Goal: Contribute content: Contribute content

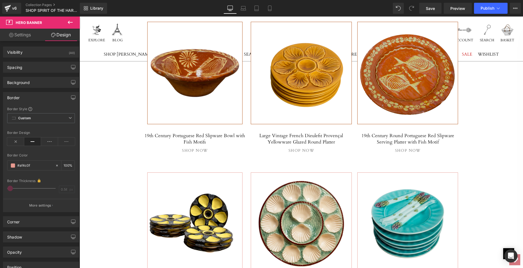
scroll to position [535, 0]
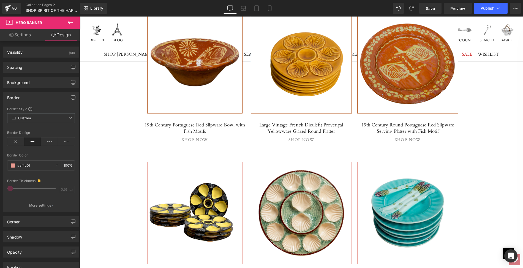
click at [188, 185] on div at bounding box center [194, 213] width 95 height 102
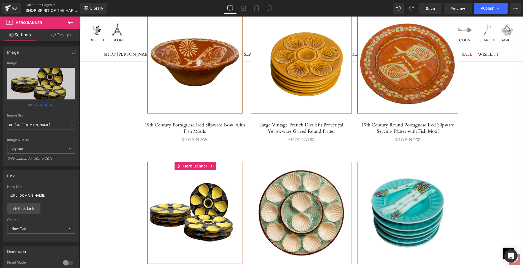
click at [43, 107] on link "Browse gallery" at bounding box center [42, 105] width 23 height 10
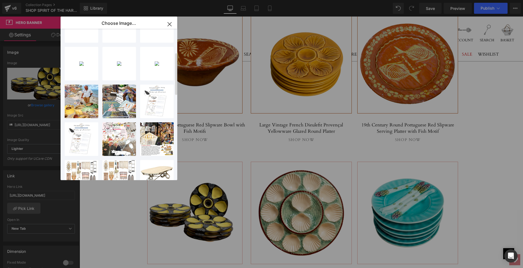
scroll to position [0, 0]
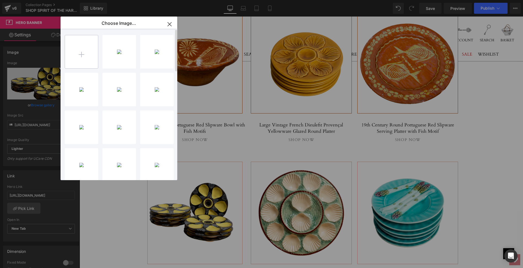
click at [80, 51] on input "file" at bounding box center [81, 51] width 33 height 33
type input "C:\fakepath\LOPI106B-3ps.png"
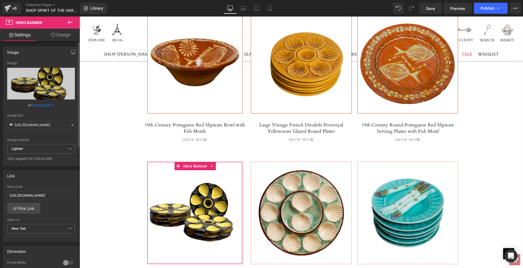
click at [35, 105] on link "Browse gallery" at bounding box center [42, 105] width 23 height 10
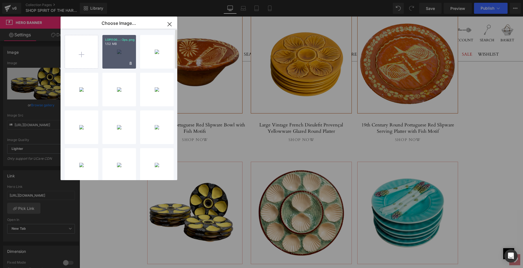
click at [121, 55] on div "LOPI106...-3ps.png 1.52 MB" at bounding box center [119, 52] width 34 height 34
type input "[URL][DOMAIN_NAME]"
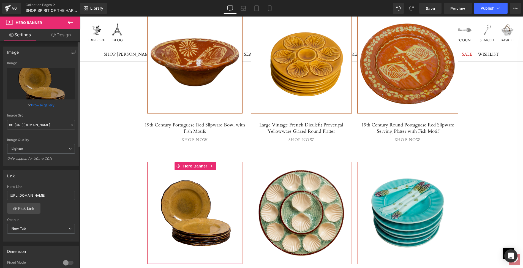
click at [33, 105] on link "Browse gallery" at bounding box center [42, 105] width 23 height 10
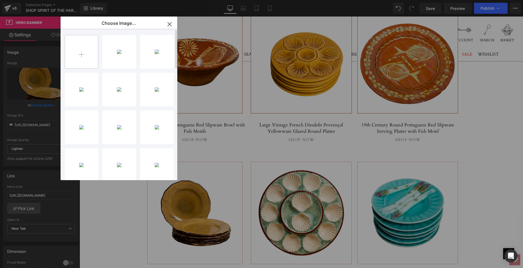
click at [83, 55] on input "file" at bounding box center [81, 51] width 33 height 33
type input "C:\fakepath\LOPI106B-3ps.jpg"
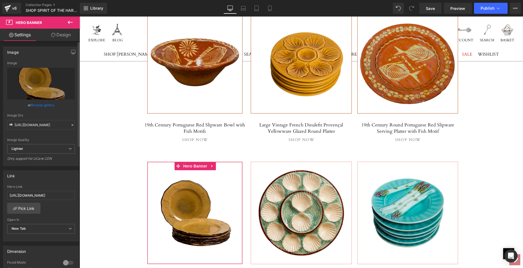
click at [42, 105] on link "Browse gallery" at bounding box center [42, 105] width 23 height 10
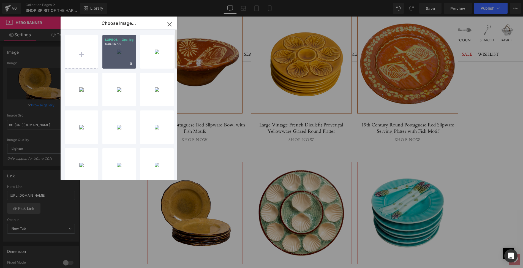
click at [124, 55] on div "LOPI106...-3ps.jpg 548.36 KB" at bounding box center [119, 52] width 34 height 34
type input "[URL][DOMAIN_NAME]"
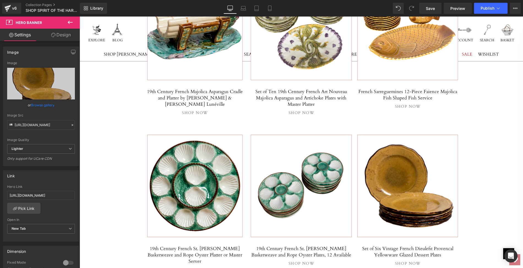
scroll to position [889, 0]
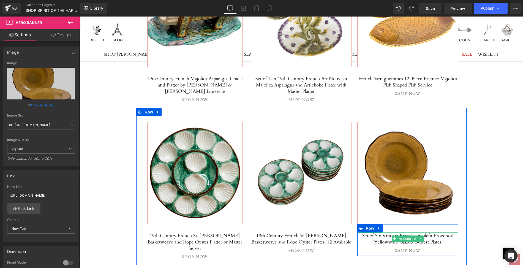
click at [365, 232] on h5 "Set of Six Vintage French Dieulefit Provencal Yellowware Glazed Dessert Plates" at bounding box center [407, 238] width 101 height 13
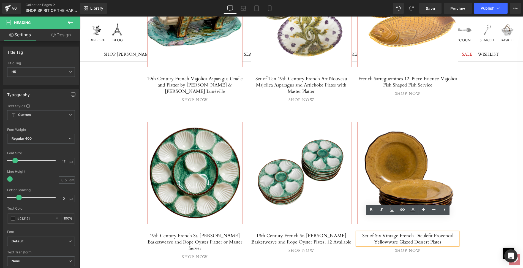
click at [365, 232] on h5 "Set of Six Vintage French Dieulefit Provencal Yellowware Glazed Dessert Plates" at bounding box center [407, 238] width 101 height 13
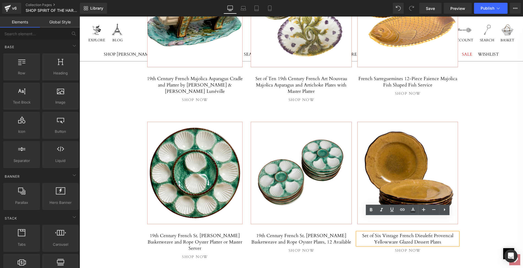
click at [487, 204] on div "Separator Hero Banner 270px 488px SPIRIT OF THE HARVEST Heading Celebrate the s…" at bounding box center [301, 3] width 443 height 1571
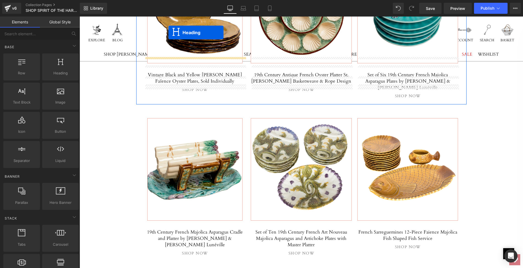
scroll to position [730, 0]
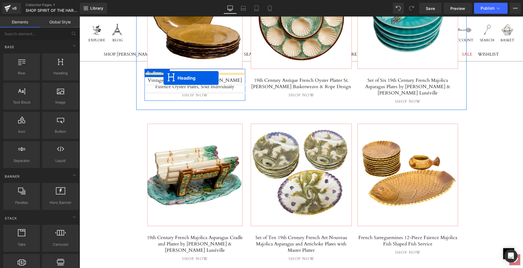
drag, startPoint x: 405, startPoint y: 222, endPoint x: 163, endPoint y: 78, distance: 281.2
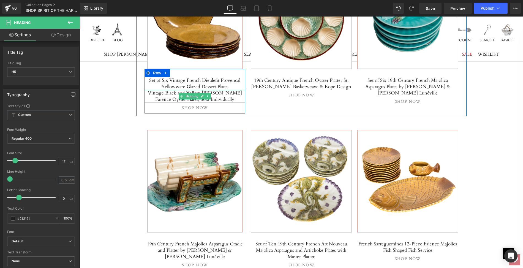
click at [152, 90] on h5 "Vintage Black and Yellow [PERSON_NAME] Faïence Oyster Plates, Sold Individually" at bounding box center [194, 96] width 101 height 13
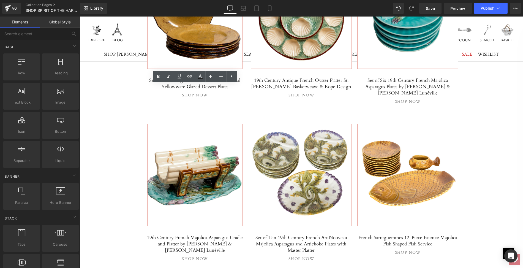
click at [114, 95] on div "Separator Hero Banner 270px 488px SPIRIT OF THE HARVEST Heading Celebrate the s…" at bounding box center [301, 162] width 443 height 1571
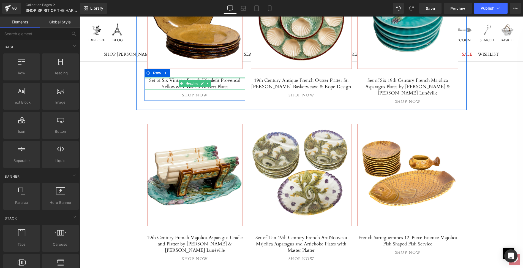
click at [171, 77] on h5 "Set of Six Vintage French Dieulefit Provencal Yellowware Glazed Dessert Plates" at bounding box center [194, 83] width 101 height 13
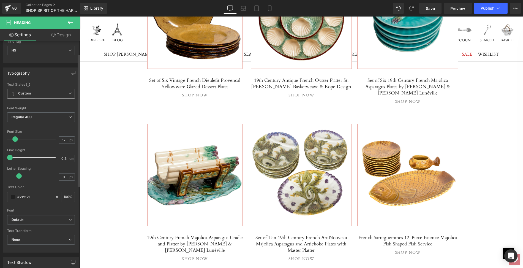
scroll to position [0, 0]
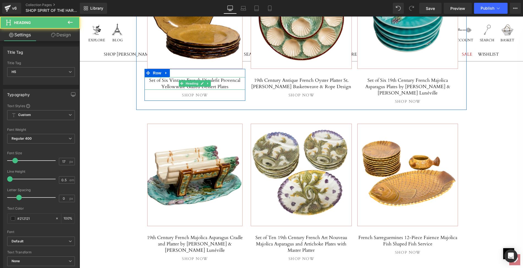
click at [178, 77] on h5 "Set of Six Vintage French Dieulefit Provencal Yellowware Glazed Dessert Plates" at bounding box center [194, 83] width 101 height 13
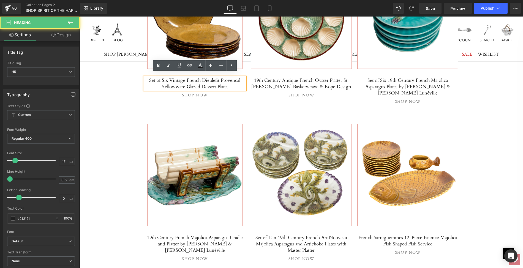
click at [152, 77] on h5 "Set of Six Vintage French Dieulefit Provencal Yellowware Glazed Dessert Plates" at bounding box center [194, 83] width 101 height 13
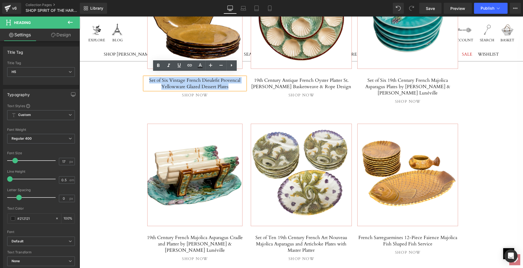
drag, startPoint x: 152, startPoint y: 76, endPoint x: 231, endPoint y: 81, distance: 79.4
click at [231, 81] on h5 "Set of Six Vintage French Dieulefit Provencal Yellowware Glazed Dessert Plates" at bounding box center [194, 83] width 101 height 13
click at [188, 65] on icon at bounding box center [189, 65] width 5 height 2
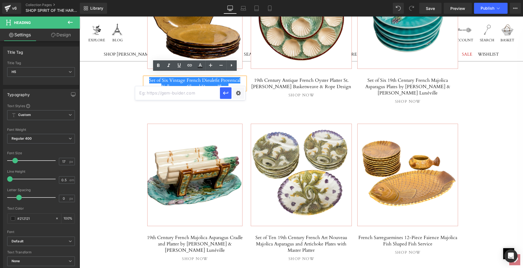
click at [157, 92] on input "text" at bounding box center [177, 93] width 85 height 14
paste input "[URL][DOMAIN_NAME]"
type input "[URL][DOMAIN_NAME]"
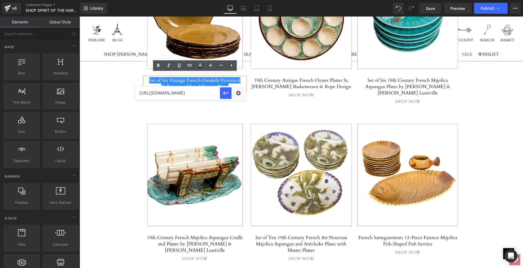
click at [104, 123] on div "Separator Hero Banner 270px 488px SPIRIT OF THE HARVEST Heading Celebrate the s…" at bounding box center [301, 162] width 443 height 1571
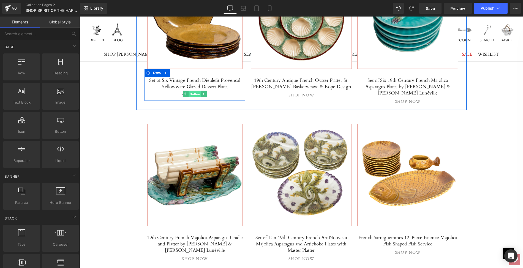
click at [194, 91] on span "Button" at bounding box center [194, 94] width 13 height 7
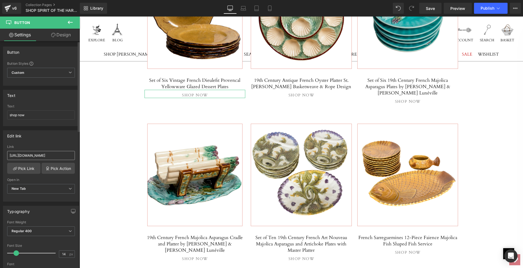
scroll to position [4, 0]
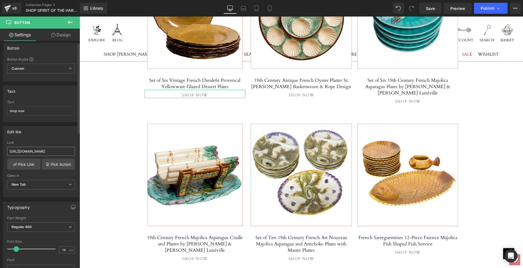
click at [9, 150] on input "[URL][DOMAIN_NAME]" at bounding box center [41, 151] width 68 height 9
drag, startPoint x: 9, startPoint y: 150, endPoint x: 79, endPoint y: 149, distance: 70.2
click at [79, 149] on div "Button Button Styles Custom Custom Setup Global Style Custom Setup Global Style…" at bounding box center [40, 155] width 80 height 229
paste input "set-of-six-vintage-french-dieulefit-provencal-yellowware-glazed-dessert-plates"
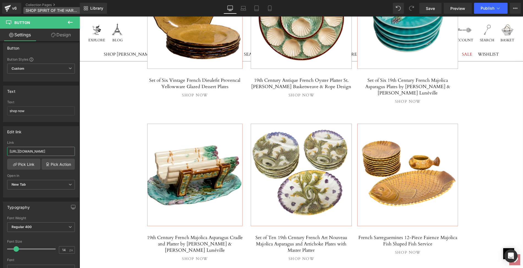
type input "[URL][DOMAIN_NAME]"
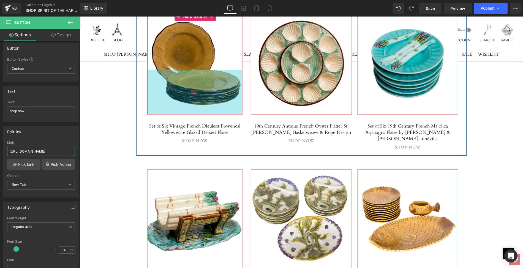
scroll to position [676, 0]
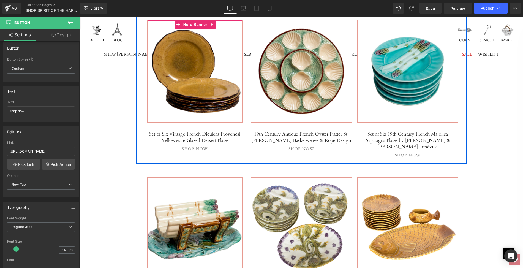
click at [180, 70] on span "Separator" at bounding box center [194, 71] width 95 height 14
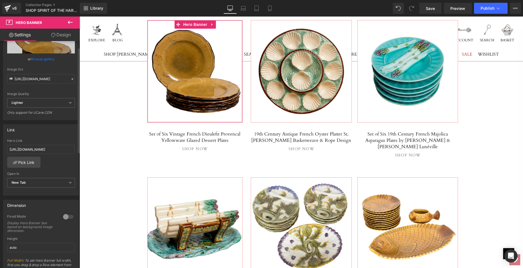
scroll to position [50, 0]
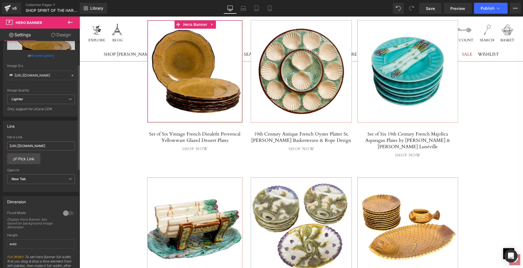
click at [9, 144] on input "[URL][DOMAIN_NAME]" at bounding box center [41, 145] width 68 height 9
drag, startPoint x: 9, startPoint y: 144, endPoint x: 78, endPoint y: 144, distance: 69.6
click at [78, 144] on div "Image [URL][DOMAIN_NAME] Image Replace Image Upload image or Browse gallery Ima…" at bounding box center [40, 155] width 80 height 229
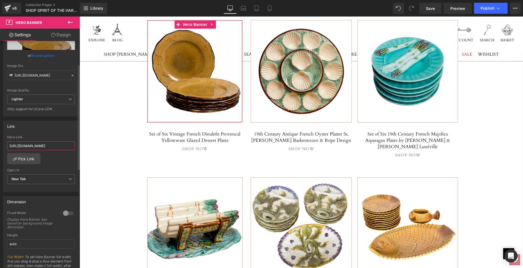
drag, startPoint x: 71, startPoint y: 145, endPoint x: 4, endPoint y: 144, distance: 66.9
click at [4, 144] on div "[URL][DOMAIN_NAME] Hero Link [URL][DOMAIN_NAME] Pick Link Current Tab New Tab O…" at bounding box center [40, 163] width 75 height 56
paste input "set-of-six-vintage-french-dieulefit-provencal-yellowware-glazed-dessert-plates"
type input "[URL][DOMAIN_NAME]"
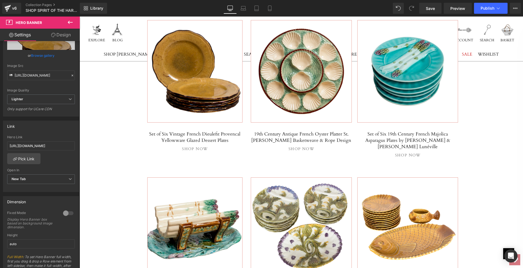
click at [113, 120] on div "Separator Hero Banner 270px 488px SPIRIT OF THE HARVEST Heading Celebrate the s…" at bounding box center [301, 215] width 443 height 1571
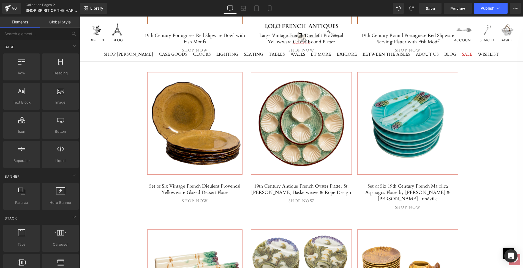
scroll to position [632, 0]
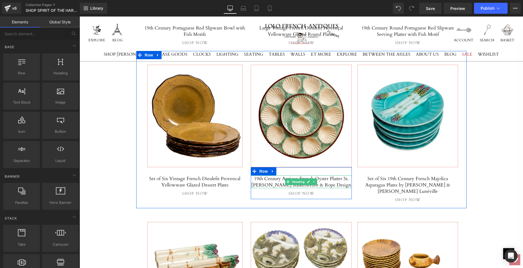
click at [281, 175] on h5 "19th Century Antique French Oyster Platter St. [PERSON_NAME] Basketweave & Rope…" at bounding box center [301, 181] width 101 height 13
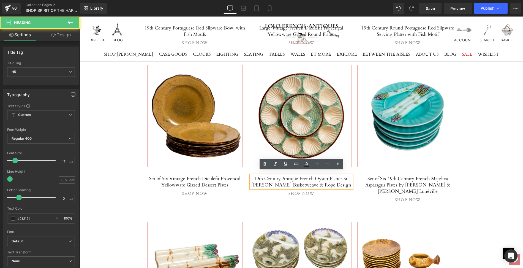
click at [258, 175] on h5 "19th Century Antique French Oyster Platter St. [PERSON_NAME] Basketweave & Rope…" at bounding box center [301, 181] width 101 height 13
drag, startPoint x: 258, startPoint y: 174, endPoint x: 346, endPoint y: 178, distance: 87.9
click at [346, 178] on h5 "19th Century Antique French Oyster Platter St. [PERSON_NAME] Basketweave & Rope…" at bounding box center [301, 181] width 101 height 13
paste div
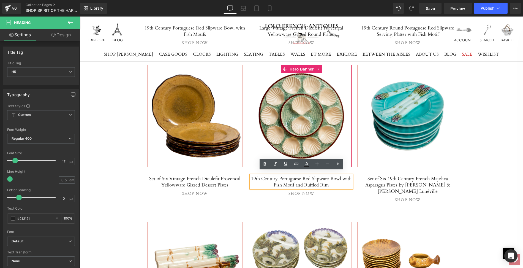
click at [288, 113] on span "Separator" at bounding box center [301, 116] width 100 height 14
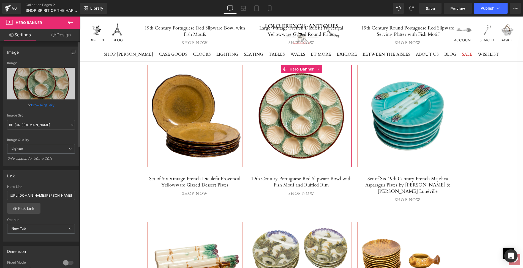
click at [44, 105] on link "Browse gallery" at bounding box center [42, 105] width 23 height 10
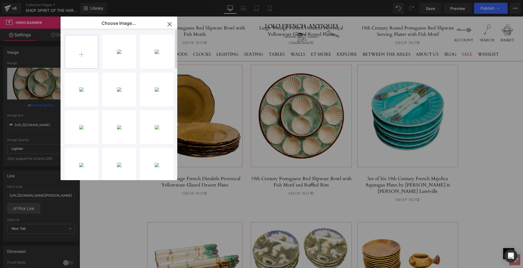
click at [78, 55] on input "file" at bounding box center [81, 51] width 33 height 33
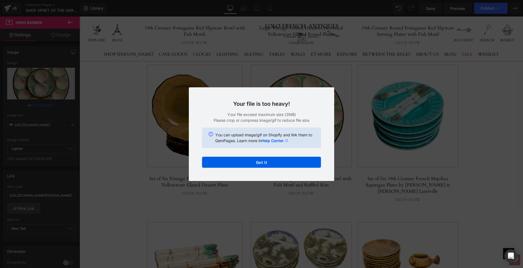
click at [258, 0] on div "Text Color Highlight Color #212121 #212121 100 % transparent transparent 0 % Ch…" at bounding box center [261, 0] width 523 height 0
click at [259, 162] on button "Got it" at bounding box center [261, 162] width 119 height 11
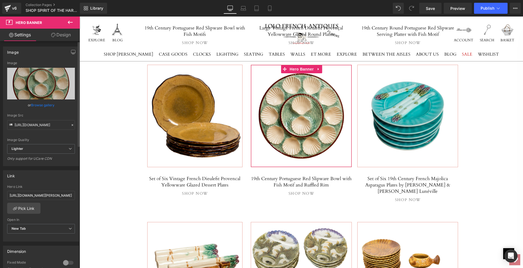
click at [35, 107] on link "Browse gallery" at bounding box center [42, 105] width 23 height 10
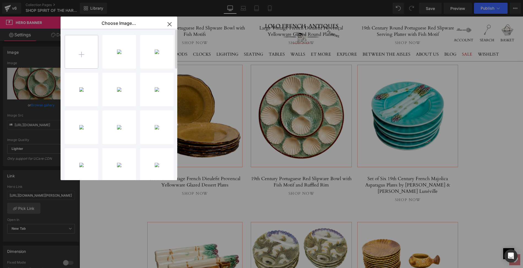
click at [81, 53] on input "file" at bounding box center [81, 51] width 33 height 33
type input "C:\fakepath\LOPL73Bps.jpg"
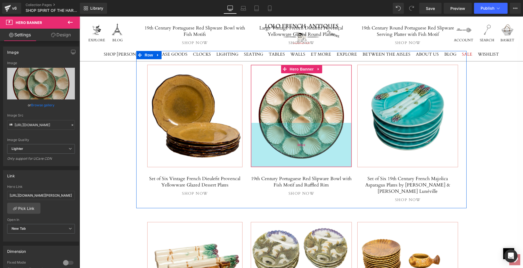
click at [297, 123] on div "160px" at bounding box center [301, 145] width 100 height 44
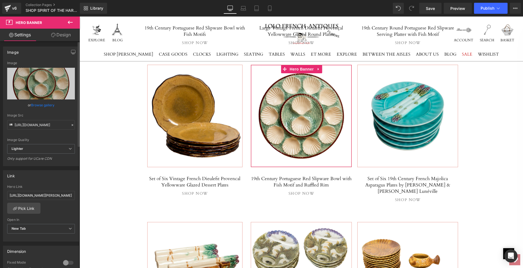
click at [49, 103] on link "Browse gallery" at bounding box center [42, 105] width 23 height 10
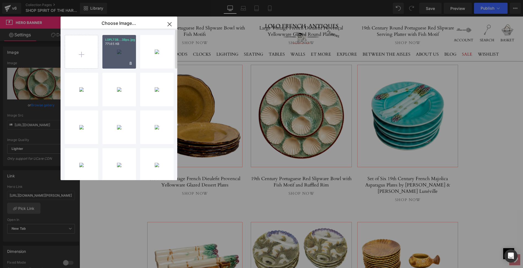
click at [122, 49] on div "LOPL73B...3Bps.jpg 771.65 KB" at bounding box center [119, 52] width 34 height 34
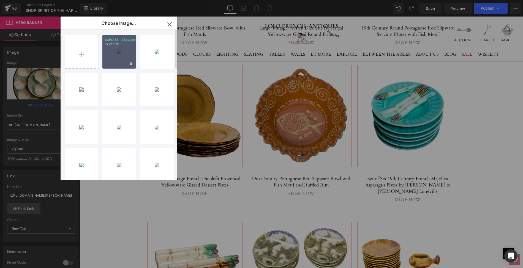
type input "[URL][DOMAIN_NAME]"
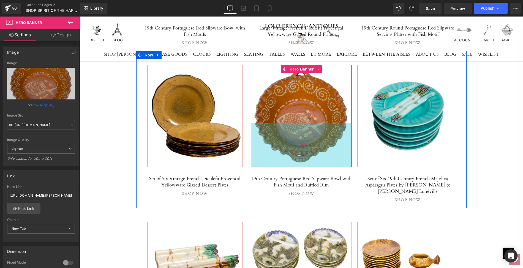
click at [284, 128] on div "160px" at bounding box center [301, 145] width 100 height 44
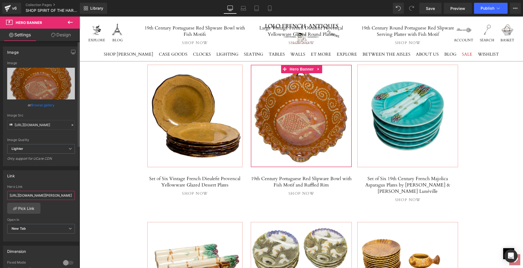
click at [9, 194] on input "[URL][DOMAIN_NAME][PERSON_NAME]" at bounding box center [41, 195] width 68 height 9
drag, startPoint x: 9, startPoint y: 194, endPoint x: 78, endPoint y: 194, distance: 69.3
click at [78, 194] on div "Image [URL][DOMAIN_NAME] Image Replace Image Upload image or Browse gallery Ima…" at bounding box center [40, 155] width 80 height 229
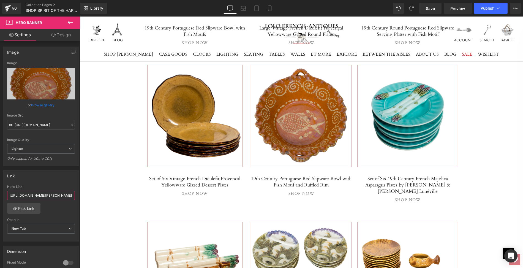
paste input "portuguese-red-slipware-bowl-with-fish-motif-and-ruffled-rim"
type input "[URL][DOMAIN_NAME]"
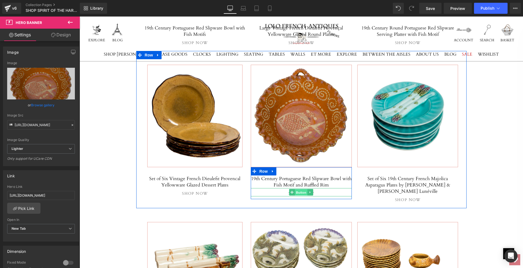
click at [299, 189] on span "Button" at bounding box center [301, 192] width 13 height 7
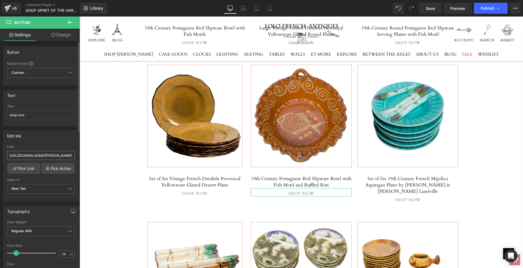
click at [8, 154] on input "[URL][DOMAIN_NAME][PERSON_NAME]" at bounding box center [41, 155] width 68 height 9
drag, startPoint x: 8, startPoint y: 154, endPoint x: 75, endPoint y: 157, distance: 67.5
click at [75, 157] on div "[URL][DOMAIN_NAME][PERSON_NAME] Link [URL][DOMAIN_NAME][PERSON_NAME] Pick Link …" at bounding box center [40, 173] width 75 height 56
paste input "portuguese-red-slipware-bowl-with-fish-motif-and-ruffled-rim"
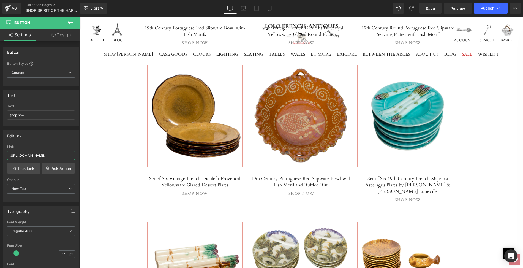
scroll to position [0, 123]
type input "[URL][DOMAIN_NAME]"
click at [122, 130] on div "Separator Hero Banner 270px 488px SPIRIT OF THE HARVEST Heading Celebrate the s…" at bounding box center [301, 260] width 443 height 1571
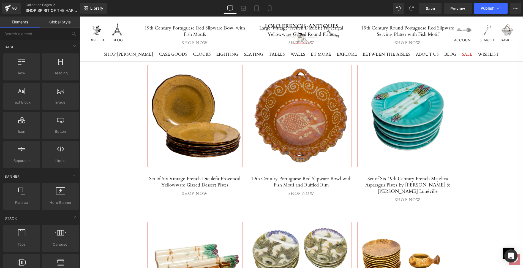
scroll to position [0, 0]
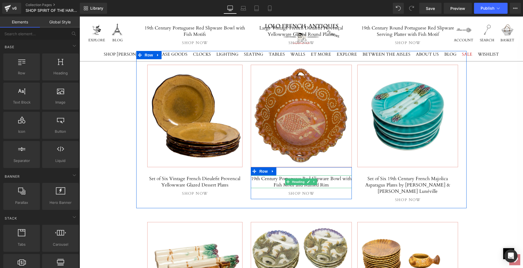
click at [255, 175] on h5 "19th Century Portuguese Red Slipware Bowl with Fish Motif and Ruffled Rim" at bounding box center [301, 181] width 101 height 13
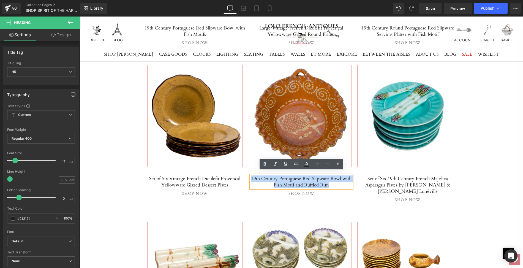
drag, startPoint x: 255, startPoint y: 174, endPoint x: 335, endPoint y: 179, distance: 79.4
click at [335, 179] on h5 "19th Century Portuguese Red Slipware Bowl with Fish Motif and Ruffled Rim" at bounding box center [301, 181] width 101 height 13
click at [296, 163] on icon at bounding box center [296, 163] width 7 height 7
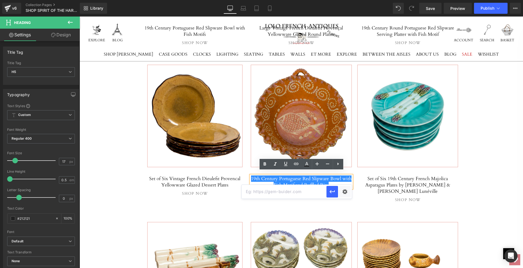
click at [258, 191] on input "text" at bounding box center [284, 192] width 85 height 14
paste input "[URL][DOMAIN_NAME]"
type input "[URL][DOMAIN_NAME]"
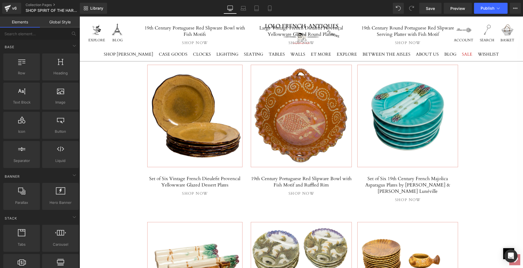
click at [106, 152] on div "Separator Hero Banner 270px 488px SPIRIT OF THE HARVEST Heading Celebrate the s…" at bounding box center [301, 260] width 443 height 1571
click at [434, 10] on span "Save" at bounding box center [430, 9] width 9 height 6
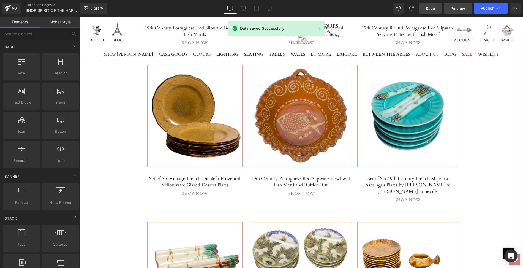
click at [456, 7] on span "Preview" at bounding box center [457, 9] width 15 height 6
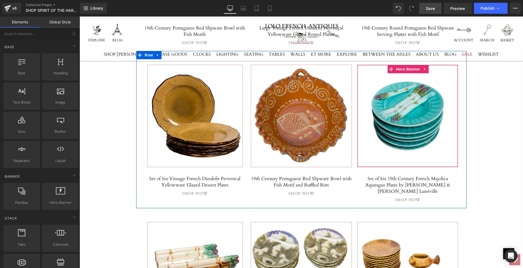
click at [385, 130] on div at bounding box center [407, 116] width 100 height 102
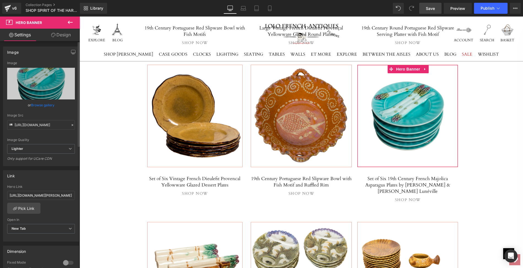
click at [47, 105] on link "Browse gallery" at bounding box center [42, 105] width 23 height 10
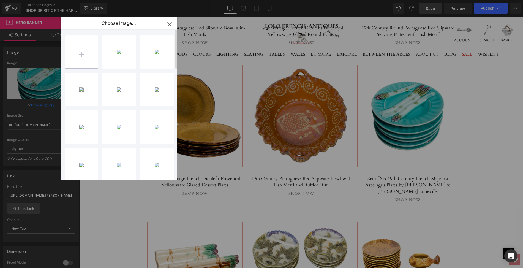
click at [81, 55] on input "file" at bounding box center [81, 51] width 33 height 33
type input "C:\fakepath\LOPI83mainps.jpg"
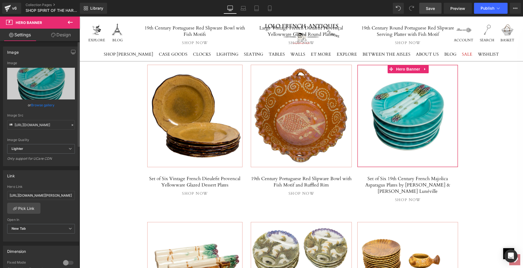
click at [48, 105] on link "Browse gallery" at bounding box center [42, 105] width 23 height 10
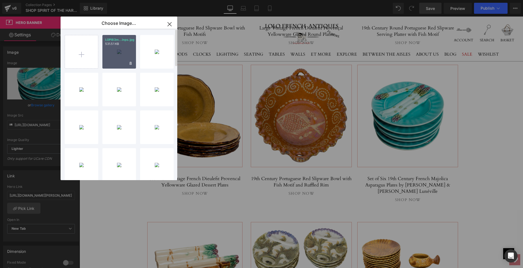
click at [117, 56] on div "LOPI83m...inps.jpg 531.51 KB" at bounding box center [119, 52] width 34 height 34
type input "[URL][DOMAIN_NAME]"
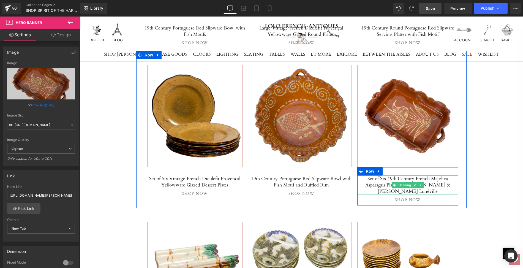
click at [380, 176] on h5 "Set of Six 19th Century French Majolica Asparagus Plates by [PERSON_NAME] & [PE…" at bounding box center [407, 184] width 101 height 19
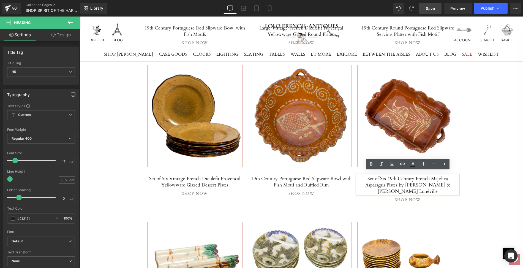
click at [360, 175] on h5 "Set of Six 19th Century French Majolica Asparagus Plates by [PERSON_NAME] & [PE…" at bounding box center [407, 184] width 101 height 19
drag, startPoint x: 360, startPoint y: 174, endPoint x: 443, endPoint y: 179, distance: 83.2
click at [443, 179] on h5 "Set of Six 19th Century French Majolica Asparagus Plates by [PERSON_NAME] & [PE…" at bounding box center [407, 184] width 101 height 19
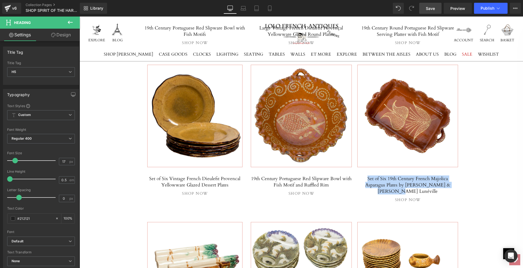
paste div
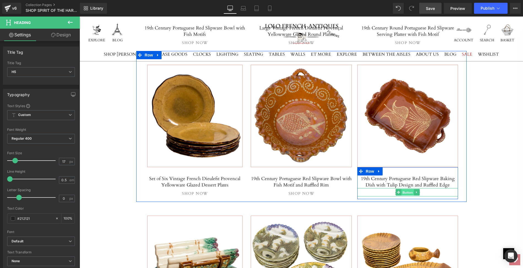
click at [408, 189] on span "Button" at bounding box center [407, 192] width 13 height 7
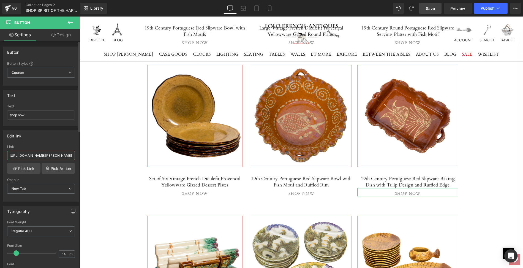
click at [8, 153] on input "[URL][DOMAIN_NAME][PERSON_NAME]" at bounding box center [41, 155] width 68 height 9
drag, startPoint x: 87, startPoint y: 169, endPoint x: 83, endPoint y: 155, distance: 14.7
paste input "19th-century-portuguese-red-slipware-baking-dish-with-tulip-design-and-ruffled-…"
type input "[URL][DOMAIN_NAME]"
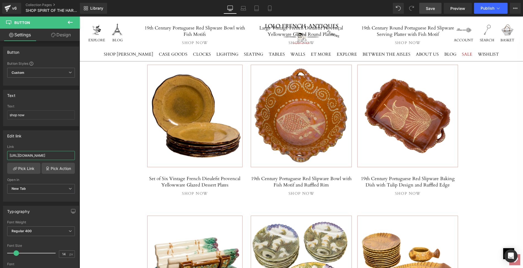
scroll to position [0, 140]
click at [103, 92] on div "Separator Hero Banner 270px 488px SPIRIT OF THE HARVEST Heading Celebrate the s…" at bounding box center [301, 257] width 443 height 1565
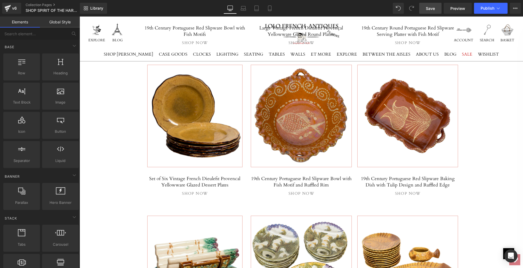
scroll to position [0, 0]
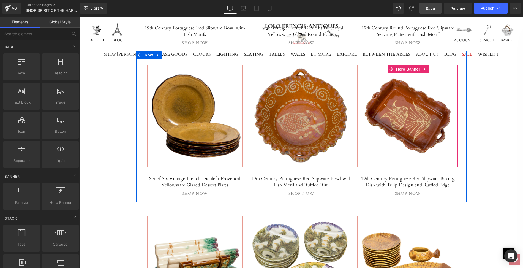
click at [409, 116] on span "Separator" at bounding box center [407, 116] width 100 height 14
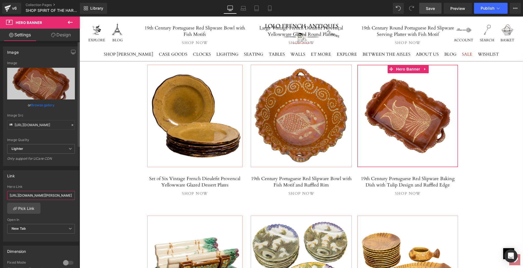
click at [9, 195] on input "[URL][DOMAIN_NAME][PERSON_NAME]" at bounding box center [41, 195] width 68 height 9
drag, startPoint x: 9, startPoint y: 195, endPoint x: 78, endPoint y: 193, distance: 68.5
click at [78, 193] on div "Image [URL][DOMAIN_NAME] Image Replace Image Upload image or Browse gallery Ima…" at bounding box center [40, 155] width 80 height 229
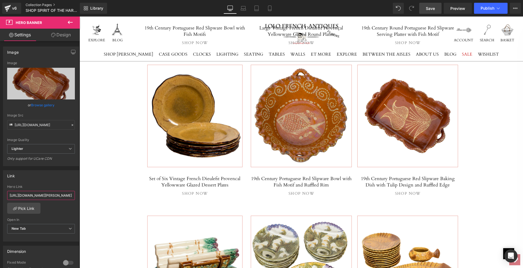
paste input "19th-century-portuguese-red-slipware-baking-dish-with-tulip-design-and-ruffled-…"
type input "[URL][DOMAIN_NAME]"
click at [110, 116] on div "Separator Hero Banner 270px 488px SPIRIT OF THE HARVEST Heading Celebrate the s…" at bounding box center [301, 257] width 443 height 1565
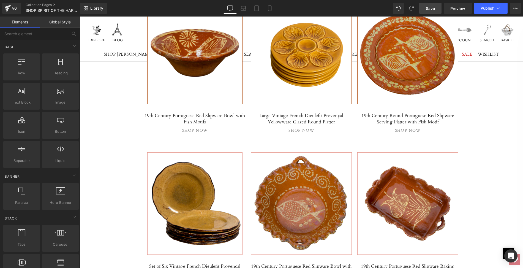
scroll to position [552, 0]
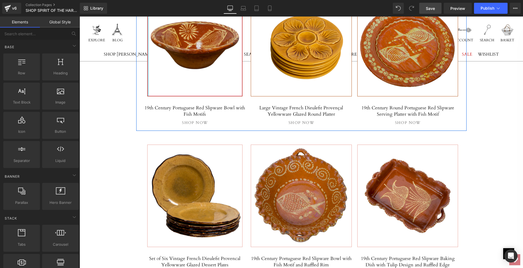
click at [148, 92] on div at bounding box center [147, 45] width 1 height 102
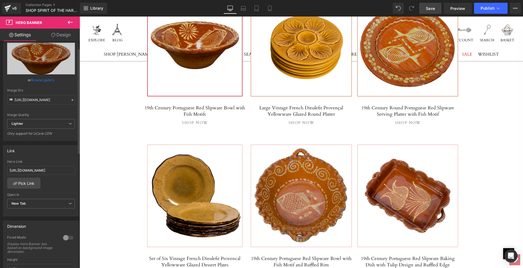
scroll to position [15, 0]
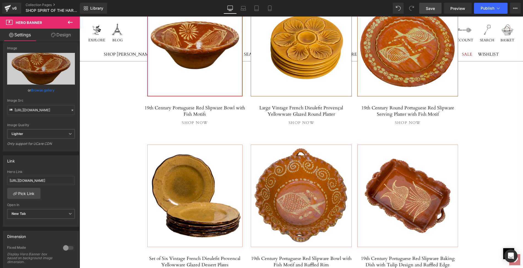
click at [63, 36] on link "Design" at bounding box center [61, 35] width 40 height 12
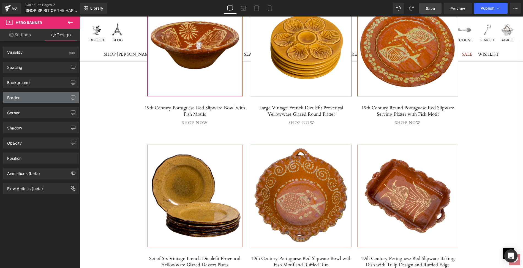
type input "#af4c0f"
type input "100"
type input "0.56"
click at [45, 94] on div "Border" at bounding box center [40, 97] width 75 height 10
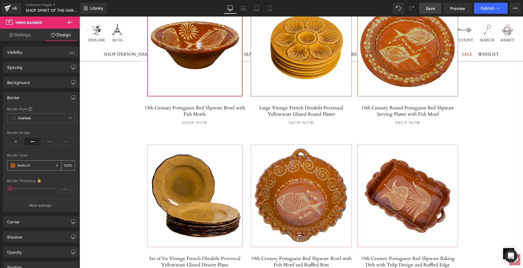
click at [33, 163] on input "#af4c0f" at bounding box center [34, 165] width 35 height 6
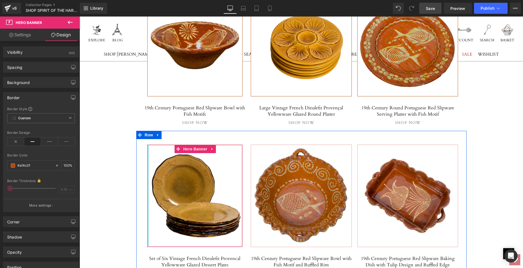
click at [148, 160] on div at bounding box center [147, 196] width 1 height 102
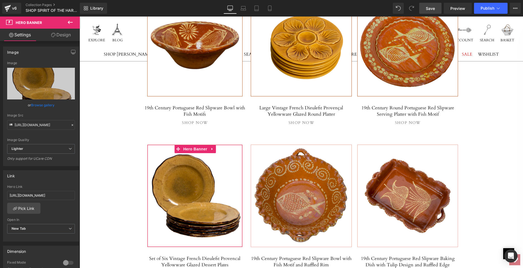
click at [60, 34] on link "Design" at bounding box center [61, 35] width 40 height 12
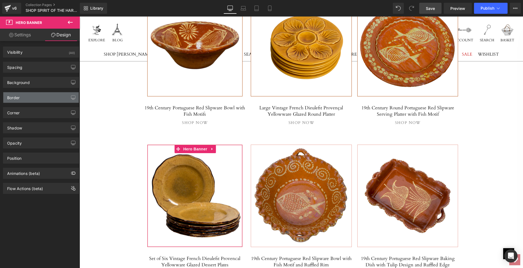
click at [25, 94] on div "Border" at bounding box center [40, 97] width 75 height 10
type input "#e79a90"
type input "100"
type input "0.56"
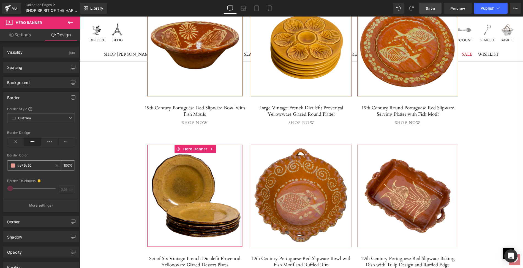
click at [33, 164] on input "#e79a90" at bounding box center [34, 165] width 35 height 6
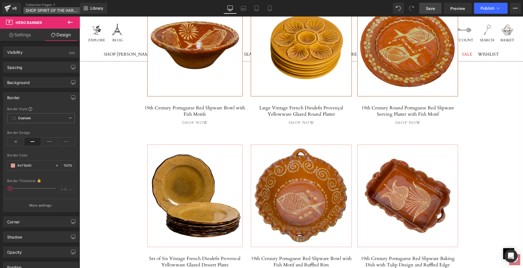
paste input "af4c0f"
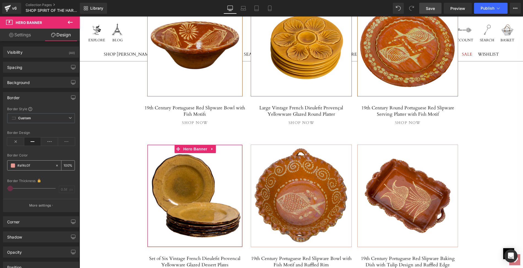
type input "#af4c0f"
click at [12, 163] on span at bounding box center [13, 165] width 4 height 4
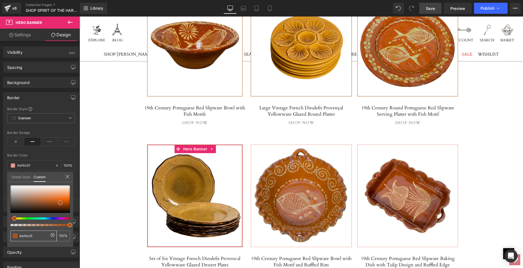
click at [14, 234] on span at bounding box center [15, 235] width 4 height 4
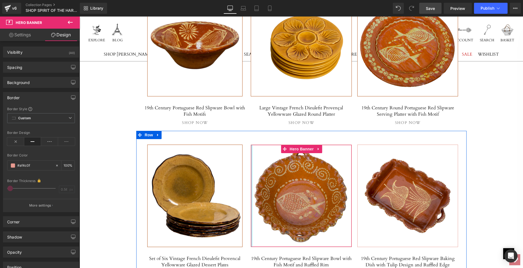
click at [251, 146] on div at bounding box center [251, 196] width 1 height 102
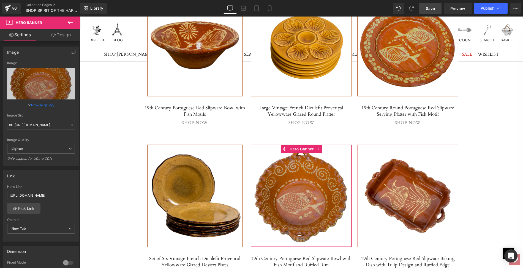
click at [66, 34] on link "Design" at bounding box center [61, 35] width 40 height 12
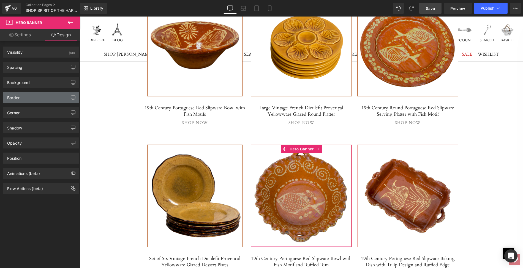
type input "#e79a90"
type input "100"
type input "0.56"
click at [39, 94] on div "Border" at bounding box center [40, 97] width 75 height 10
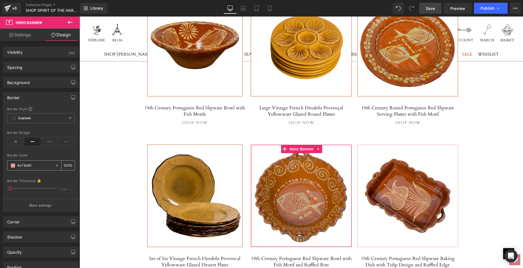
click at [33, 165] on input "#e79a90" at bounding box center [34, 165] width 35 height 6
paste input "af4c0f"
type input "#af4c0f"
click at [12, 164] on span at bounding box center [13, 165] width 4 height 4
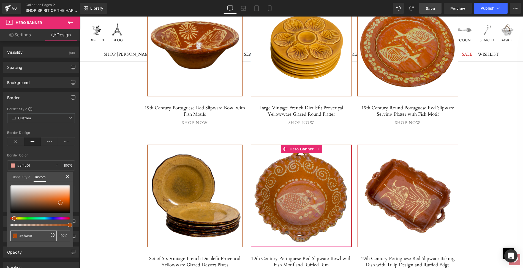
click at [15, 235] on span at bounding box center [15, 235] width 4 height 4
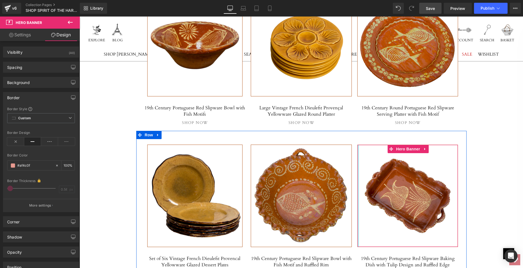
click at [358, 147] on div at bounding box center [357, 196] width 1 height 102
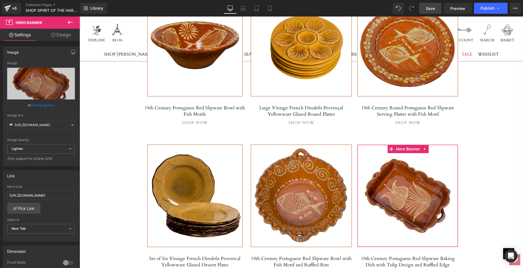
click at [64, 34] on link "Design" at bounding box center [61, 35] width 40 height 12
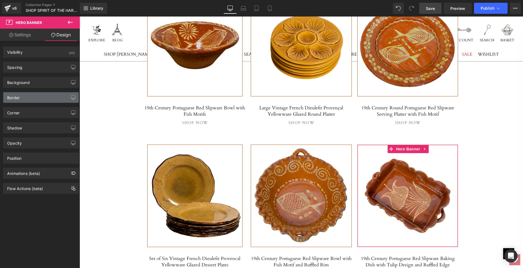
type input "#e79a90"
type input "100"
type input "0.56"
click at [40, 94] on div "Border" at bounding box center [40, 97] width 75 height 10
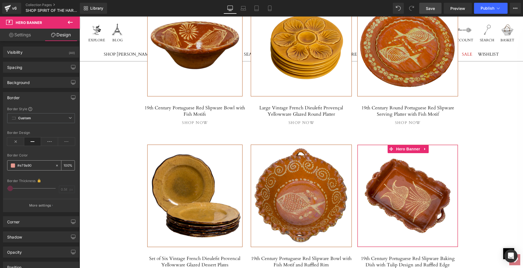
click at [34, 164] on input "#e79a90" at bounding box center [34, 165] width 35 height 6
paste input "af4c0f"
type input "#af4c0f"
click at [13, 165] on span at bounding box center [13, 165] width 4 height 4
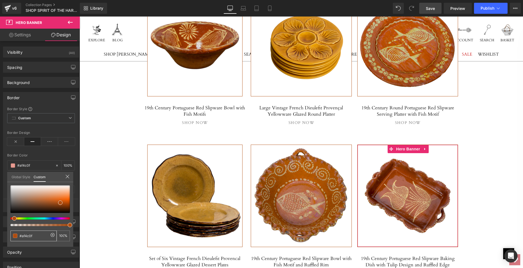
click at [15, 235] on span at bounding box center [15, 235] width 4 height 4
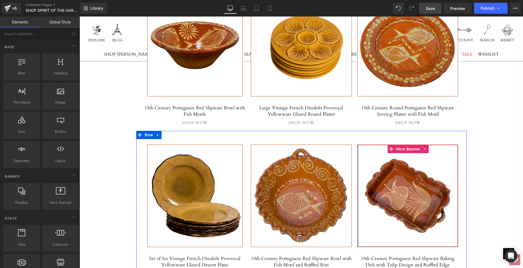
click at [357, 149] on div at bounding box center [357, 196] width 1 height 102
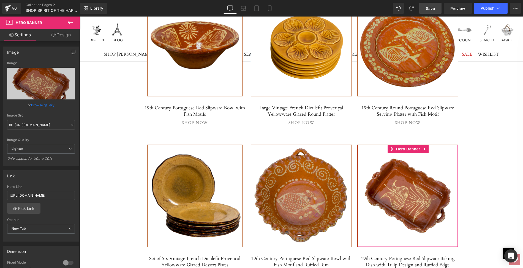
click at [62, 35] on link "Design" at bounding box center [61, 35] width 40 height 12
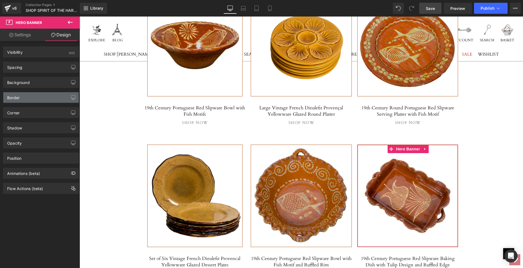
click at [21, 98] on div "Border" at bounding box center [40, 97] width 75 height 10
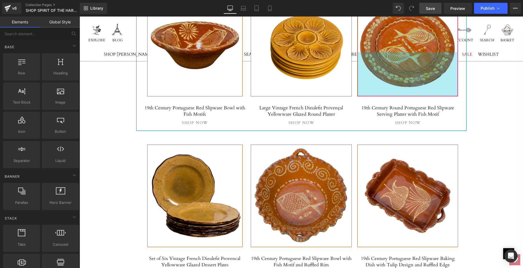
click at [453, 94] on div "160px" at bounding box center [407, 74] width 100 height 44
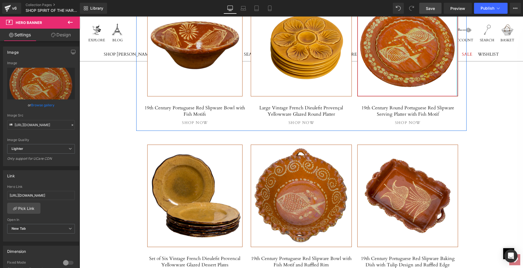
click at [457, 90] on div at bounding box center [456, 45] width 1 height 102
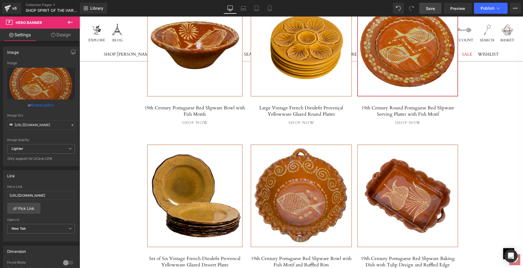
click at [65, 34] on link "Design" at bounding box center [61, 35] width 40 height 12
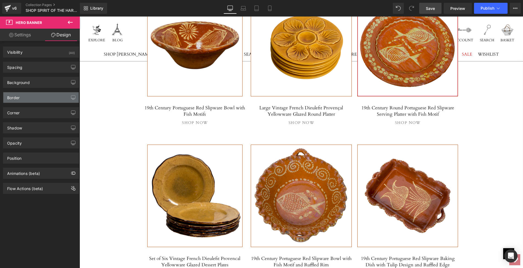
type input "#af4c0f"
type input "100"
type input "0.56"
click at [34, 97] on div "Border" at bounding box center [40, 97] width 75 height 10
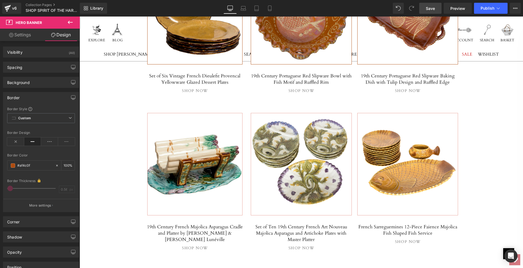
scroll to position [760, 0]
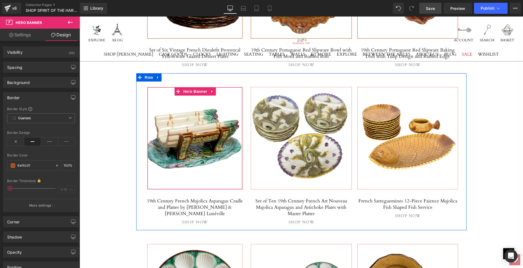
click at [147, 175] on div "Separator Hero Banner" at bounding box center [194, 138] width 95 height 102
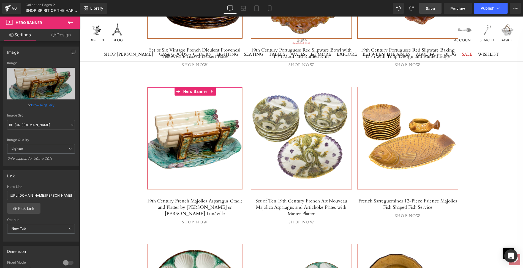
click at [62, 34] on link "Design" at bounding box center [61, 35] width 40 height 12
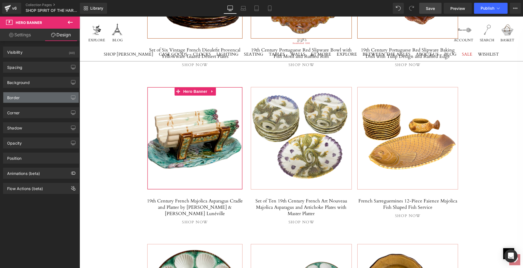
type input "#e79a90"
type input "100"
type input "0.56"
click at [20, 95] on div "Border" at bounding box center [40, 97] width 75 height 10
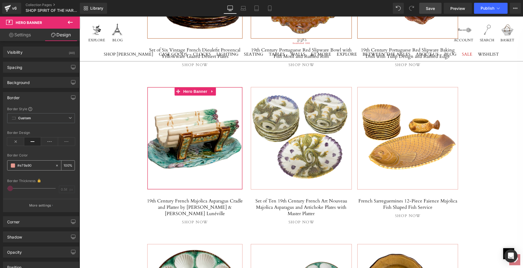
click at [12, 164] on span at bounding box center [13, 165] width 4 height 4
paste input "af4c0f"
type input "#af4c0f"
click at [13, 165] on span at bounding box center [13, 165] width 4 height 4
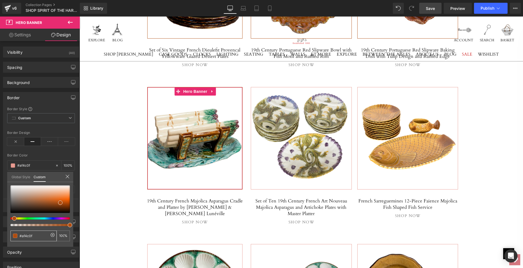
click at [15, 236] on span at bounding box center [15, 235] width 4 height 4
click at [110, 161] on body "Skip to content This site has limited support for your browser. We recommend sw…" at bounding box center [301, 173] width 443 height 1835
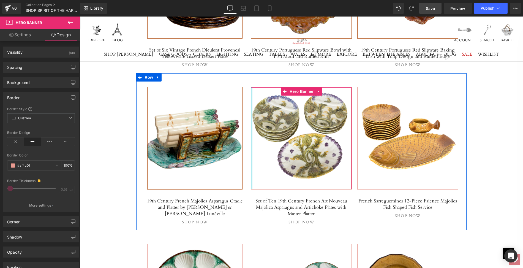
click at [251, 149] on div at bounding box center [251, 138] width 1 height 102
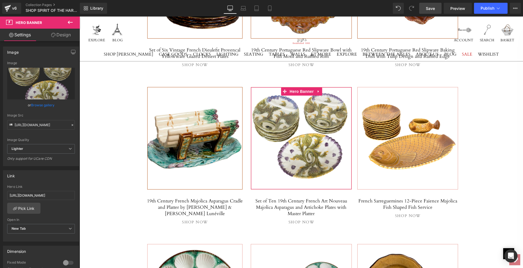
click at [64, 35] on link "Design" at bounding box center [61, 35] width 40 height 12
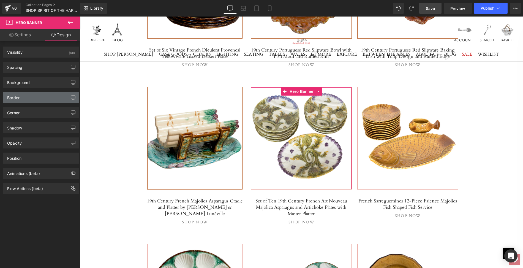
click at [15, 95] on div "Border" at bounding box center [13, 96] width 12 height 8
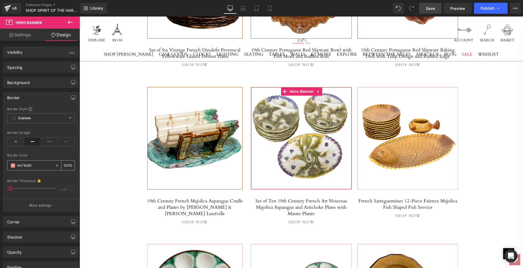
click at [12, 165] on span at bounding box center [13, 165] width 4 height 4
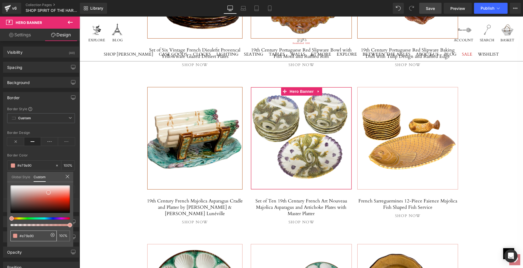
drag, startPoint x: 35, startPoint y: 235, endPoint x: 19, endPoint y: 233, distance: 15.6
click at [20, 233] on input "#e79a90" at bounding box center [34, 236] width 29 height 6
paste input "af4c0f"
type input "#af4c0f"
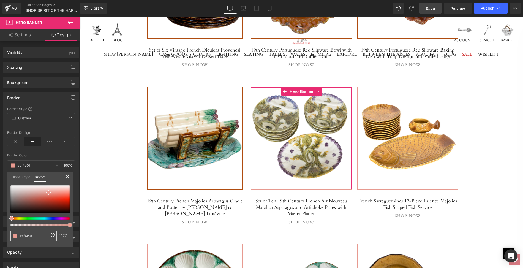
click at [17, 236] on span at bounding box center [15, 235] width 4 height 4
click at [35, 235] on input "#af4c0f" at bounding box center [34, 236] width 29 height 6
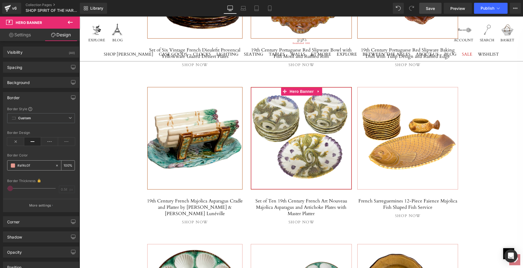
click at [26, 164] on input "#af4c0f" at bounding box center [34, 165] width 35 height 6
click at [13, 164] on span at bounding box center [13, 165] width 4 height 4
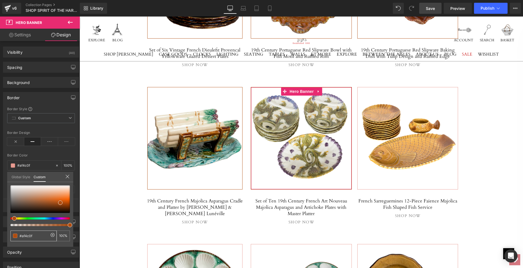
click at [16, 236] on span at bounding box center [15, 235] width 4 height 4
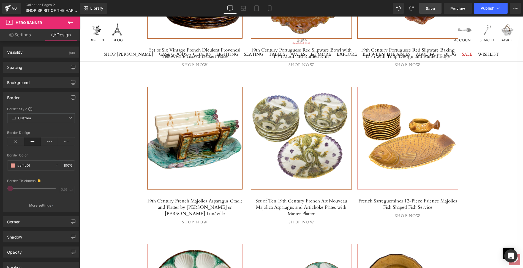
click at [482, 171] on body "Skip to content This site has limited support for your browser. We recommend sw…" at bounding box center [301, 173] width 443 height 1835
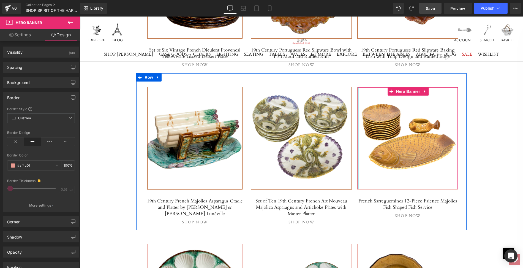
click at [358, 174] on div at bounding box center [357, 138] width 1 height 102
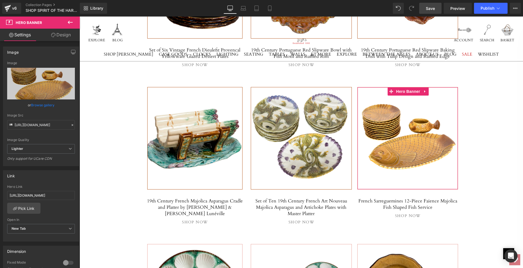
click at [63, 34] on link "Design" at bounding box center [61, 35] width 40 height 12
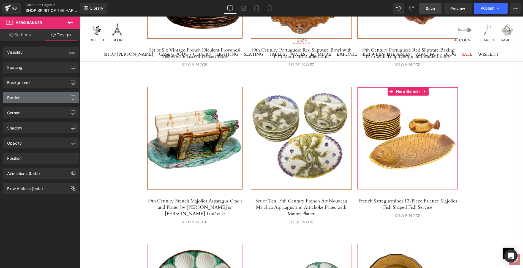
type input "#e79a90"
type input "100"
type input "0.56"
click at [29, 94] on div "Border" at bounding box center [40, 97] width 75 height 10
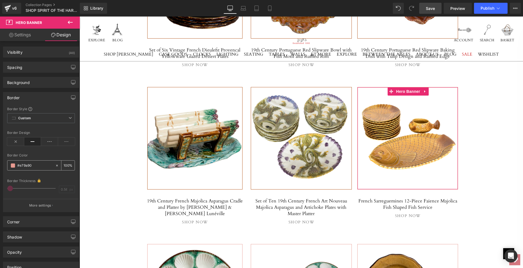
click at [34, 165] on input "#e79a90" at bounding box center [34, 165] width 35 height 6
paste input "af4c0f"
type input "#af4c0f"
click at [13, 164] on span at bounding box center [13, 165] width 4 height 4
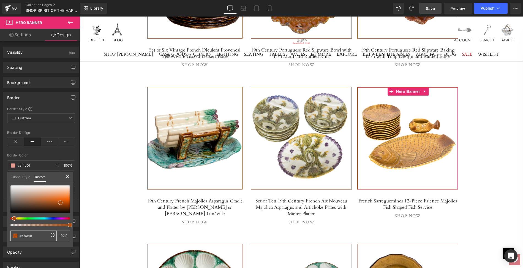
click at [14, 237] on span at bounding box center [15, 235] width 4 height 4
click at [15, 234] on span at bounding box center [15, 235] width 4 height 4
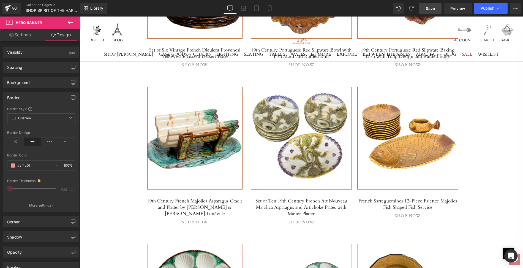
click at [102, 194] on body "Skip to content This site has limited support for your browser. We recommend sw…" at bounding box center [301, 173] width 443 height 1835
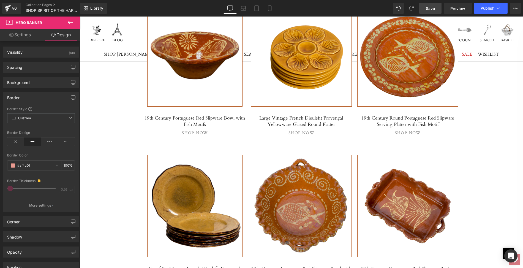
scroll to position [519, 0]
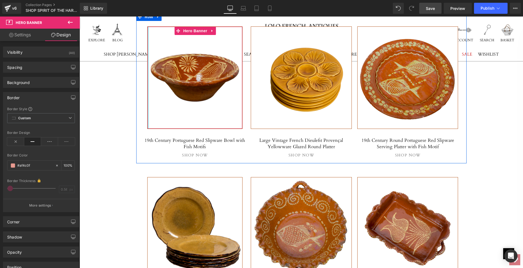
click at [148, 118] on div at bounding box center [147, 78] width 1 height 102
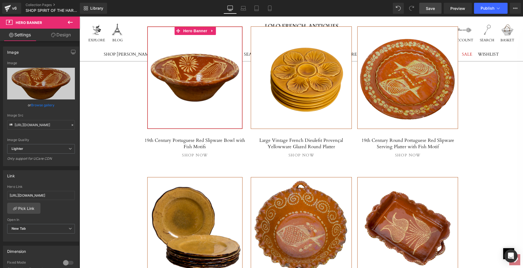
click at [64, 34] on link "Design" at bounding box center [61, 35] width 40 height 12
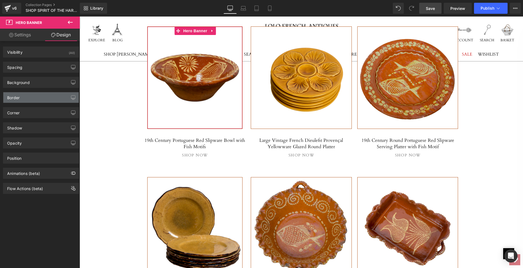
click at [28, 97] on div "Border" at bounding box center [40, 97] width 75 height 10
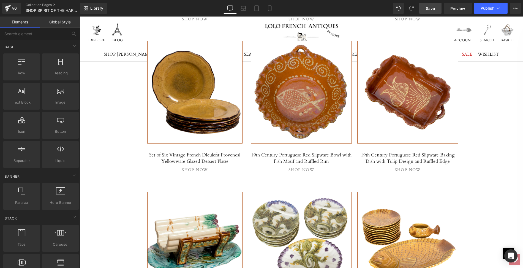
scroll to position [694, 0]
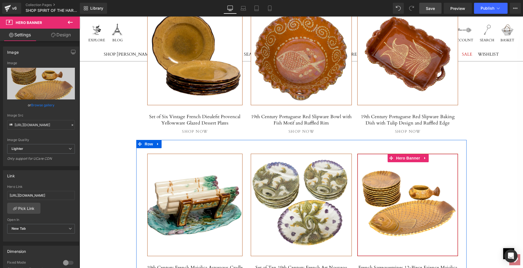
drag, startPoint x: 393, startPoint y: 179, endPoint x: 371, endPoint y: 177, distance: 22.1
click at [371, 177] on div at bounding box center [407, 205] width 100 height 102
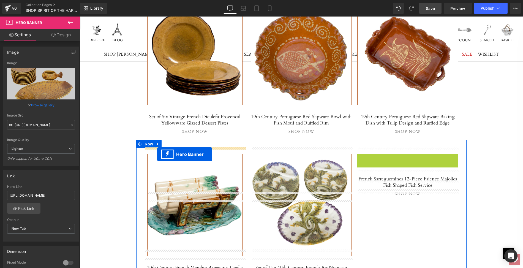
drag, startPoint x: 402, startPoint y: 151, endPoint x: 157, endPoint y: 154, distance: 245.2
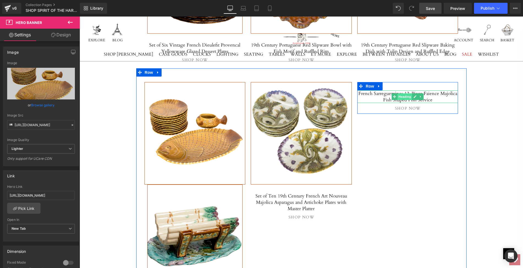
scroll to position [764, 0]
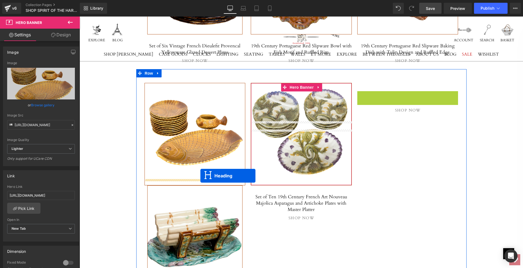
drag, startPoint x: 404, startPoint y: 89, endPoint x: 200, endPoint y: 176, distance: 220.8
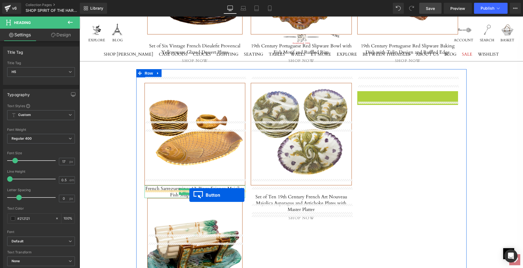
drag, startPoint x: 408, startPoint y: 89, endPoint x: 189, endPoint y: 195, distance: 243.4
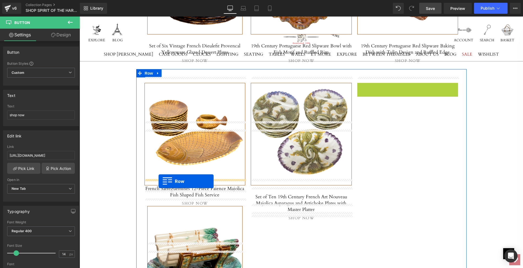
drag, startPoint x: 372, startPoint y: 81, endPoint x: 158, endPoint y: 181, distance: 236.0
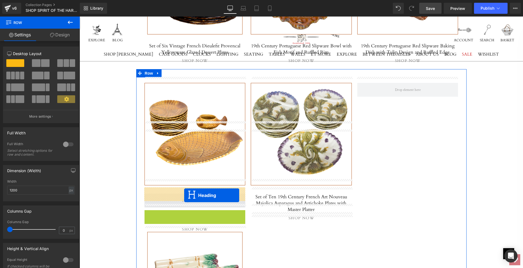
drag, startPoint x: 188, startPoint y: 209, endPoint x: 184, endPoint y: 195, distance: 14.7
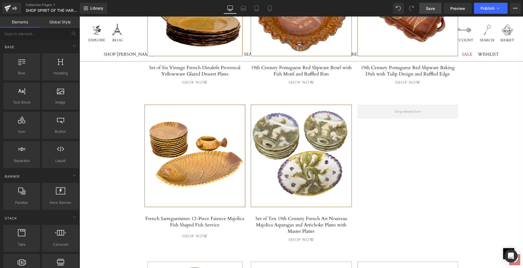
scroll to position [742, 0]
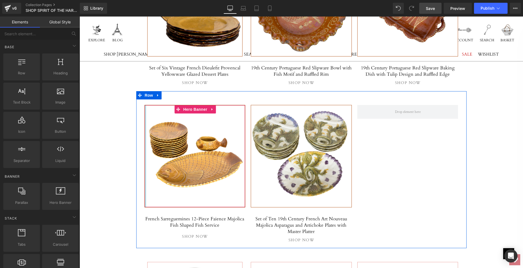
click at [145, 134] on div "Separator Hero Banner 160px" at bounding box center [194, 156] width 101 height 102
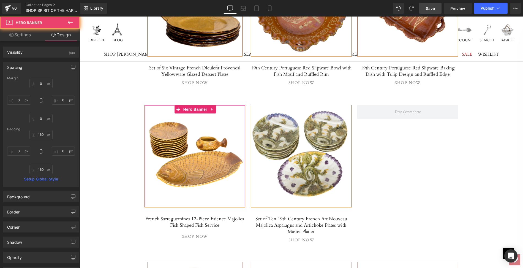
type input "0"
type input "160"
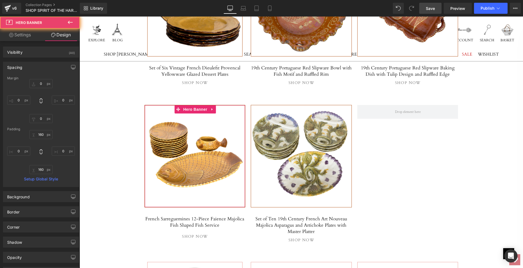
type input "0"
type input "160"
type input "0"
click at [62, 35] on link "Design" at bounding box center [61, 35] width 40 height 12
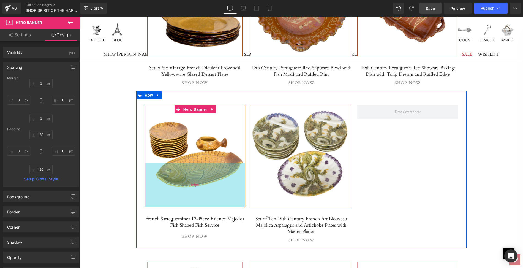
click at [145, 167] on div "160px" at bounding box center [195, 185] width 100 height 44
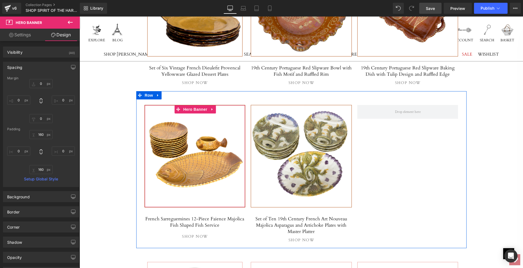
click at [145, 171] on div at bounding box center [145, 156] width 0 height 102
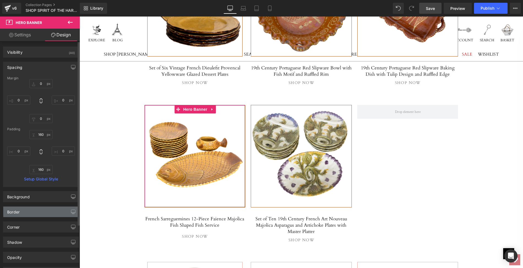
click at [33, 208] on div "Border" at bounding box center [40, 211] width 75 height 10
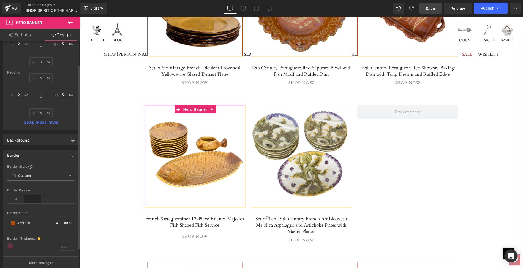
scroll to position [80, 0]
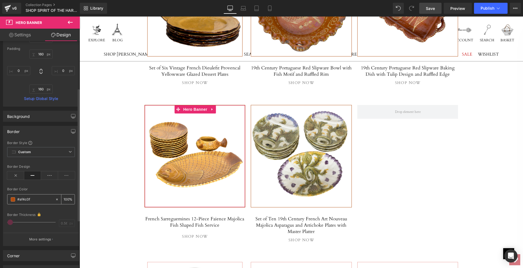
click at [13, 199] on span at bounding box center [13, 199] width 4 height 4
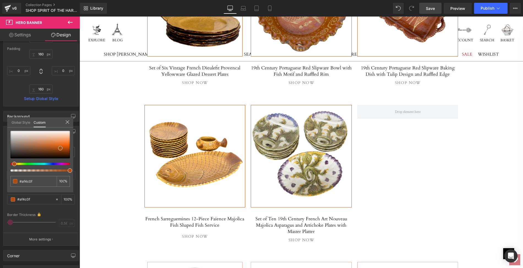
click at [132, 169] on body "Skip to content This site has limited support for your browser. We recommend sw…" at bounding box center [301, 191] width 443 height 1835
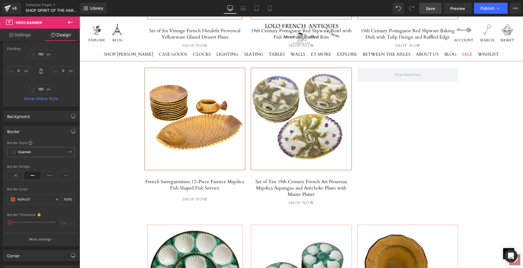
scroll to position [790, 0]
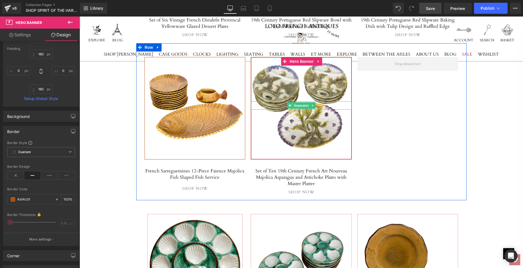
click at [282, 104] on hr at bounding box center [301, 107] width 100 height 6
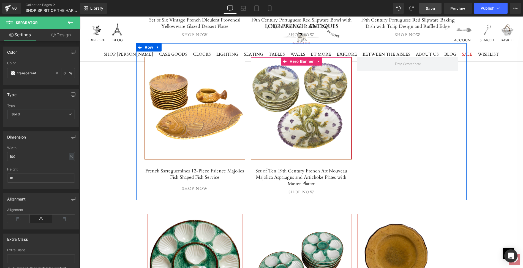
click at [275, 91] on div at bounding box center [301, 108] width 100 height 102
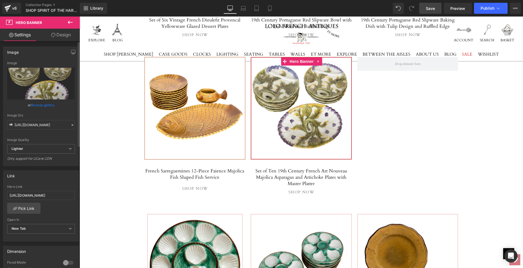
click at [41, 105] on link "Browse gallery" at bounding box center [42, 105] width 23 height 10
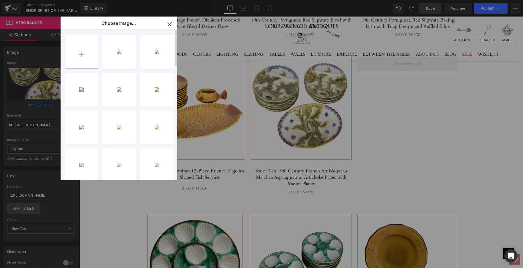
click at [81, 53] on input "file" at bounding box center [81, 51] width 33 height 33
type input "C:\fakepath\LOPM150both.jpg"
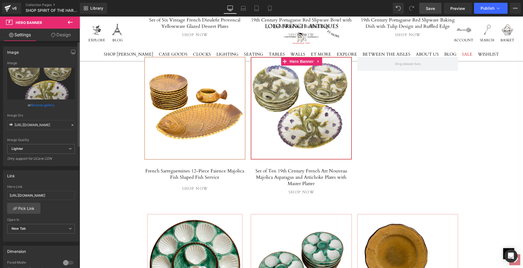
click at [39, 105] on link "Browse gallery" at bounding box center [42, 105] width 23 height 10
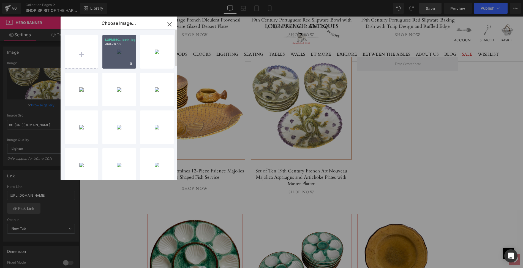
click at [121, 48] on div "LOPM150...both.jpg 360.28 KB" at bounding box center [119, 52] width 34 height 34
type input "[URL][DOMAIN_NAME]"
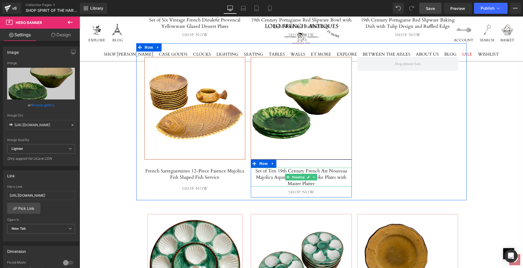
click at [279, 168] on h5 "Set of Ten 19th Century French Art Nouveau Majolica Asparagus and Artichoke Pla…" at bounding box center [301, 177] width 101 height 19
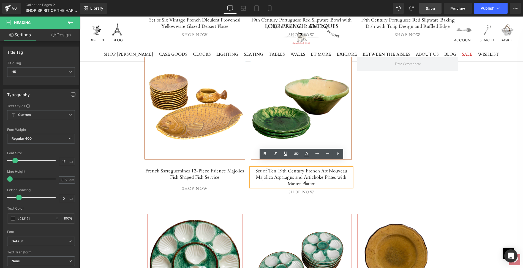
click at [259, 168] on h5 "Set of Ten 19th Century French Art Nouveau Majolica Asparagus and Artichoke Pla…" at bounding box center [301, 177] width 101 height 19
drag, startPoint x: 259, startPoint y: 164, endPoint x: 315, endPoint y: 173, distance: 56.6
click at [315, 173] on h5 "Set of Ten 19th Century French Art Nouveau Majolica Asparagus and Artichoke Pla…" at bounding box center [301, 177] width 101 height 19
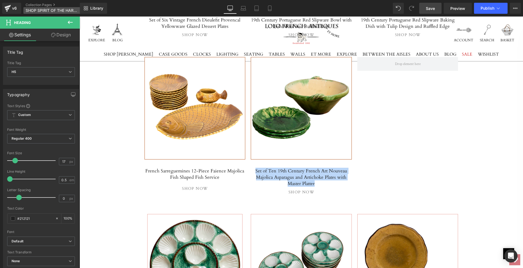
paste div
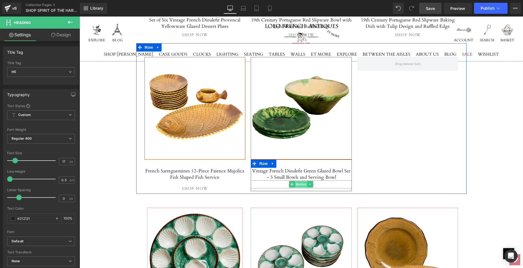
click at [300, 181] on span "Button" at bounding box center [301, 184] width 13 height 7
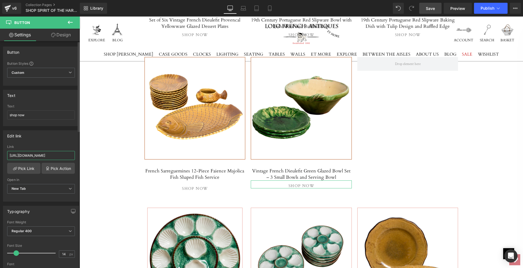
click at [8, 154] on input "[URL][DOMAIN_NAME]" at bounding box center [41, 155] width 68 height 9
drag, startPoint x: 8, startPoint y: 154, endPoint x: 72, endPoint y: 158, distance: 63.4
click at [72, 158] on input "[URL][DOMAIN_NAME]" at bounding box center [41, 155] width 68 height 9
type input "[URL][DOMAIN_NAME]"
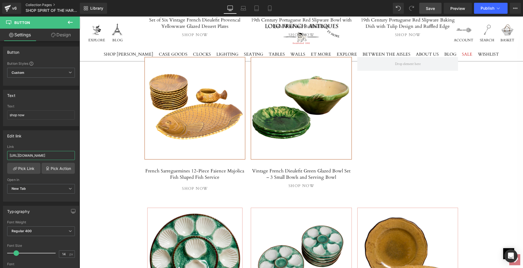
scroll to position [0, 131]
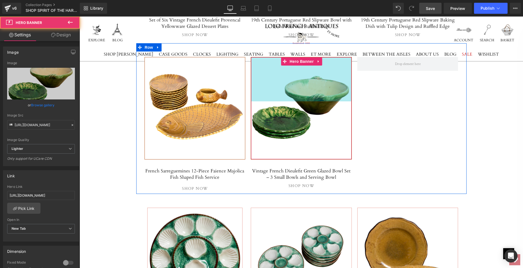
click at [275, 69] on div "160px" at bounding box center [301, 79] width 100 height 44
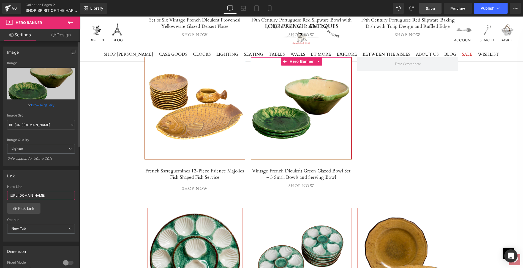
click at [9, 193] on input "[URL][DOMAIN_NAME]" at bounding box center [41, 195] width 68 height 9
drag, startPoint x: 9, startPoint y: 193, endPoint x: 75, endPoint y: 197, distance: 67.0
click at [75, 197] on div "[URL][DOMAIN_NAME] Hero Link [URL][DOMAIN_NAME] Pick Link Current Tab New Tab O…" at bounding box center [40, 213] width 75 height 56
paste input "vintage-french-dieulefit-green-glazed-bowl-set-3-small-bowls-and-serving-bowl"
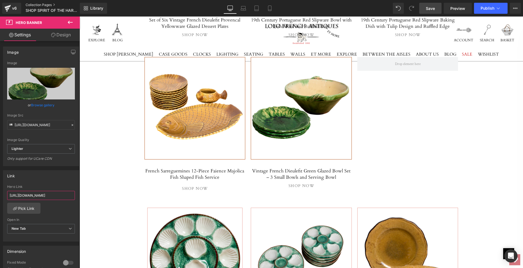
type input "[URL][DOMAIN_NAME]"
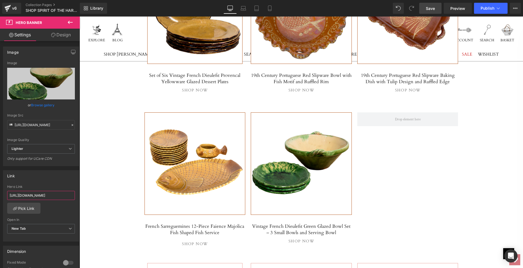
scroll to position [746, 0]
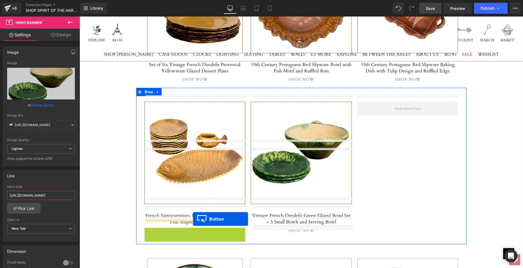
drag, startPoint x: 193, startPoint y: 223, endPoint x: 193, endPoint y: 219, distance: 4.7
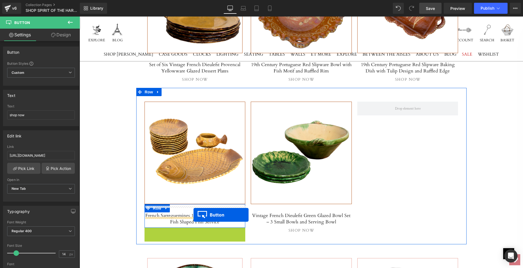
drag, startPoint x: 194, startPoint y: 223, endPoint x: 193, endPoint y: 215, distance: 8.5
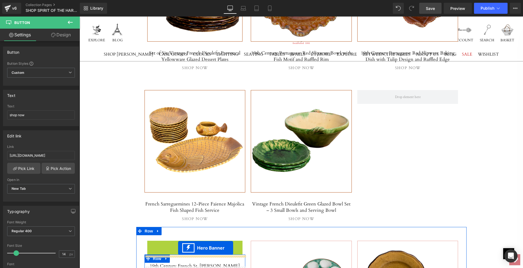
scroll to position [764, 0]
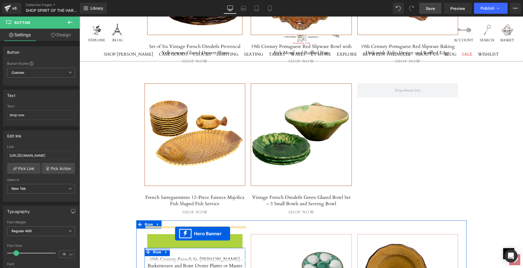
drag, startPoint x: 200, startPoint y: 247, endPoint x: 175, endPoint y: 233, distance: 28.2
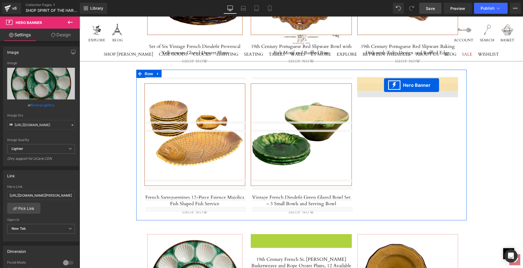
drag, startPoint x: 301, startPoint y: 229, endPoint x: 385, endPoint y: 84, distance: 167.4
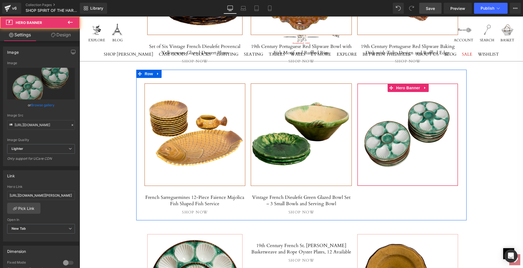
click at [387, 137] on div at bounding box center [407, 135] width 100 height 102
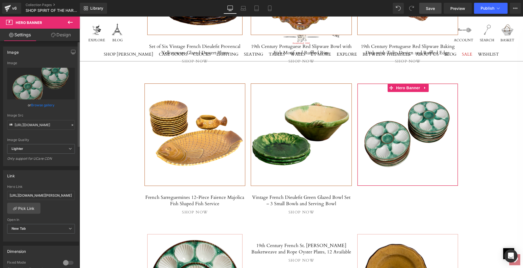
click at [41, 104] on link "Browse gallery" at bounding box center [42, 105] width 23 height 10
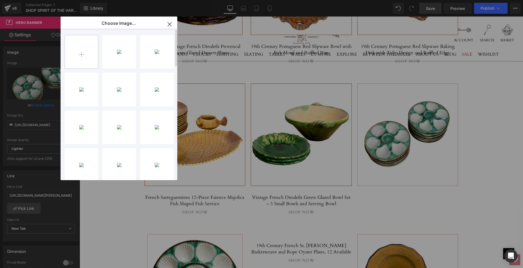
click at [81, 51] on input "file" at bounding box center [81, 51] width 33 height 33
type input "C:\fakepath\LOPI106-2ps.jpg"
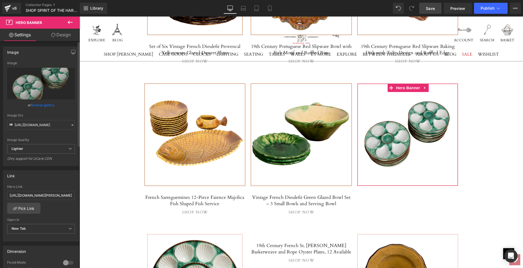
click at [41, 104] on link "Browse gallery" at bounding box center [42, 105] width 23 height 10
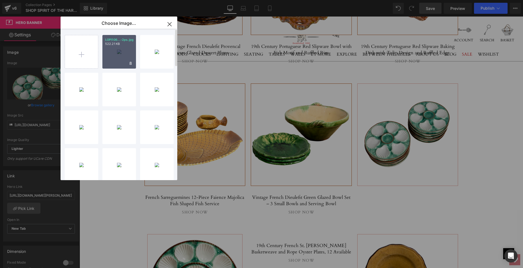
click at [120, 52] on div "LOPI106...-2ps.jpg 522.21 KB" at bounding box center [119, 52] width 34 height 34
type input "[URL][DOMAIN_NAME]"
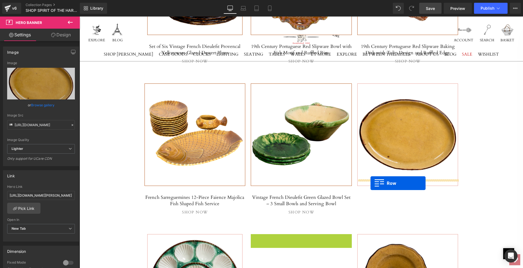
drag, startPoint x: 265, startPoint y: 230, endPoint x: 370, endPoint y: 183, distance: 115.7
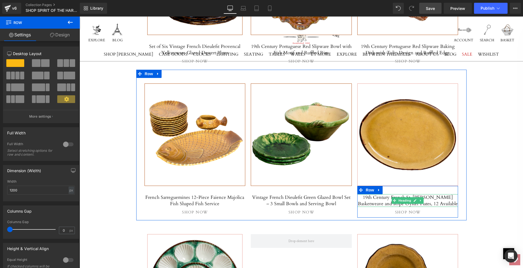
click at [361, 194] on h5 "19th Century French St. [PERSON_NAME] Basketweave and Rope Oyster Plates, 12 Av…" at bounding box center [407, 200] width 101 height 13
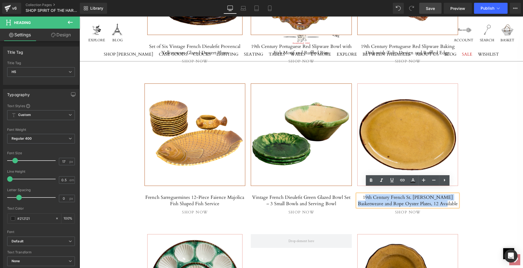
drag, startPoint x: 361, startPoint y: 191, endPoint x: 444, endPoint y: 194, distance: 82.6
click at [444, 194] on h5 "19th Century French St. [PERSON_NAME] Basketweave and Rope Oyster Plates, 12 Av…" at bounding box center [407, 200] width 101 height 13
click at [359, 194] on h5 "19th Century French St. [PERSON_NAME] Basketweave and Rope Oyster Plates, 12 Av…" at bounding box center [407, 200] width 101 height 13
drag, startPoint x: 359, startPoint y: 191, endPoint x: 445, endPoint y: 196, distance: 86.3
click at [445, 196] on h5 "19th Century French St. [PERSON_NAME] Basketweave and Rope Oyster Plates, 12 Av…" at bounding box center [407, 200] width 101 height 13
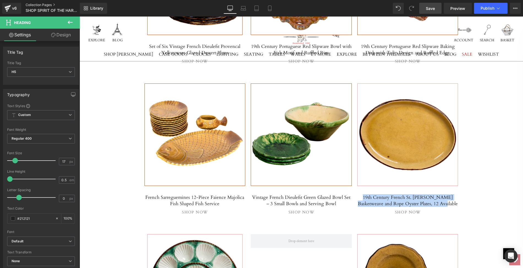
paste div
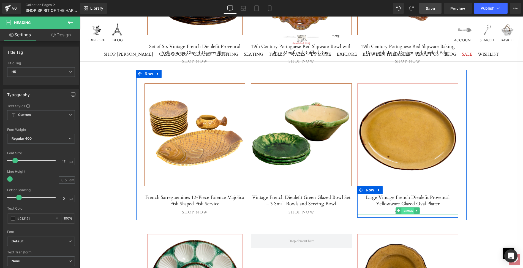
click at [407, 207] on span "Button" at bounding box center [407, 210] width 13 height 7
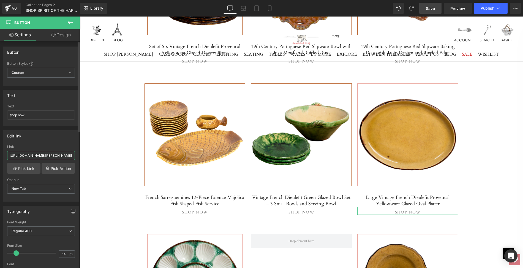
click at [8, 152] on input "[URL][DOMAIN_NAME][PERSON_NAME]" at bounding box center [41, 155] width 68 height 9
drag, startPoint x: 8, startPoint y: 152, endPoint x: 75, endPoint y: 155, distance: 66.9
click at [75, 155] on div "[URL][DOMAIN_NAME][PERSON_NAME] Link [URL][DOMAIN_NAME][PERSON_NAME] Pick Link …" at bounding box center [40, 173] width 75 height 56
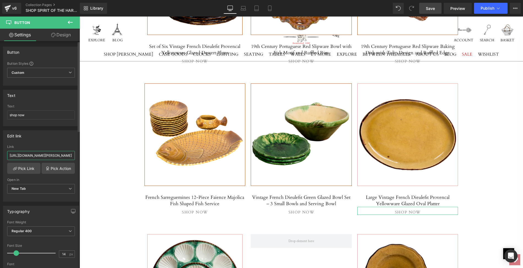
drag, startPoint x: 72, startPoint y: 154, endPoint x: 3, endPoint y: 151, distance: 68.6
click at [3, 151] on div "[URL][DOMAIN_NAME][PERSON_NAME] Link [URL][DOMAIN_NAME][PERSON_NAME] Pick Link …" at bounding box center [40, 173] width 75 height 56
paste input "large-vintage-french-dieulefit-provencal-yellowware-glazed-oval-platter"
type input "[URL][DOMAIN_NAME]"
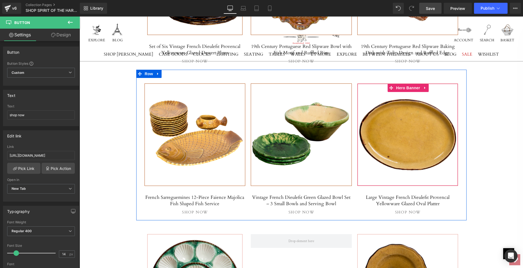
click at [389, 130] on span "Separator" at bounding box center [407, 135] width 100 height 14
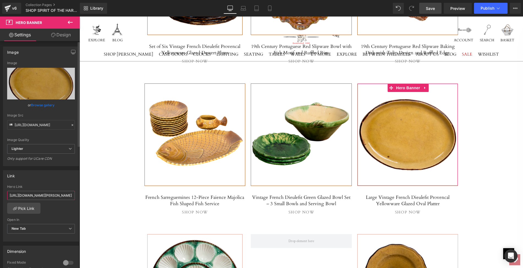
click at [9, 193] on input "[URL][DOMAIN_NAME][PERSON_NAME]" at bounding box center [41, 195] width 68 height 9
drag, startPoint x: 9, startPoint y: 193, endPoint x: 75, endPoint y: 194, distance: 66.9
click at [75, 194] on div "[URL][DOMAIN_NAME][PERSON_NAME] Hero Link [URL][DOMAIN_NAME][PERSON_NAME] Pick …" at bounding box center [40, 213] width 75 height 56
paste input "large-vintage-french-dieulefit-provencal-yellowware-glazed-oval-platter"
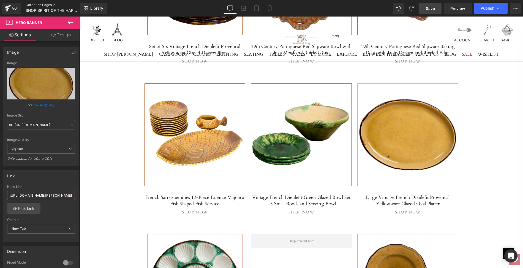
type input "[URL][DOMAIN_NAME]"
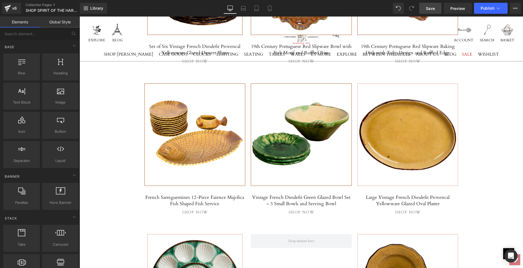
click at [477, 154] on div "Separator Hero Banner 270px 488px SPIRIT OF THE HARVEST Heading Celebrate the s…" at bounding box center [301, 122] width 443 height 1558
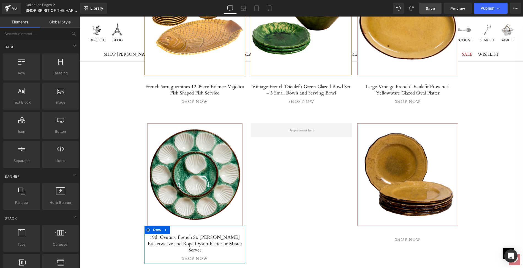
scroll to position [880, 0]
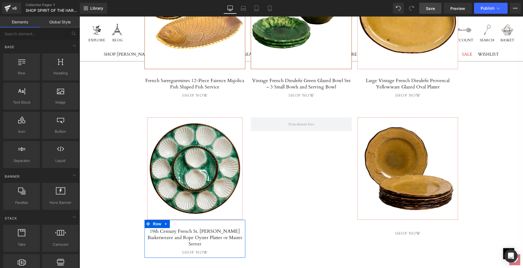
click at [148, 228] on h5 "19th Century French St. [PERSON_NAME] Basketweave and Rope Oyster Platter or Ma…" at bounding box center [194, 237] width 101 height 19
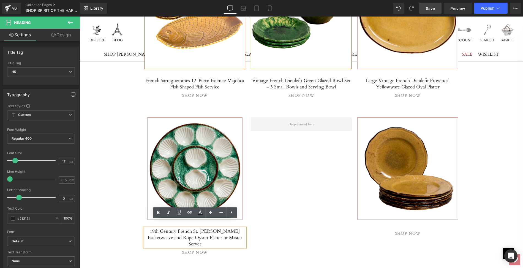
drag, startPoint x: 148, startPoint y: 222, endPoint x: 175, endPoint y: 225, distance: 26.8
click at [175, 228] on h5 "19th Century French St. [PERSON_NAME] Basketweave and Rope Oyster Platter or Ma…" at bounding box center [194, 237] width 101 height 19
click at [148, 228] on h5 "19th Century French St. [PERSON_NAME] Basketweave and Rope Oyster Platter or Ma…" at bounding box center [194, 237] width 101 height 19
drag, startPoint x: 148, startPoint y: 222, endPoint x: 234, endPoint y: 229, distance: 86.7
click at [234, 229] on h5 "19th Century French St. [PERSON_NAME] Basketweave and Rope Oyster Platter or Ma…" at bounding box center [194, 237] width 101 height 19
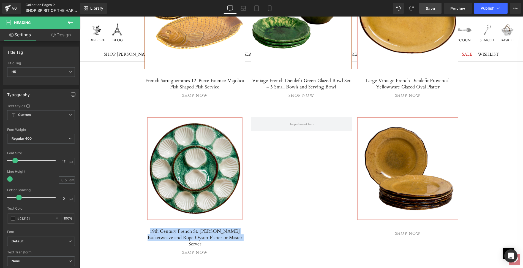
paste div
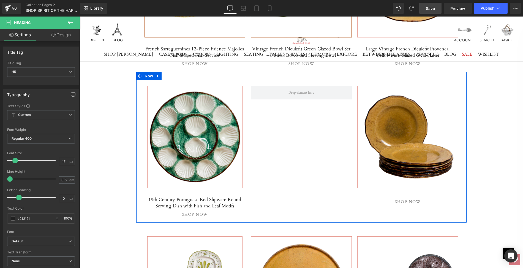
scroll to position [932, 0]
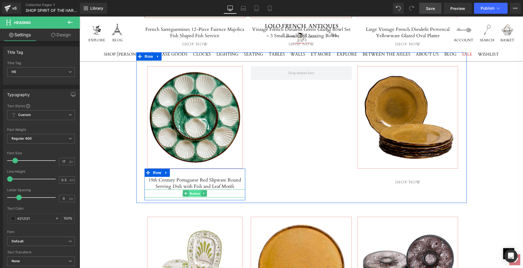
click at [192, 190] on span "Button" at bounding box center [194, 193] width 13 height 7
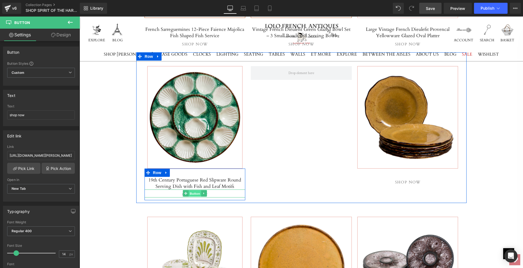
click at [192, 190] on span "Button" at bounding box center [194, 193] width 13 height 7
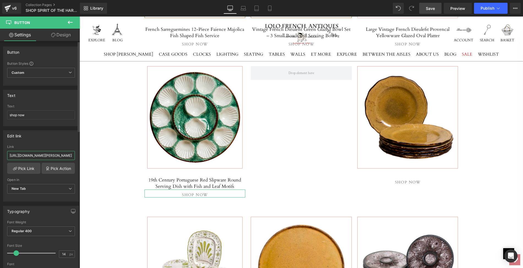
click at [9, 154] on input "[URL][DOMAIN_NAME][PERSON_NAME]" at bounding box center [41, 155] width 68 height 9
drag, startPoint x: 9, startPoint y: 154, endPoint x: 72, endPoint y: 156, distance: 62.8
click at [72, 156] on input "[URL][DOMAIN_NAME][PERSON_NAME]" at bounding box center [41, 155] width 68 height 9
paste input "portuguese-red-slipware-round-serving-dish-with-fish-and-leaf-motifs"
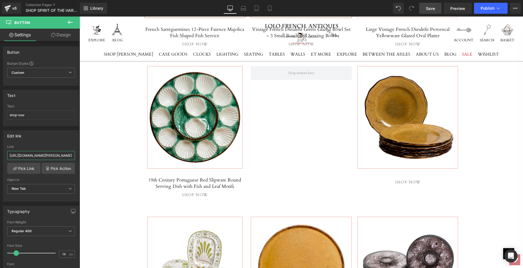
type input "[URL][DOMAIN_NAME]"
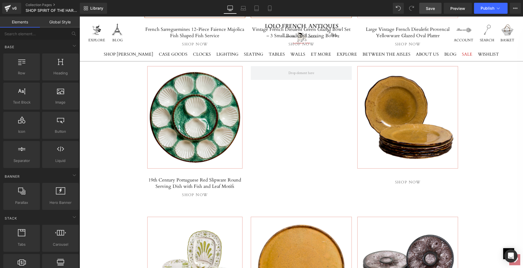
scroll to position [0, 0]
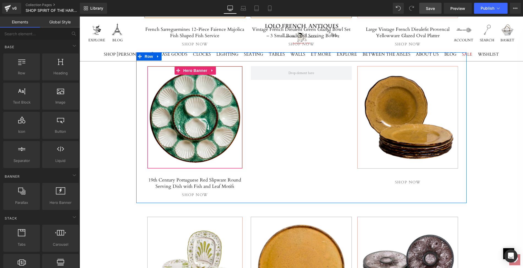
click at [190, 116] on span "Separator" at bounding box center [194, 117] width 95 height 14
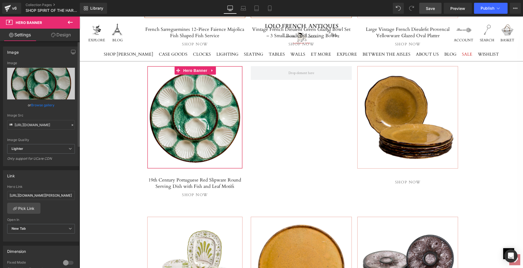
click at [45, 103] on link "Browse gallery" at bounding box center [42, 105] width 23 height 10
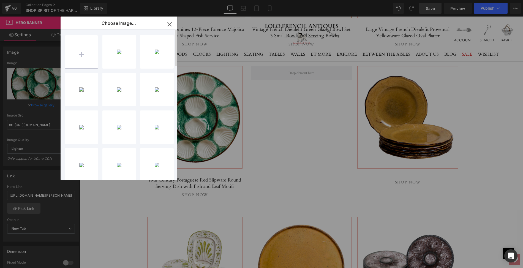
click at [82, 52] on input "file" at bounding box center [81, 51] width 33 height 33
type input "C:\fakepath\LOPL73A-6mainps.jpg"
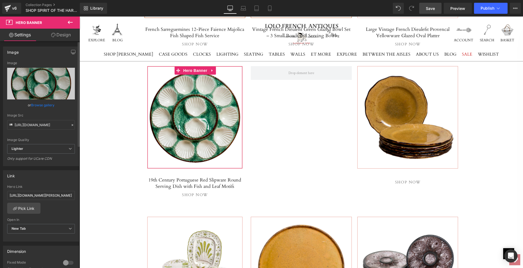
click at [43, 105] on link "Browse gallery" at bounding box center [42, 105] width 23 height 10
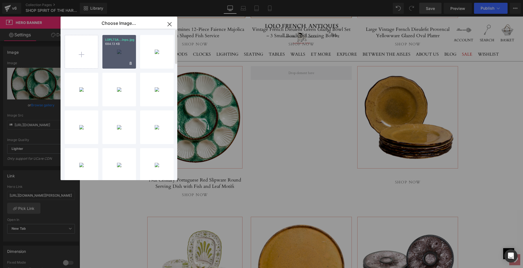
click at [117, 57] on div "LOPL73A...inps.jpg 684.13 KB" at bounding box center [119, 52] width 34 height 34
type input "[URL][DOMAIN_NAME]"
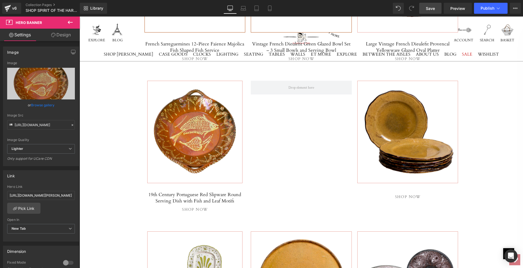
scroll to position [918, 0]
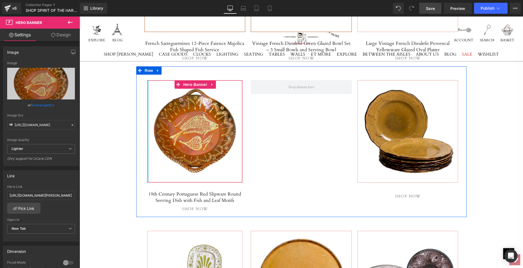
click at [147, 154] on div at bounding box center [147, 131] width 1 height 102
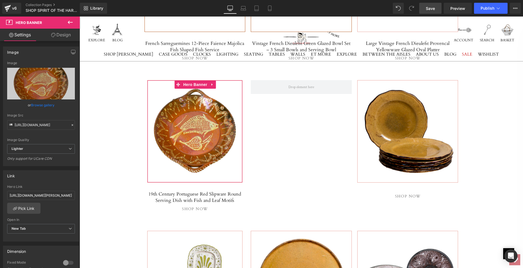
click at [61, 34] on link "Design" at bounding box center [61, 35] width 40 height 12
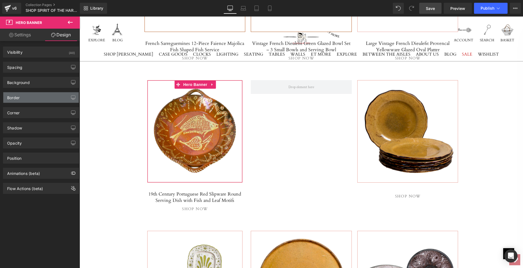
type input "#e79a90"
type input "100"
type input "0.56"
click at [30, 95] on div "Border" at bounding box center [40, 97] width 75 height 10
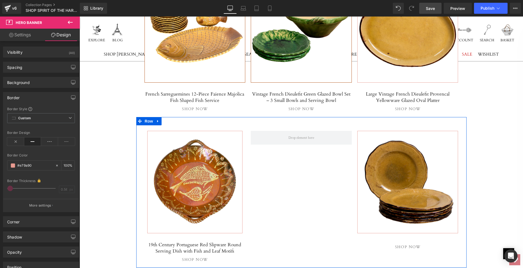
scroll to position [854, 0]
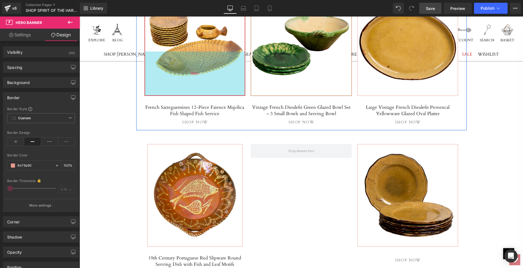
click at [145, 83] on div "160px" at bounding box center [195, 73] width 100 height 44
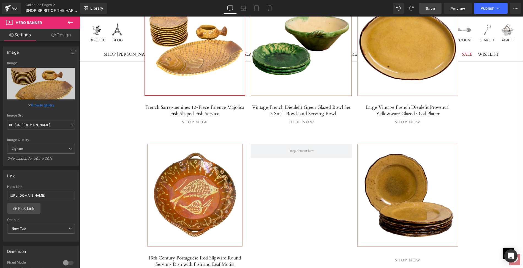
click at [59, 34] on link "Design" at bounding box center [61, 35] width 40 height 12
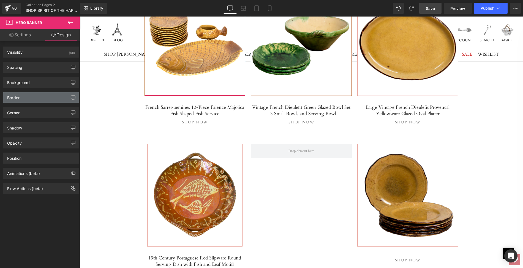
type input "#af4c0f"
type input "100"
type input "0.56"
click at [19, 96] on div "Border" at bounding box center [13, 96] width 12 height 8
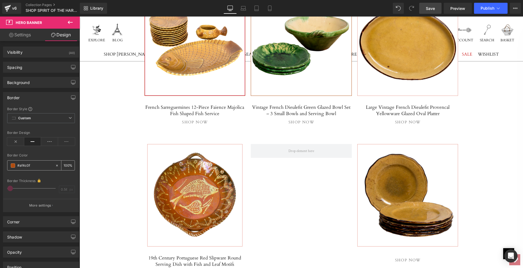
click at [31, 163] on input "#af4c0f" at bounding box center [34, 165] width 35 height 6
click at [98, 97] on div "Separator Hero Banner 270px 488px SPIRIT OF THE HARVEST Heading Celebrate the s…" at bounding box center [301, 29] width 443 height 1552
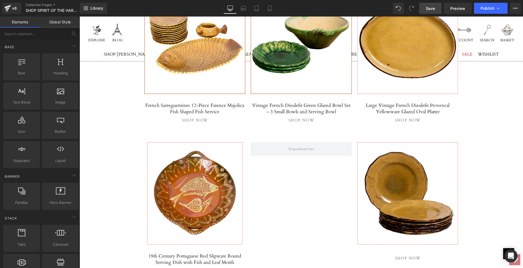
scroll to position [818, 0]
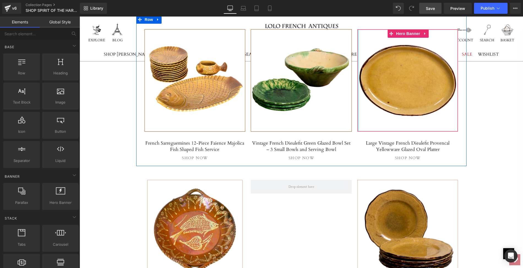
click at [358, 106] on div at bounding box center [357, 80] width 1 height 102
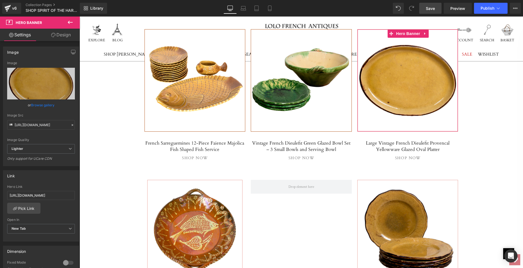
click at [66, 34] on link "Design" at bounding box center [61, 35] width 40 height 12
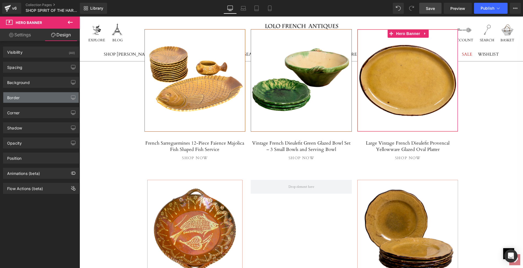
click at [20, 94] on div "Border" at bounding box center [40, 97] width 75 height 10
type input "#e79a90"
type input "100"
type input "0.56"
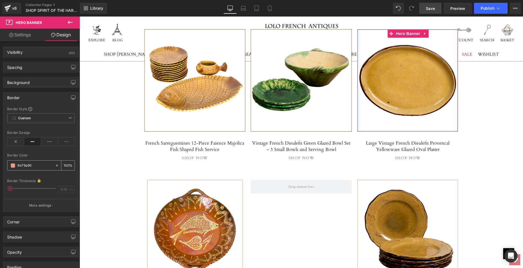
click at [32, 163] on input "#e79a90" at bounding box center [34, 165] width 35 height 6
paste input "af4c0f"
type input "#af4c0f"
click at [13, 163] on span at bounding box center [13, 165] width 4 height 4
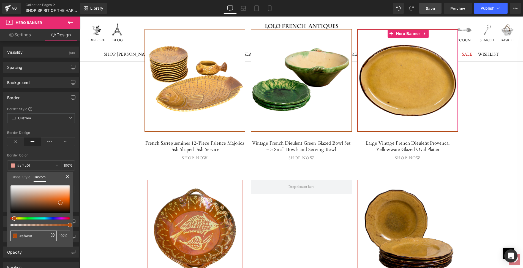
click at [15, 236] on span at bounding box center [15, 235] width 4 height 4
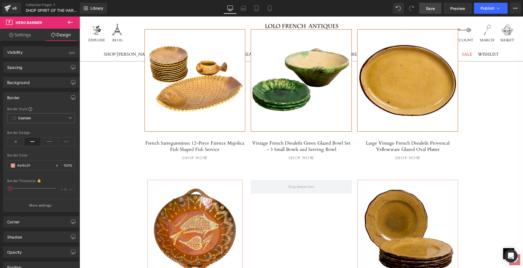
click at [99, 160] on body "Skip to content This site has limited support for your browser. We recommend sw…" at bounding box center [301, 109] width 443 height 1823
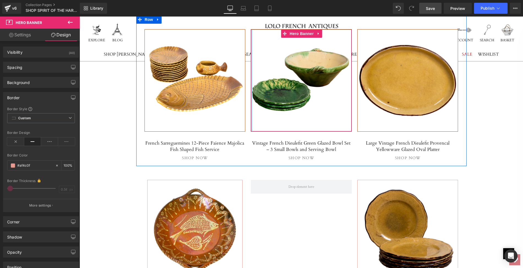
click at [251, 102] on div at bounding box center [251, 80] width 1 height 102
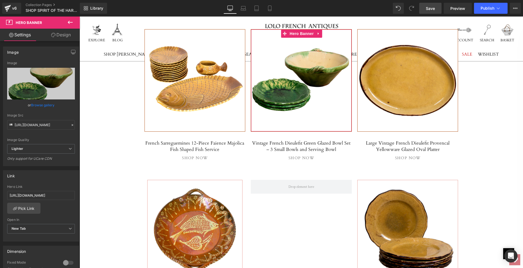
click at [65, 35] on link "Design" at bounding box center [61, 35] width 40 height 12
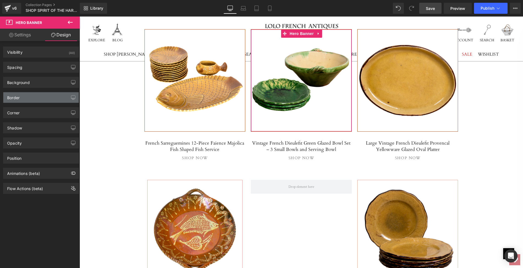
type input "#af4c0f"
type input "100"
type input "0.56"
click at [36, 95] on div "Border" at bounding box center [40, 97] width 75 height 10
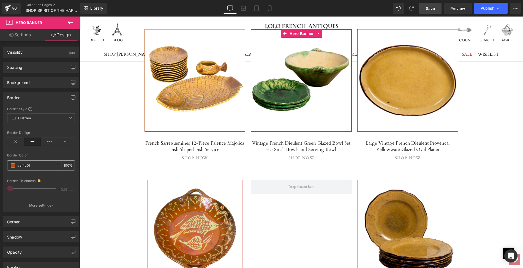
click at [12, 165] on span at bounding box center [13, 165] width 4 height 4
click at [494, 104] on body "Skip to content This site has limited support for your browser. We recommend sw…" at bounding box center [301, 109] width 443 height 1823
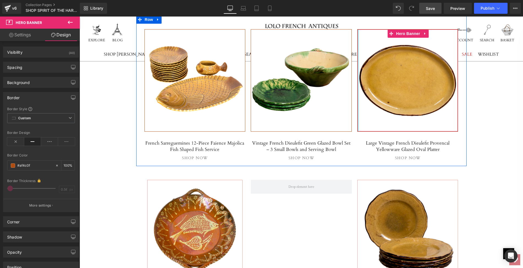
click at [357, 112] on div at bounding box center [357, 80] width 1 height 102
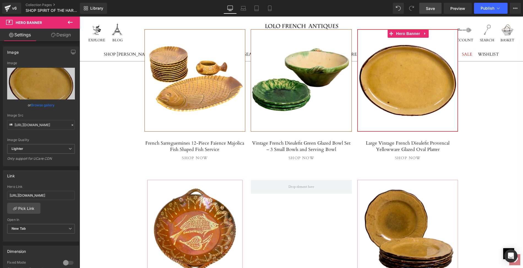
click at [64, 33] on link "Design" at bounding box center [61, 35] width 40 height 12
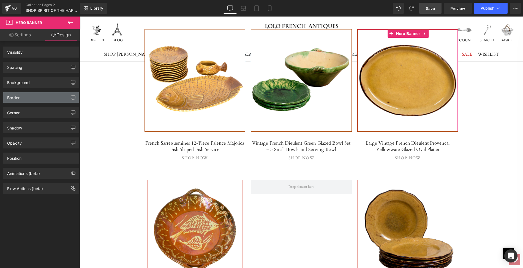
click at [27, 96] on div "Border" at bounding box center [40, 97] width 75 height 10
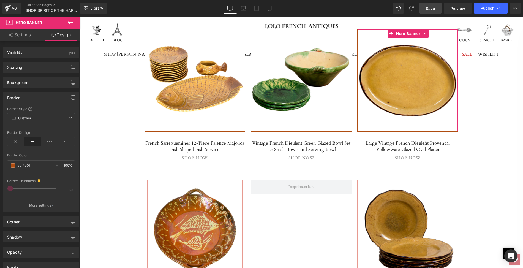
type input "#af4c0f"
type input "100"
type input "0.56"
click at [13, 165] on span at bounding box center [13, 165] width 4 height 4
click at [116, 158] on body "Skip to content This site has limited support for your browser. We recommend sw…" at bounding box center [301, 109] width 443 height 1823
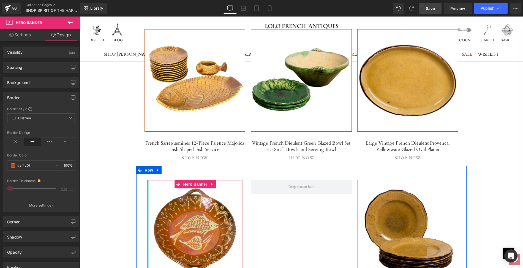
click at [147, 192] on div at bounding box center [147, 231] width 1 height 102
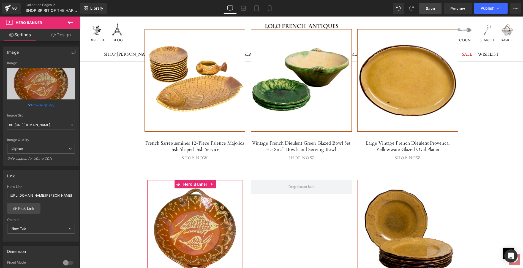
click at [62, 33] on link "Design" at bounding box center [61, 35] width 40 height 12
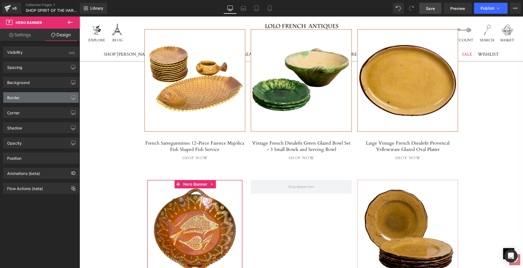
type input "#e79a90"
type input "100"
type input "0.56"
click at [13, 95] on div "Border" at bounding box center [13, 96] width 12 height 8
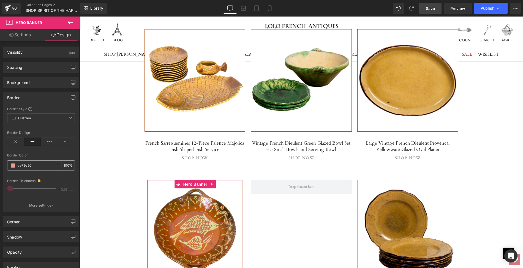
click at [12, 166] on span at bounding box center [13, 165] width 4 height 4
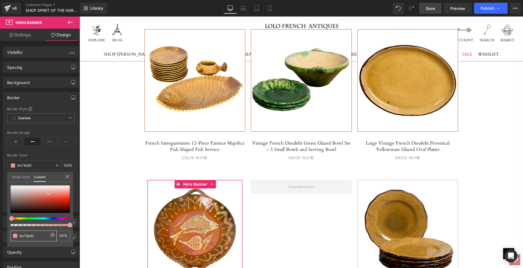
click at [34, 234] on input "#e79a90" at bounding box center [34, 236] width 29 height 6
drag, startPoint x: 34, startPoint y: 234, endPoint x: 19, endPoint y: 233, distance: 14.6
click at [20, 233] on input "#e79a90" at bounding box center [34, 236] width 29 height 6
paste input "af4c0f"
type input "#af4c0f"
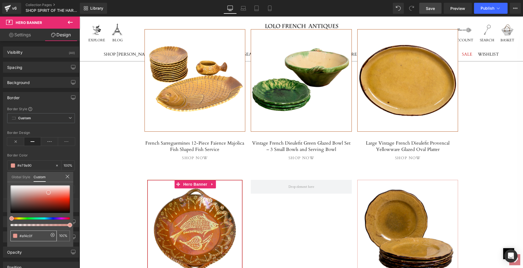
type input "#af4c0f"
click at [16, 234] on span at bounding box center [15, 235] width 4 height 4
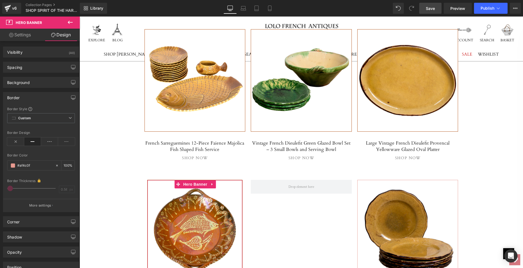
click at [13, 165] on span at bounding box center [13, 165] width 4 height 4
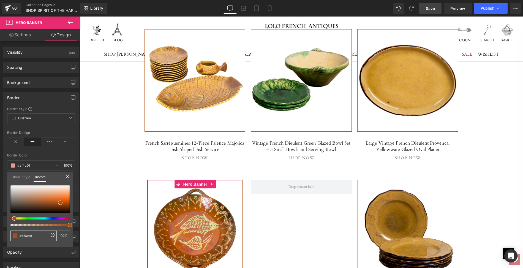
click at [15, 235] on span at bounding box center [15, 235] width 4 height 4
click at [124, 166] on body "Skip to content This site has limited support for your browser. We recommend sw…" at bounding box center [301, 109] width 443 height 1823
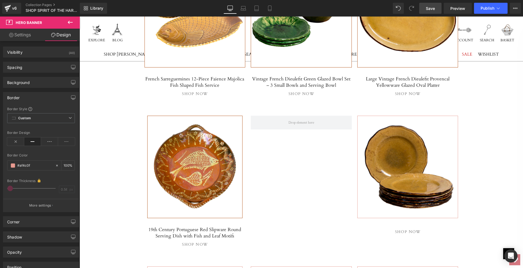
scroll to position [884, 0]
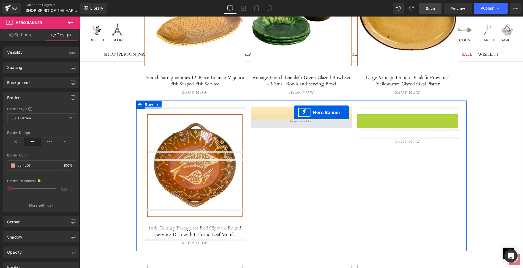
drag, startPoint x: 397, startPoint y: 109, endPoint x: 294, endPoint y: 112, distance: 103.5
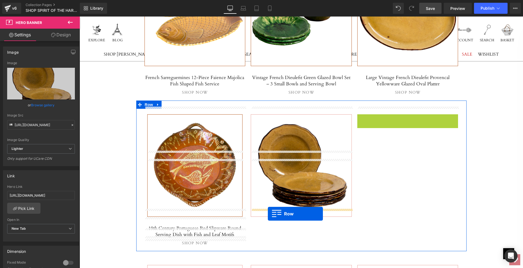
drag, startPoint x: 371, startPoint y: 110, endPoint x: 268, endPoint y: 214, distance: 145.7
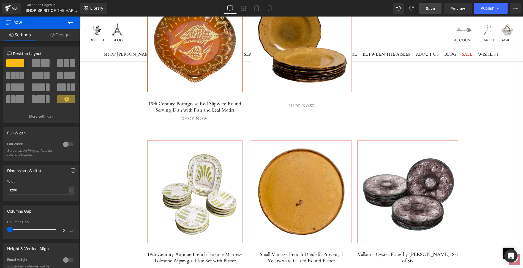
scroll to position [1013, 0]
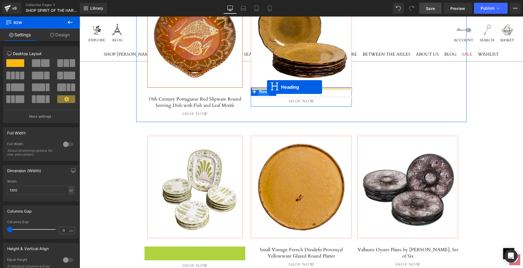
drag, startPoint x: 189, startPoint y: 243, endPoint x: 267, endPoint y: 87, distance: 174.5
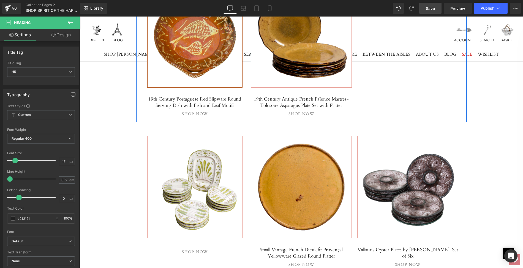
click at [381, 89] on div "Separator Hero Banner 160px 160px 19th Century Portuguese Red Slipware Round Se…" at bounding box center [301, 46] width 330 height 151
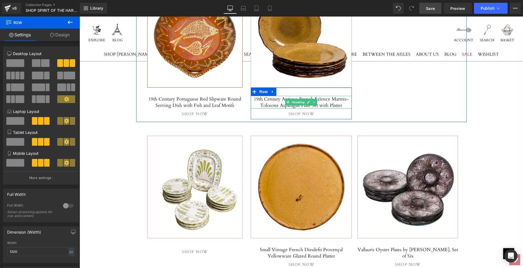
click at [259, 96] on h5 "19th Century Antique French Faïence Martres-Tolosone Asparagus Plate Set with P…" at bounding box center [301, 102] width 101 height 13
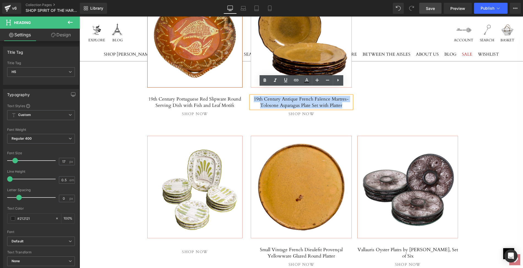
drag, startPoint x: 258, startPoint y: 90, endPoint x: 341, endPoint y: 96, distance: 83.3
click at [341, 96] on h5 "19th Century Antique French Faïence Martres-Tolosone Asparagus Plate Set with P…" at bounding box center [301, 102] width 101 height 13
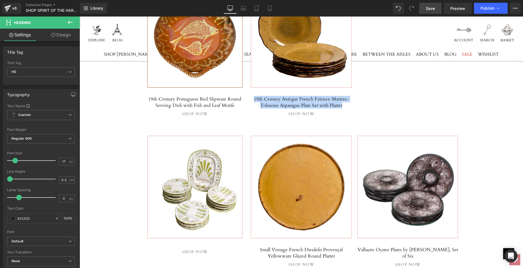
paste div
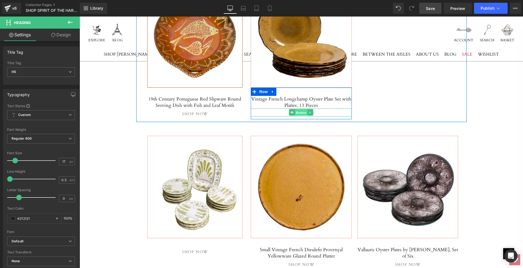
click at [300, 109] on span "Button" at bounding box center [301, 112] width 13 height 7
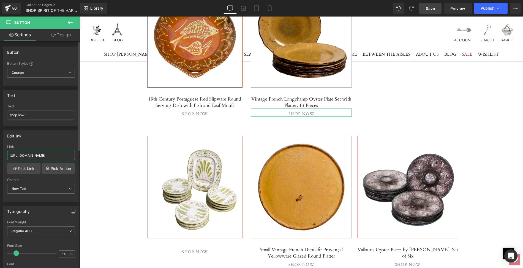
click at [8, 154] on input "[URL][DOMAIN_NAME]" at bounding box center [41, 155] width 68 height 9
drag, startPoint x: 8, startPoint y: 154, endPoint x: 72, endPoint y: 155, distance: 64.1
click at [72, 155] on input "[URL][DOMAIN_NAME]" at bounding box center [41, 155] width 68 height 9
paste input "vintage-french-longchamp-oyster-plate-set-with-platter-13-piec"
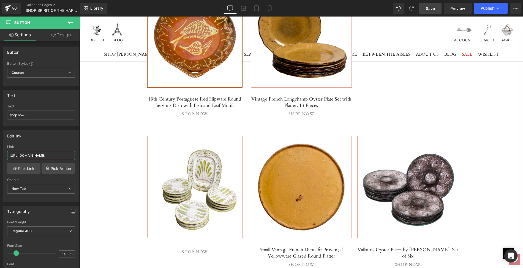
type input "[URL][DOMAIN_NAME]"
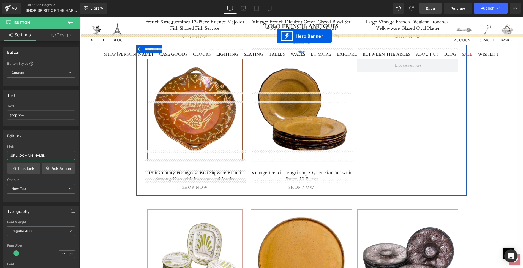
scroll to position [935, 0]
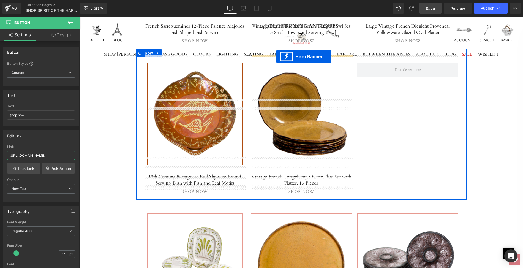
drag, startPoint x: 190, startPoint y: 169, endPoint x: 276, endPoint y: 56, distance: 141.5
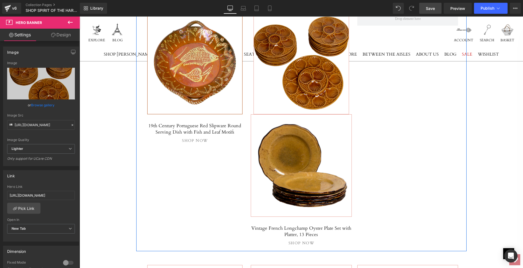
scroll to position [994, 0]
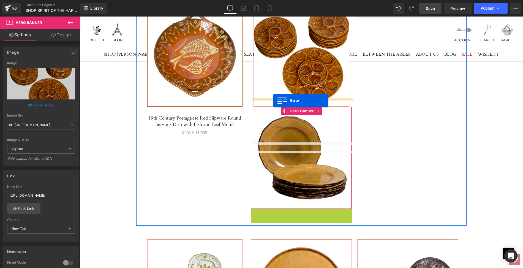
drag, startPoint x: 264, startPoint y: 203, endPoint x: 273, endPoint y: 100, distance: 102.5
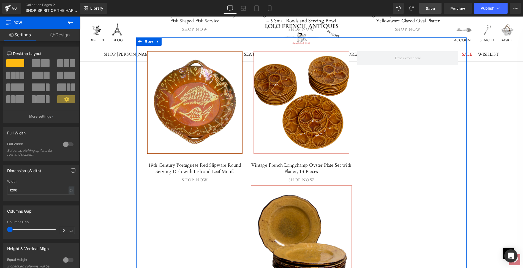
scroll to position [918, 0]
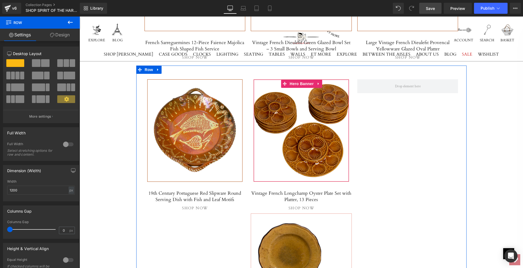
click at [280, 124] on span "Separator" at bounding box center [301, 131] width 95 height 14
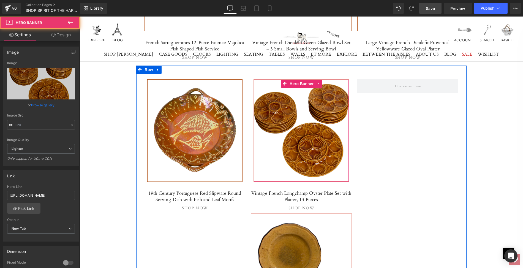
type input "[URL][DOMAIN_NAME]"
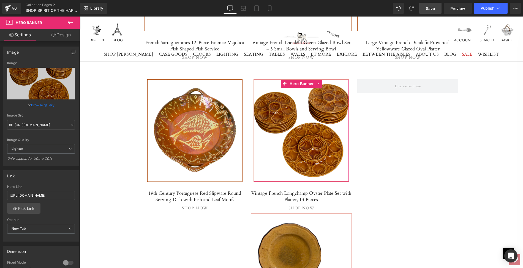
scroll to position [9, 0]
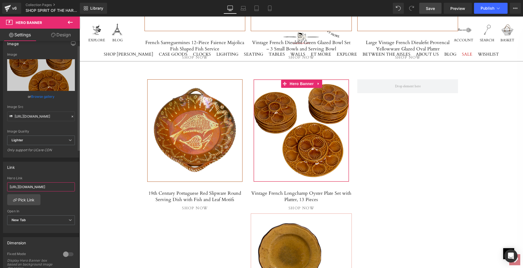
click at [8, 184] on input "[URL][DOMAIN_NAME]" at bounding box center [41, 186] width 68 height 9
drag, startPoint x: 8, startPoint y: 184, endPoint x: 72, endPoint y: 187, distance: 64.5
click at [72, 187] on input "[URL][DOMAIN_NAME]" at bounding box center [41, 186] width 68 height 9
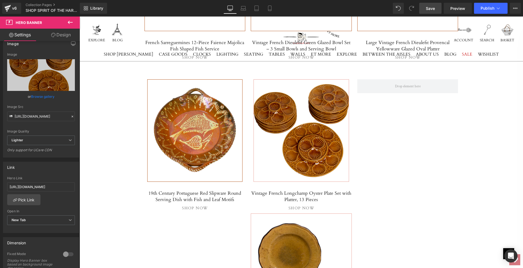
scroll to position [0, 0]
click at [94, 134] on div "Separator Hero Banner 270px 488px SPIRIT OF THE HARVEST Heading Celebrate the s…" at bounding box center [301, 15] width 443 height 1654
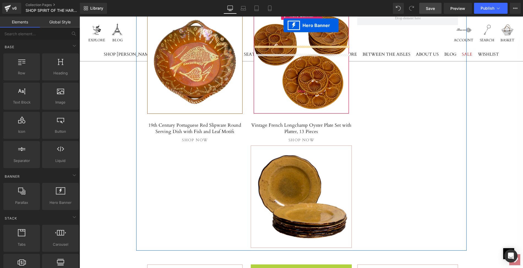
scroll to position [981, 0]
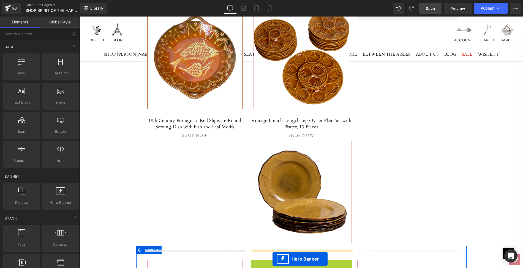
drag, startPoint x: 298, startPoint y: 175, endPoint x: 272, endPoint y: 258, distance: 86.9
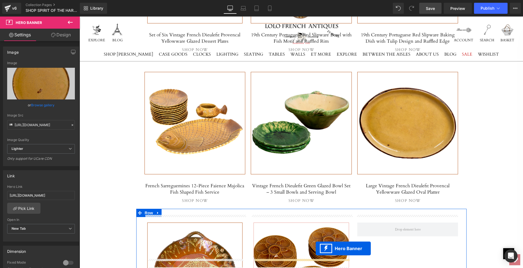
scroll to position [781, 0]
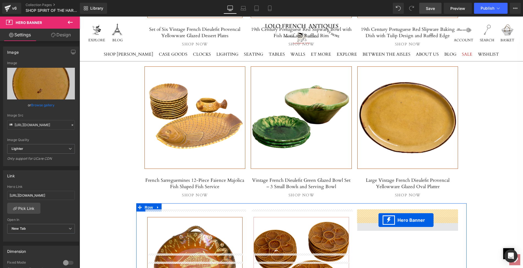
drag, startPoint x: 301, startPoint y: 64, endPoint x: 378, endPoint y: 220, distance: 173.4
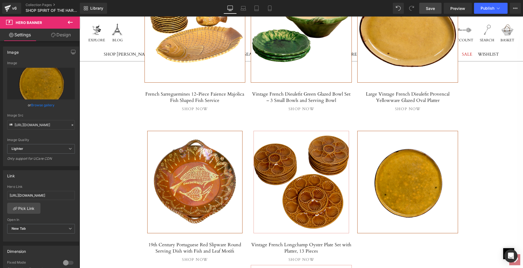
scroll to position [860, 0]
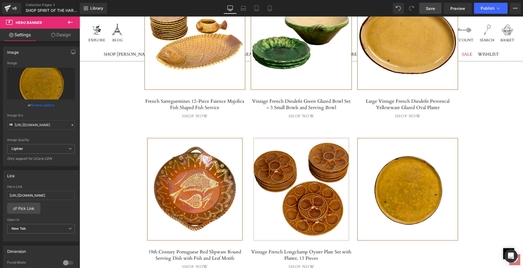
click at [398, 170] on div "Separator Hero Banner 160px 160px" at bounding box center [407, 189] width 101 height 102
click at [37, 104] on link "Browse gallery" at bounding box center [42, 105] width 23 height 10
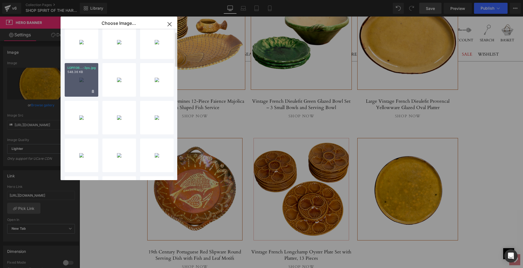
scroll to position [0, 0]
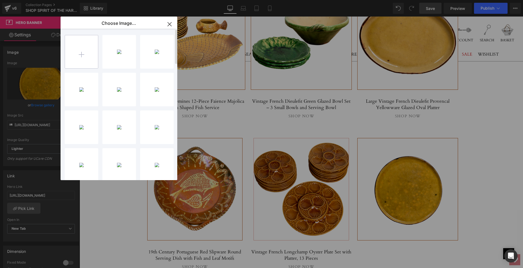
click at [82, 53] on input "file" at bounding box center [81, 51] width 33 height 33
type input "C:\fakepath\LOPI105-2ps.jpg"
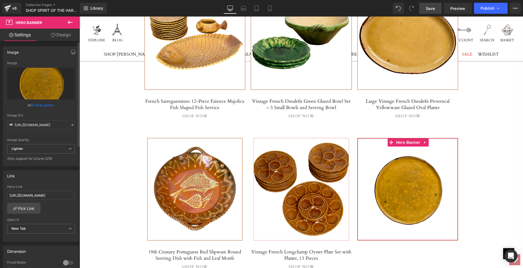
click at [44, 103] on link "Browse gallery" at bounding box center [42, 105] width 23 height 10
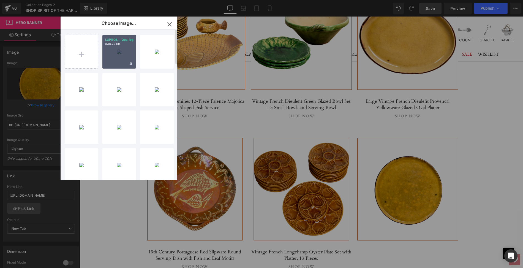
click at [124, 58] on div "LOPI105...-2ps.jpg 838.77 KB" at bounding box center [119, 52] width 34 height 34
type input "[URL][DOMAIN_NAME]"
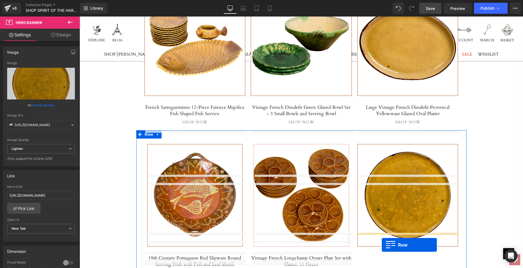
scroll to position [861, 0]
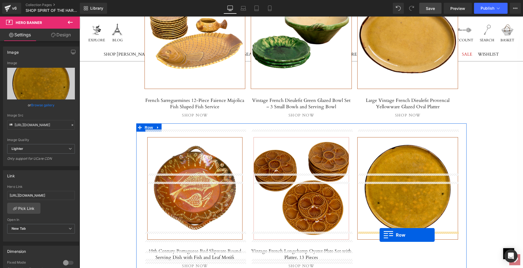
drag, startPoint x: 263, startPoint y: 77, endPoint x: 379, endPoint y: 235, distance: 196.1
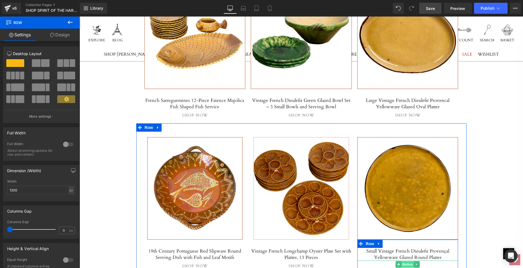
click at [406, 261] on span "Button" at bounding box center [407, 264] width 13 height 7
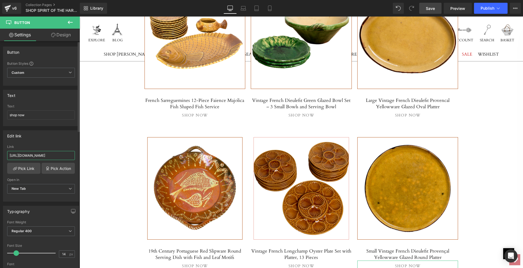
scroll to position [0, 0]
drag, startPoint x: 72, startPoint y: 154, endPoint x: 7, endPoint y: 153, distance: 64.4
click at [7, 153] on input "[URL][DOMAIN_NAME]" at bounding box center [41, 155] width 68 height 9
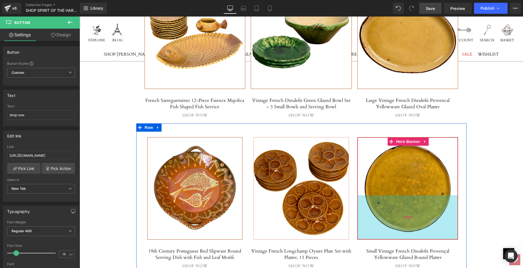
click at [389, 195] on div "160px" at bounding box center [407, 217] width 100 height 44
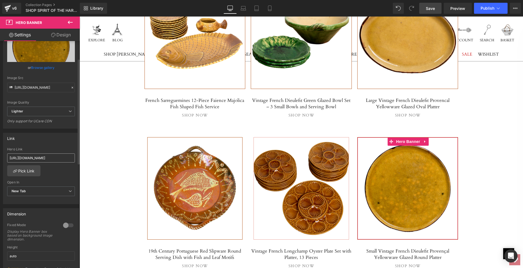
scroll to position [41, 0]
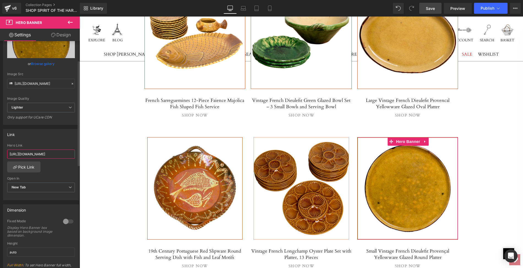
click at [9, 152] on input "[URL][DOMAIN_NAME]" at bounding box center [41, 153] width 68 height 9
drag, startPoint x: 9, startPoint y: 152, endPoint x: 70, endPoint y: 155, distance: 61.1
click at [70, 155] on input "[URL][DOMAIN_NAME]" at bounding box center [41, 153] width 68 height 9
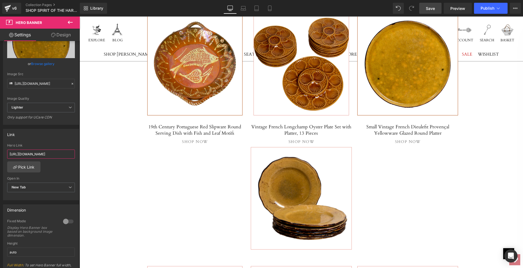
scroll to position [0, 0]
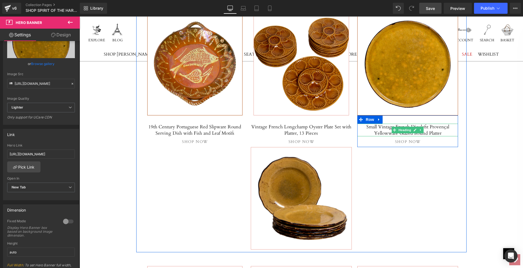
click at [381, 124] on h5 "Small Vintage French Dieulefit Provençal Yellowware Glazed Round Platter" at bounding box center [407, 130] width 101 height 13
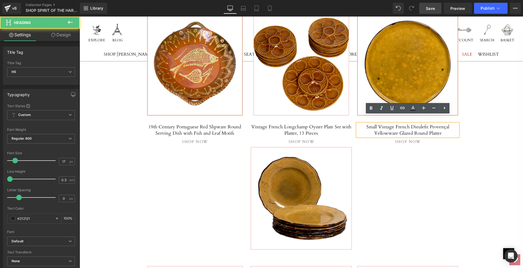
click at [368, 124] on h5 "Small Vintage French Dieulefit Provençal Yellowware Glazed Round Platter" at bounding box center [407, 130] width 101 height 13
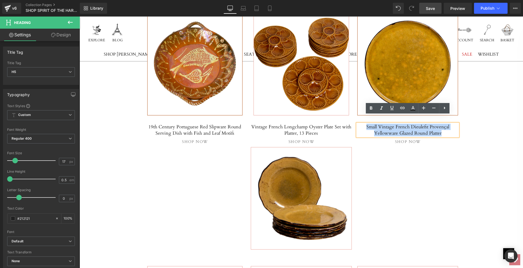
drag, startPoint x: 368, startPoint y: 119, endPoint x: 446, endPoint y: 124, distance: 78.1
click at [446, 124] on h5 "Small Vintage French Dieulefit Provençal Yellowware Glazed Round Platter" at bounding box center [407, 130] width 101 height 13
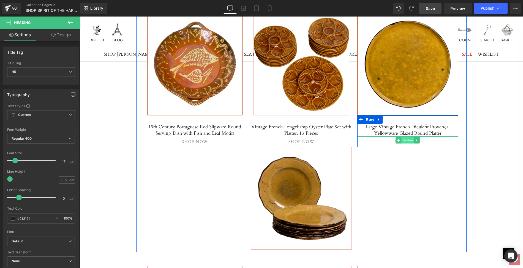
click at [407, 137] on span "Button" at bounding box center [407, 140] width 13 height 7
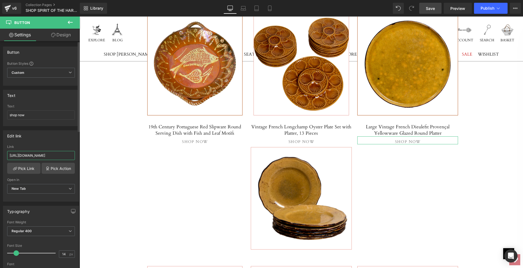
click at [7, 152] on input "[URL][DOMAIN_NAME]" at bounding box center [41, 155] width 68 height 9
drag, startPoint x: 87, startPoint y: 169, endPoint x: 80, endPoint y: 153, distance: 17.1
paste input "large-vintage-french-dieulefit-provencal-yeloow"
type input "[URL][DOMAIN_NAME]"
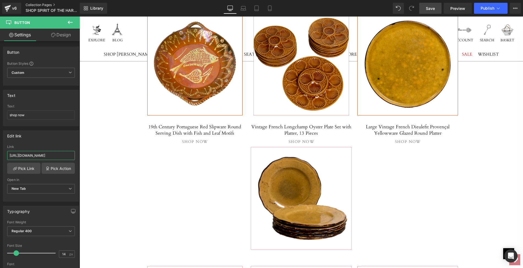
scroll to position [0, 121]
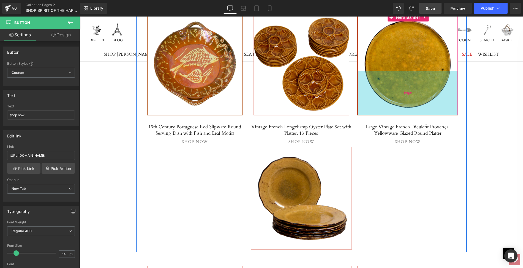
click at [404, 71] on div "160px" at bounding box center [407, 93] width 100 height 44
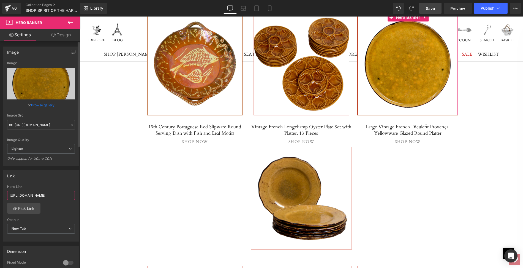
click at [8, 194] on input "[URL][DOMAIN_NAME]" at bounding box center [41, 195] width 68 height 9
drag, startPoint x: 8, startPoint y: 194, endPoint x: 77, endPoint y: 195, distance: 69.1
click at [77, 195] on div "Link [URL][DOMAIN_NAME] Hero Link [URL][DOMAIN_NAME] Pick Link Current Tab New …" at bounding box center [41, 205] width 76 height 71
paste input "large-vintage-french-dieulefit-provencal-yeloow"
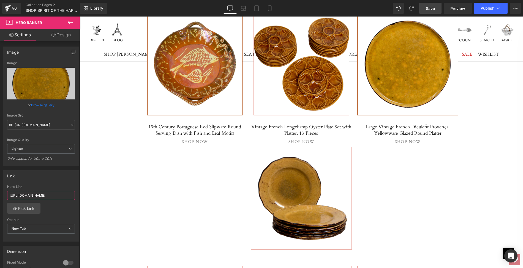
type input "[URL][DOMAIN_NAME]"
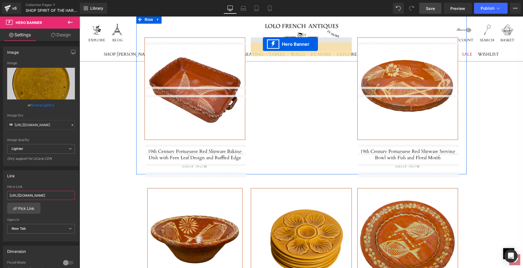
scroll to position [352, 0]
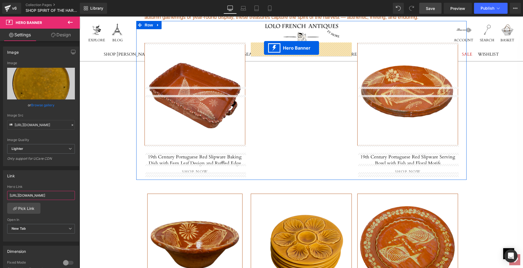
drag, startPoint x: 292, startPoint y: 158, endPoint x: 264, endPoint y: 48, distance: 114.1
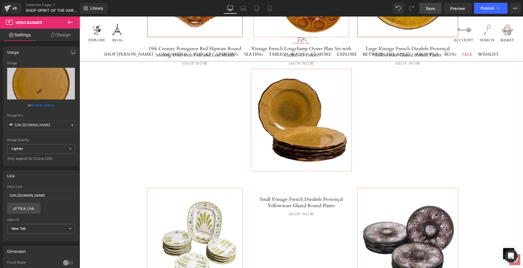
scroll to position [1084, 0]
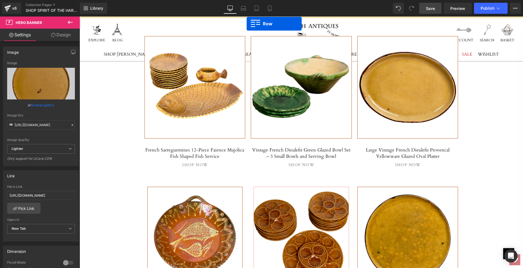
drag, startPoint x: 265, startPoint y: 162, endPoint x: 247, endPoint y: 24, distance: 139.6
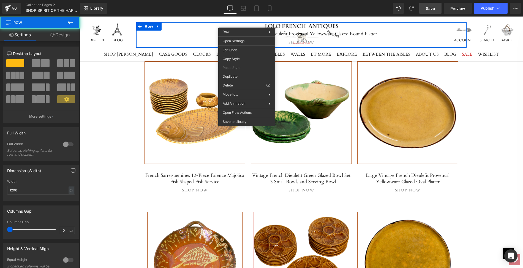
scroll to position [806, 0]
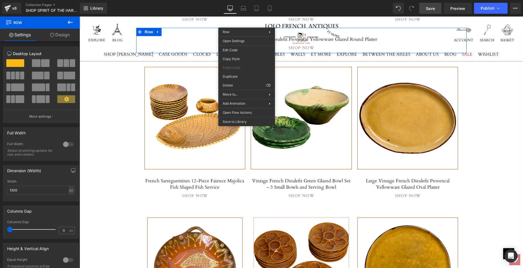
click at [486, 78] on div "Separator Hero Banner 270px 488px SPIRIT OF THE HARVEST Heading Celebrate the s…" at bounding box center [301, 141] width 443 height 1680
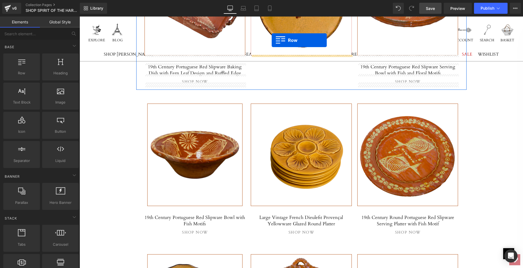
scroll to position [441, 0]
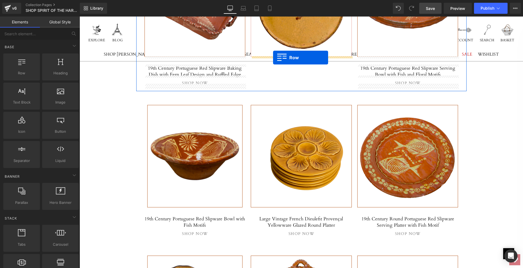
drag, startPoint x: 147, startPoint y: 114, endPoint x: 273, endPoint y: 58, distance: 137.9
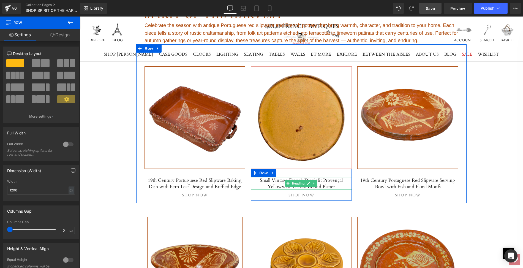
scroll to position [327, 0]
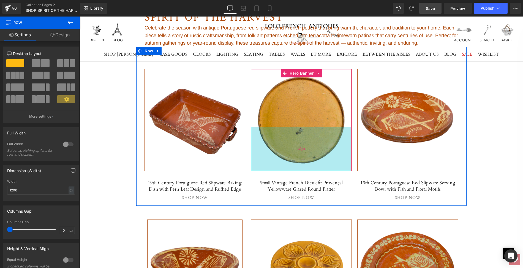
click at [287, 134] on div "160px" at bounding box center [301, 149] width 100 height 44
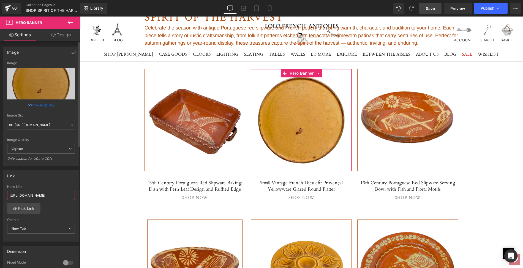
click at [8, 193] on input "[URL][DOMAIN_NAME]" at bounding box center [41, 195] width 68 height 9
drag, startPoint x: 8, startPoint y: 193, endPoint x: 71, endPoint y: 196, distance: 63.1
click at [71, 196] on input "[URL][DOMAIN_NAME]" at bounding box center [41, 195] width 68 height 9
click at [299, 195] on div "shop now Button" at bounding box center [301, 196] width 101 height 8
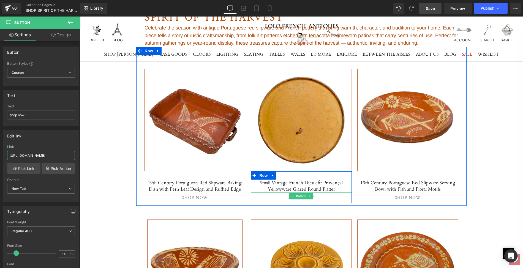
click at [8, 152] on input "[URL][DOMAIN_NAME]" at bounding box center [41, 155] width 68 height 9
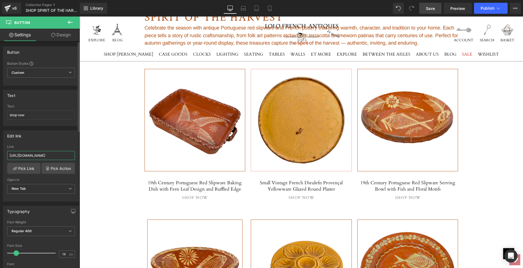
drag, startPoint x: 220, startPoint y: 178, endPoint x: 76, endPoint y: 156, distance: 145.1
click at [76, 156] on div "[URL][DOMAIN_NAME] Link [URL][DOMAIN_NAME] Pick Link Pick Action Current Tab Ne…" at bounding box center [40, 173] width 75 height 56
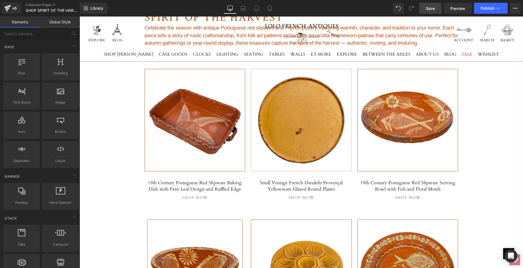
scroll to position [0, 0]
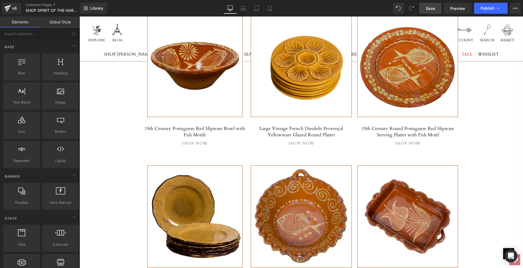
scroll to position [507, 0]
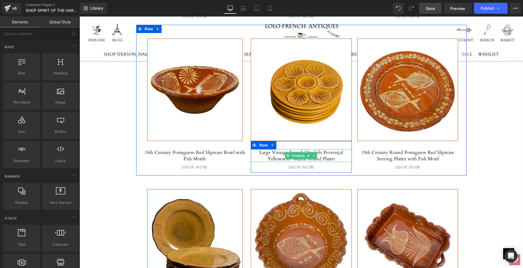
click at [284, 151] on h5 "Large Vintage French Dieulefit Provençal Yellowware Glazed Round Platter" at bounding box center [301, 155] width 101 height 13
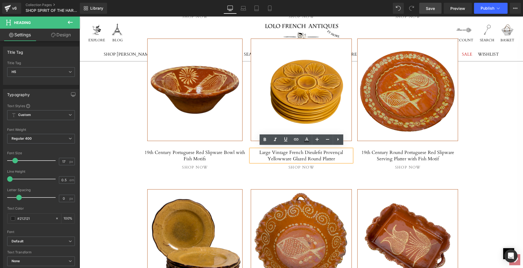
click at [263, 150] on h5 "Large Vintage French Dieulefit Provençal Yellowware Glazed Round Platter" at bounding box center [301, 155] width 101 height 13
drag, startPoint x: 263, startPoint y: 150, endPoint x: 333, endPoint y: 153, distance: 70.8
click at [333, 153] on h5 "Large Vintage French Dieulefit Provençal Yellowware Glazed Round Platter" at bounding box center [301, 155] width 101 height 13
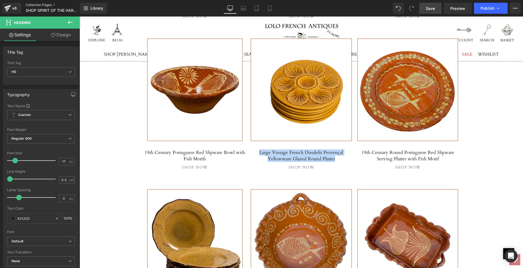
paste div
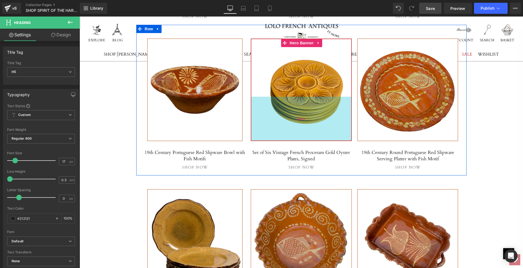
click at [280, 109] on div "160px" at bounding box center [301, 119] width 100 height 44
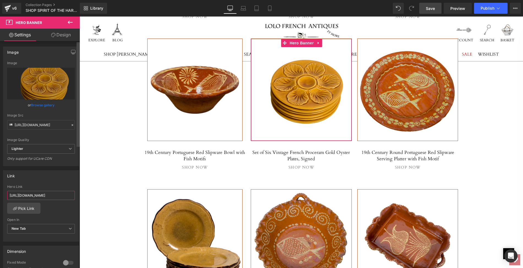
scroll to position [0, 102]
drag, startPoint x: 8, startPoint y: 194, endPoint x: 77, endPoint y: 195, distance: 69.1
click at [77, 195] on div "Image [URL][DOMAIN_NAME] Image Replace Image Upload image or Browse gallery Ima…" at bounding box center [40, 155] width 80 height 229
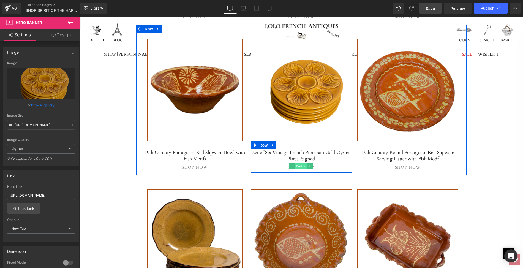
click at [302, 163] on span "Button" at bounding box center [301, 166] width 13 height 7
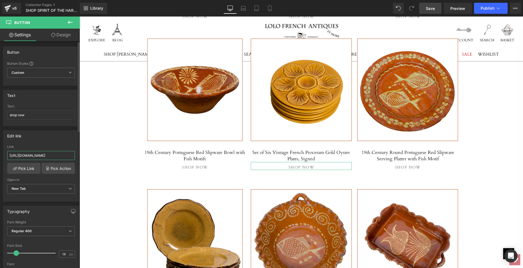
click at [9, 154] on input "[URL][DOMAIN_NAME]" at bounding box center [41, 155] width 68 height 9
drag, startPoint x: 9, startPoint y: 154, endPoint x: 71, endPoint y: 153, distance: 61.9
click at [71, 153] on input "[URL][DOMAIN_NAME]" at bounding box center [41, 155] width 68 height 9
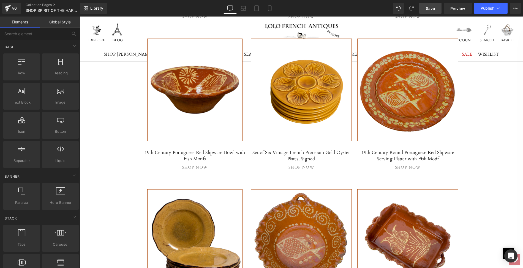
scroll to position [0, 0]
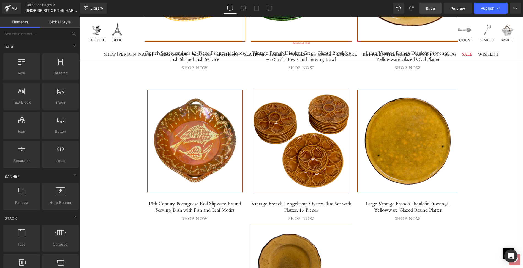
scroll to position [900, 0]
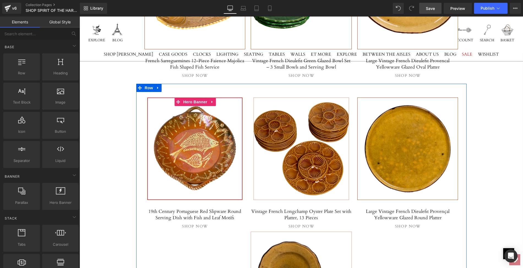
click at [147, 147] on span "Separator" at bounding box center [194, 149] width 95 height 14
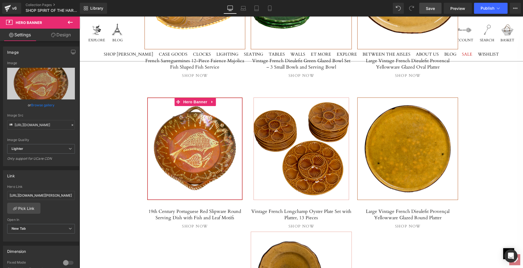
click at [61, 34] on link "Design" at bounding box center [61, 35] width 40 height 12
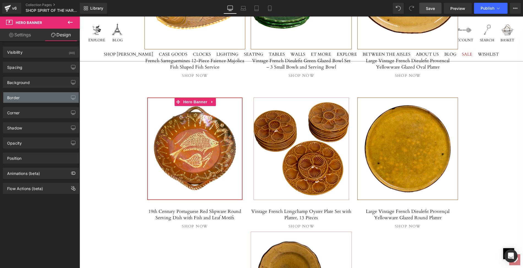
type input "#af4c0f"
type input "100"
type input "0.56"
click at [21, 94] on div "Border" at bounding box center [40, 97] width 75 height 10
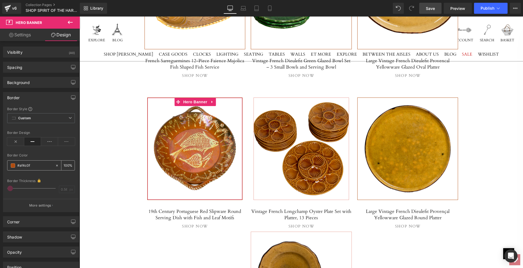
click at [30, 163] on input "#af4c0f" at bounding box center [34, 165] width 35 height 6
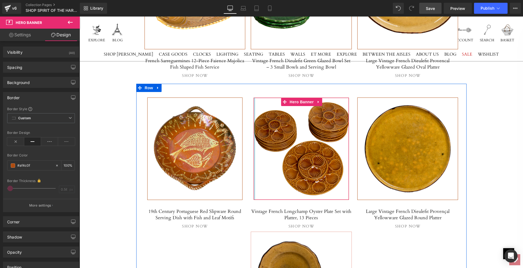
click at [254, 165] on div at bounding box center [254, 149] width 1 height 102
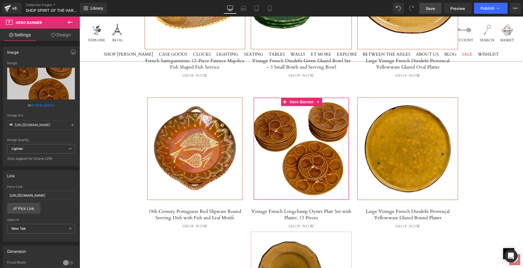
click at [63, 33] on link "Design" at bounding box center [61, 35] width 40 height 12
click at [0, 0] on div "Border" at bounding box center [0, 0] width 0 height 0
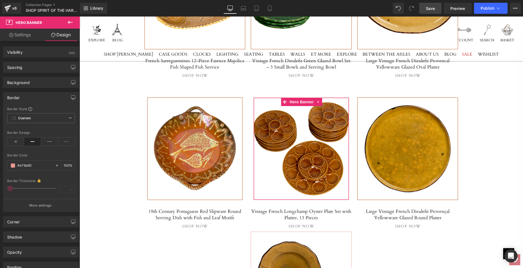
type input "#e79a90"
type input "100"
type input "0.56"
click at [34, 165] on input "#e79a90" at bounding box center [34, 165] width 35 height 6
paste input "af4c0f"
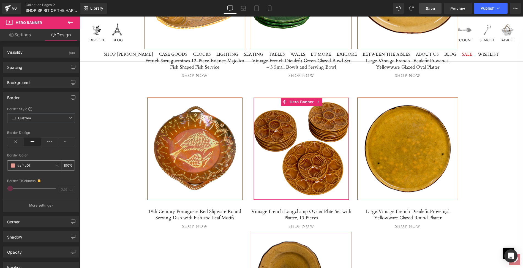
type input "#af4c0f"
click at [12, 165] on span at bounding box center [13, 165] width 4 height 4
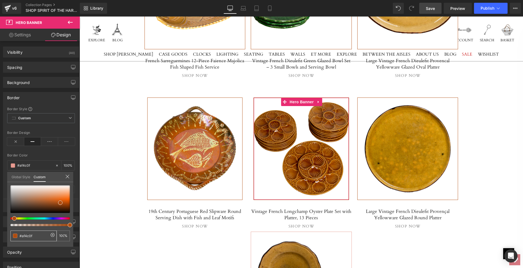
click at [14, 236] on span at bounding box center [15, 235] width 4 height 4
click at [96, 198] on body "Skip to content This site has limited support for your browser. We recommend sw…" at bounding box center [301, 78] width 443 height 1925
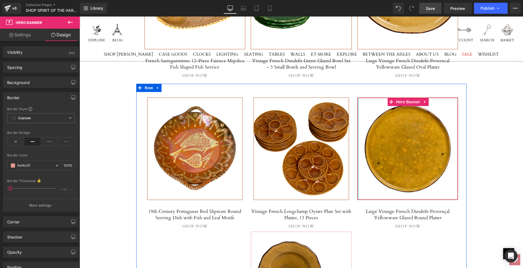
click at [358, 172] on div at bounding box center [357, 149] width 1 height 102
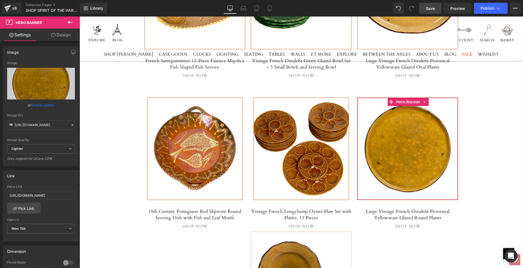
click at [65, 35] on link "Design" at bounding box center [61, 35] width 40 height 12
click at [0, 0] on div "Border" at bounding box center [0, 0] width 0 height 0
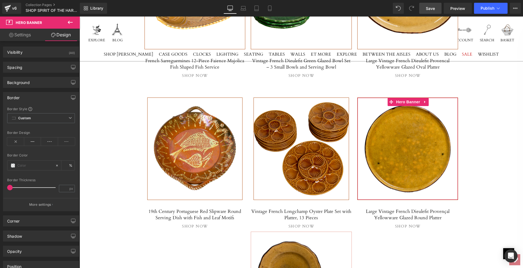
type input "#af4c0f"
type input "100"
type input "0.56"
click at [12, 163] on span at bounding box center [13, 165] width 4 height 4
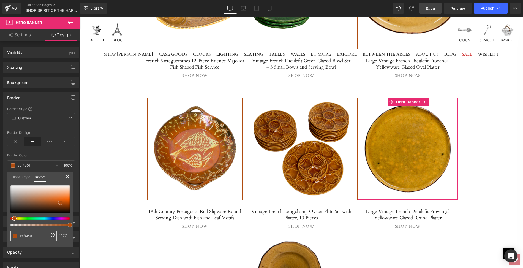
click at [15, 236] on span at bounding box center [15, 235] width 4 height 4
click at [255, 183] on body "Skip to content This site has limited support for your browser. We recommend sw…" at bounding box center [301, 78] width 443 height 1925
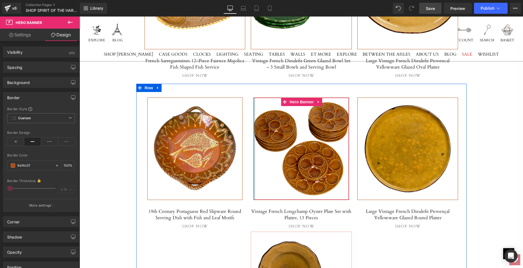
click at [255, 183] on div at bounding box center [254, 149] width 1 height 102
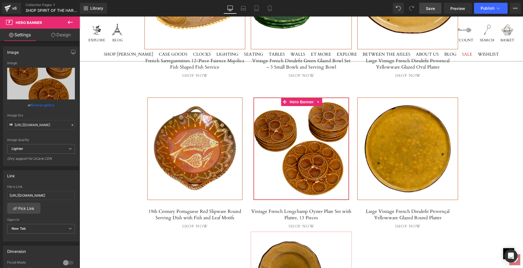
click at [62, 36] on link "Design" at bounding box center [61, 35] width 40 height 12
click at [0, 0] on div "Border" at bounding box center [0, 0] width 0 height 0
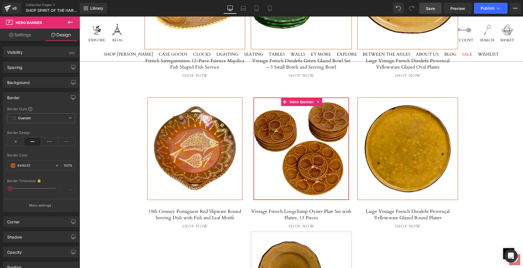
type input "#af4c0f"
type input "100"
type input "0.56"
click at [12, 165] on span at bounding box center [13, 165] width 4 height 4
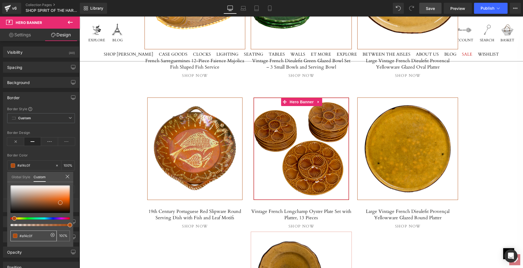
click at [14, 236] on span at bounding box center [15, 235] width 4 height 4
click at [124, 197] on body "Skip to content This site has limited support for your browser. We recommend sw…" at bounding box center [301, 78] width 443 height 1925
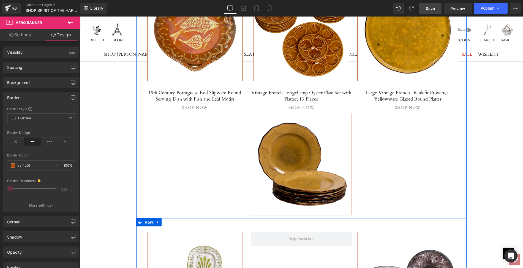
scroll to position [1019, 0]
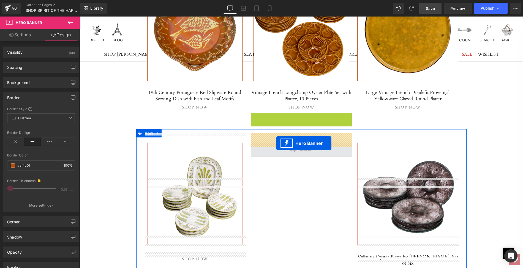
drag, startPoint x: 301, startPoint y: 107, endPoint x: 276, endPoint y: 143, distance: 43.3
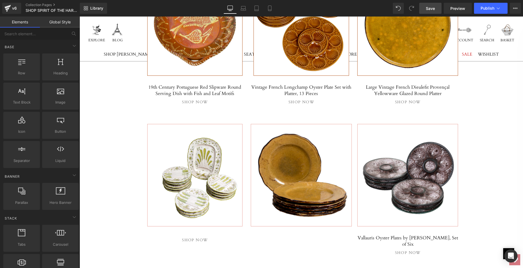
scroll to position [1036, 0]
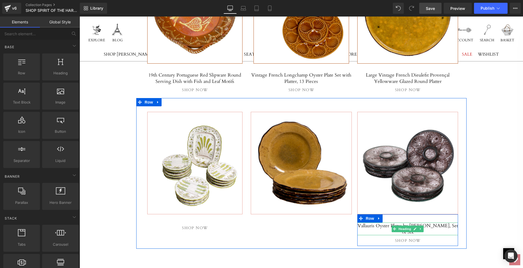
click at [384, 222] on h5 "Vallauris Oyster Plates by [PERSON_NAME], Set of Six" at bounding box center [407, 228] width 101 height 13
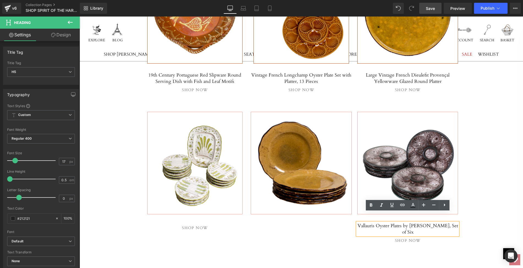
click at [360, 222] on h5 "Vallauris Oyster Plates by [PERSON_NAME], Set of Six" at bounding box center [407, 228] width 101 height 13
drag, startPoint x: 360, startPoint y: 215, endPoint x: 455, endPoint y: 216, distance: 95.5
click at [455, 222] on h5 "Vallauris Oyster Plates by [PERSON_NAME], Set of Six" at bounding box center [407, 228] width 101 height 13
paste div
click at [406, 236] on span "Button" at bounding box center [407, 239] width 13 height 7
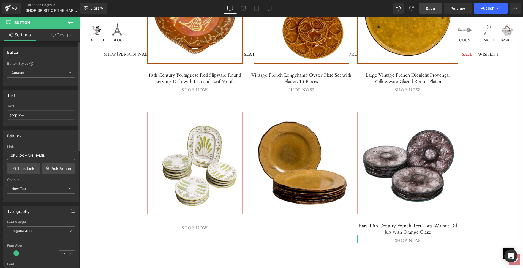
click at [9, 152] on input "[URL][DOMAIN_NAME]" at bounding box center [41, 155] width 68 height 9
drag, startPoint x: 9, startPoint y: 152, endPoint x: 75, endPoint y: 154, distance: 66.9
click at [75, 154] on div "[URL][DOMAIN_NAME] Link [URL][DOMAIN_NAME] Pick Link Pick Action Current Tab Ne…" at bounding box center [40, 173] width 75 height 56
type input "[URL][DOMAIN_NAME]"
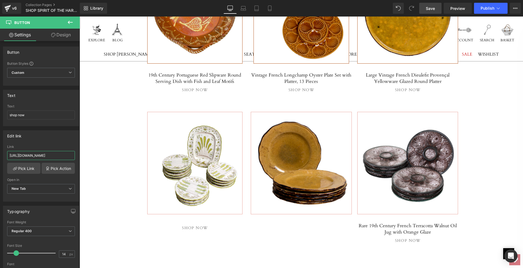
scroll to position [0, 113]
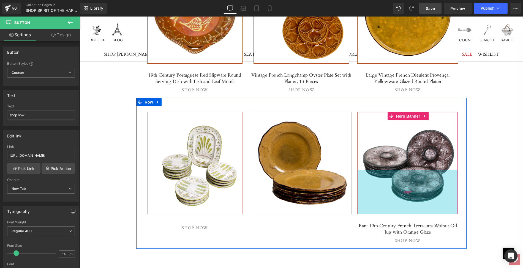
click at [392, 173] on div "160px" at bounding box center [407, 192] width 100 height 44
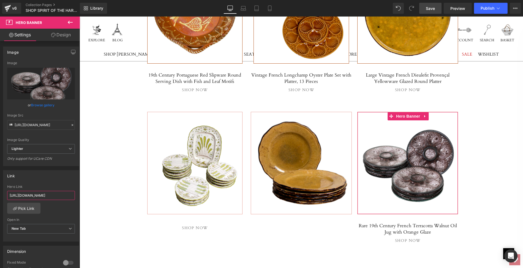
click at [8, 194] on input "[URL][DOMAIN_NAME]" at bounding box center [41, 195] width 68 height 9
drag, startPoint x: 8, startPoint y: 194, endPoint x: 75, endPoint y: 194, distance: 66.6
click at [75, 194] on div "[URL][DOMAIN_NAME] Hero Link [URL][DOMAIN_NAME] Pick Link Current Tab New Tab O…" at bounding box center [40, 213] width 75 height 56
paste input "rare-19th-century-french-terracotta-walnut-oil-jug-with-orange-glaze"
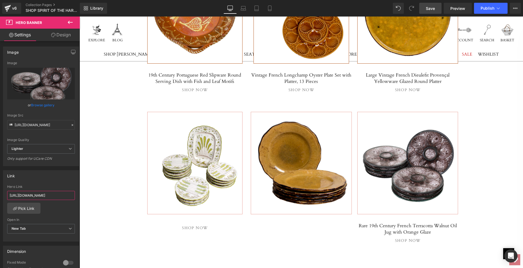
type input "[URL][DOMAIN_NAME]"
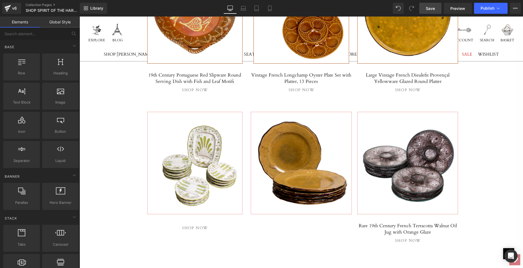
scroll to position [0, 0]
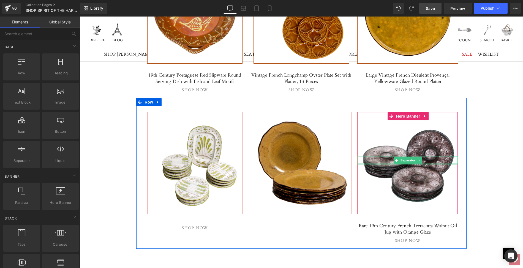
click at [390, 163] on div at bounding box center [407, 163] width 100 height 1
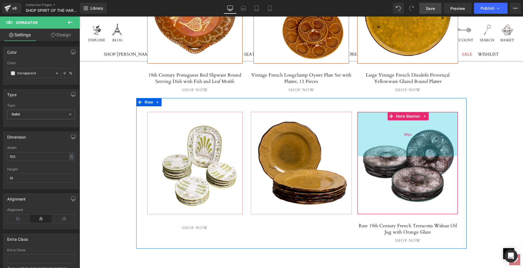
click at [387, 135] on div "160px" at bounding box center [407, 134] width 100 height 44
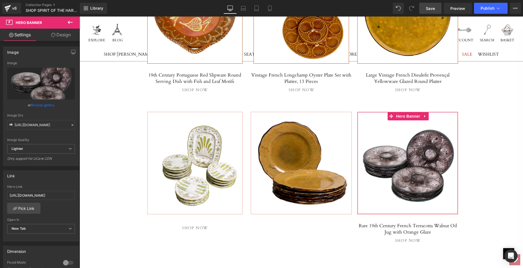
click at [41, 105] on link "Browse gallery" at bounding box center [42, 105] width 23 height 10
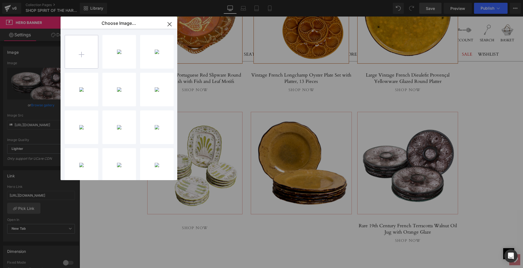
click at [81, 55] on input "file" at bounding box center [81, 51] width 33 height 33
click at [169, 23] on icon "button" at bounding box center [169, 24] width 9 height 9
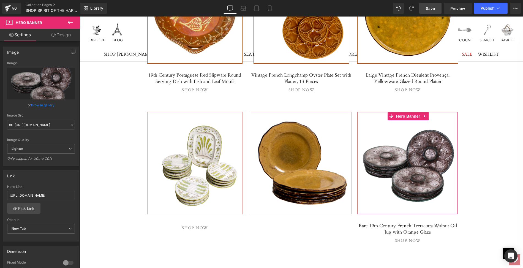
click at [47, 104] on link "Browse gallery" at bounding box center [42, 105] width 23 height 10
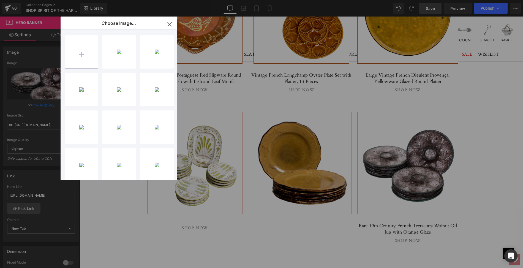
click at [83, 56] on input "file" at bounding box center [81, 51] width 33 height 33
type input "C:\fakepath\LOPC92mainps.png"
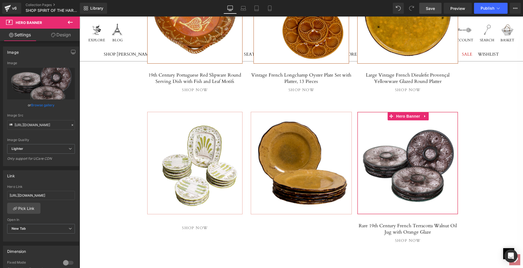
click at [36, 105] on link "Browse gallery" at bounding box center [42, 105] width 23 height 10
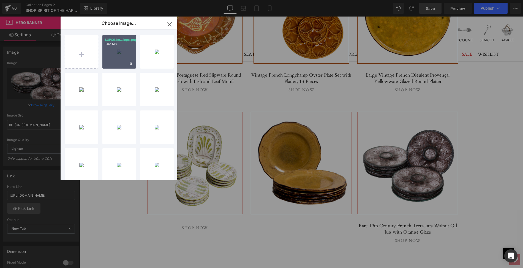
click at [122, 47] on div "LOPC92m...inps.png 1.82 MB" at bounding box center [119, 52] width 34 height 34
type input "[URL][DOMAIN_NAME]"
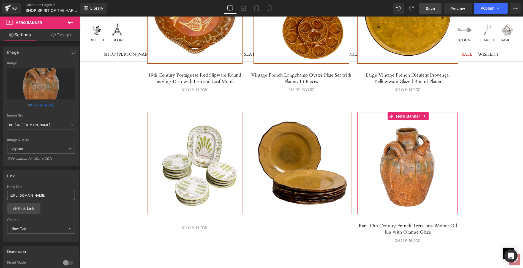
scroll to position [0, 113]
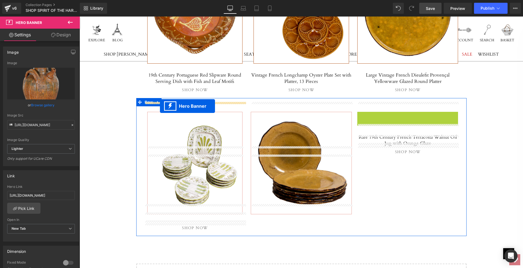
drag, startPoint x: 403, startPoint y: 104, endPoint x: 160, endPoint y: 106, distance: 243.2
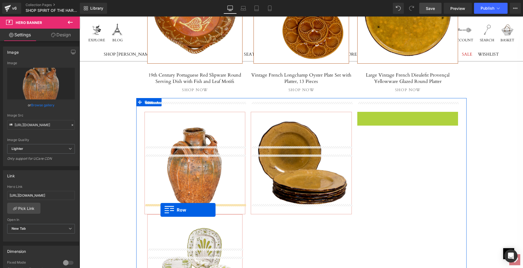
drag, startPoint x: 368, startPoint y: 104, endPoint x: 160, endPoint y: 210, distance: 232.9
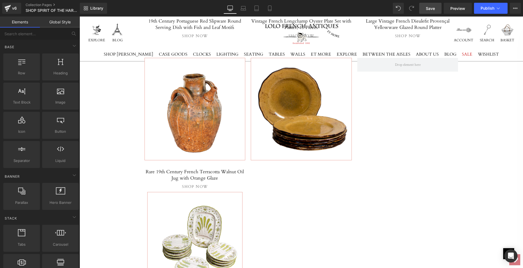
scroll to position [1097, 0]
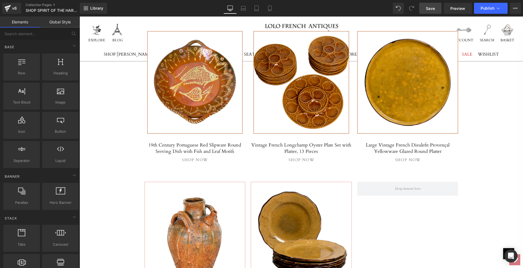
scroll to position [969, 0]
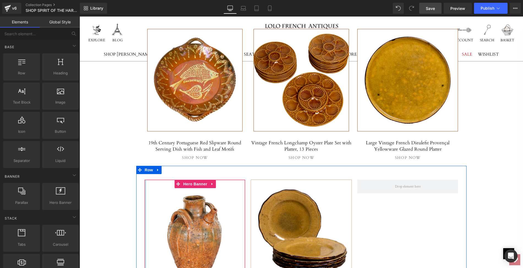
click at [145, 188] on div at bounding box center [145, 231] width 1 height 102
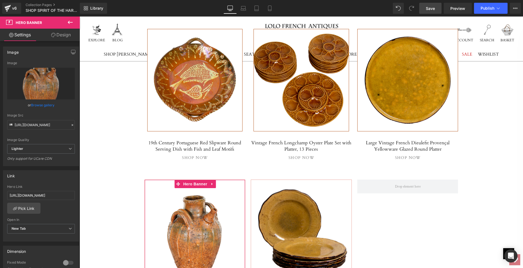
click at [65, 36] on link "Design" at bounding box center [61, 35] width 40 height 12
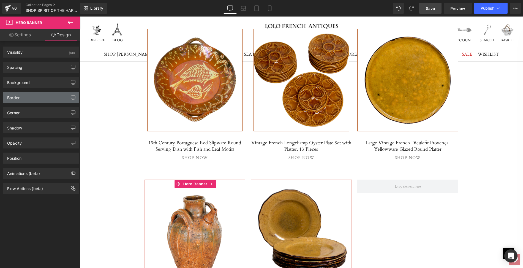
click at [20, 95] on div "Border" at bounding box center [40, 97] width 75 height 10
type input "#e79a90"
type input "100"
type input "0.56"
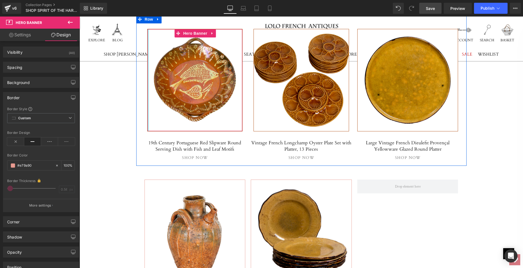
click at [148, 114] on div at bounding box center [147, 80] width 1 height 102
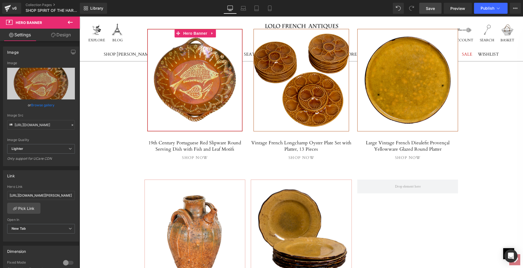
click at [64, 36] on link "Design" at bounding box center [61, 35] width 40 height 12
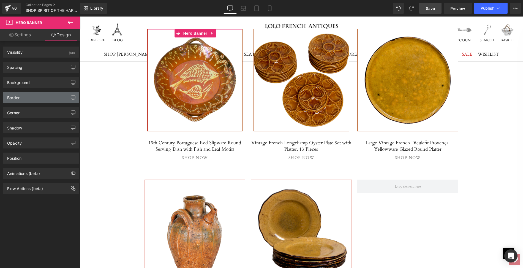
type input "#af4c0f"
type input "100"
type input "0.56"
click at [12, 95] on div "Border" at bounding box center [13, 96] width 12 height 8
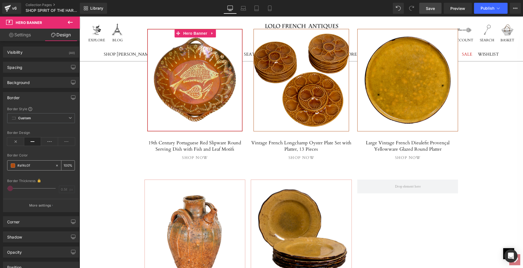
click at [31, 163] on input "#af4c0f" at bounding box center [34, 165] width 35 height 6
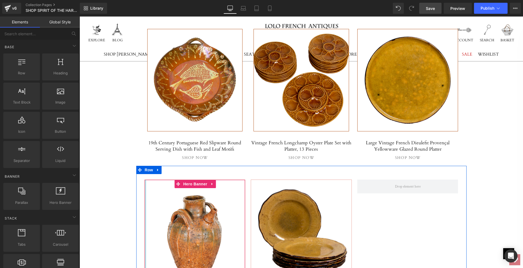
click at [145, 200] on div at bounding box center [145, 231] width 1 height 102
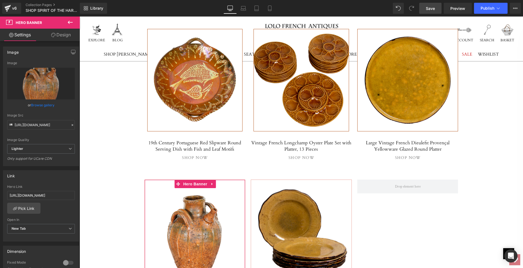
click at [64, 34] on link "Design" at bounding box center [61, 35] width 40 height 12
click at [0, 0] on div "Border" at bounding box center [0, 0] width 0 height 0
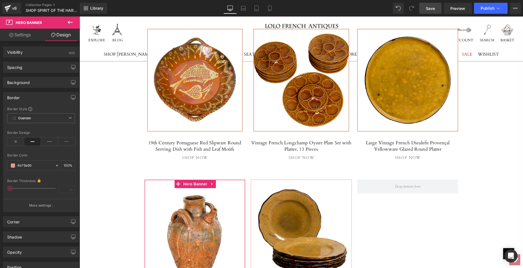
type input "#e79a90"
type input "100"
type input "0.56"
click at [13, 163] on span at bounding box center [13, 165] width 4 height 4
paste input "af4c0f"
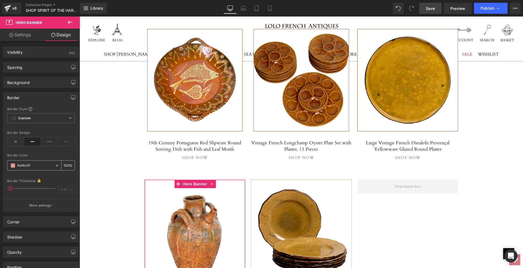
type input "#af4c0f"
click at [12, 164] on span at bounding box center [13, 165] width 4 height 4
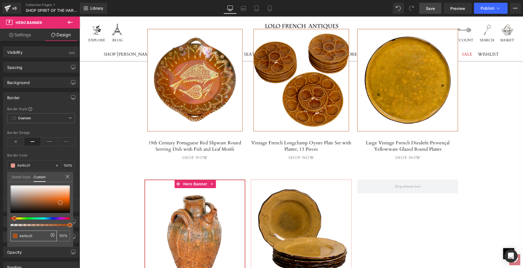
click at [14, 235] on span at bounding box center [15, 235] width 4 height 4
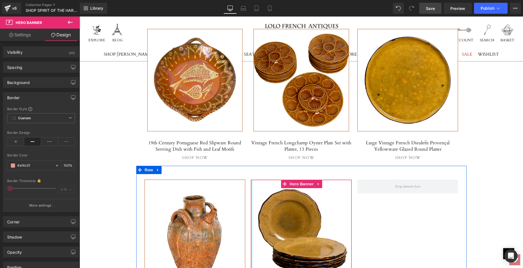
click at [251, 204] on div at bounding box center [251, 231] width 1 height 102
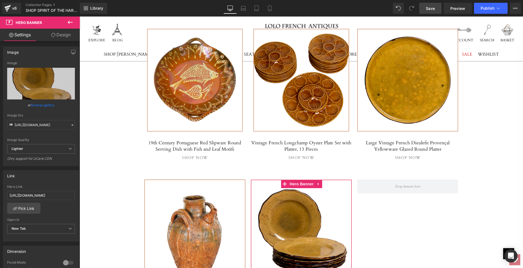
click at [64, 34] on link "Design" at bounding box center [61, 35] width 40 height 12
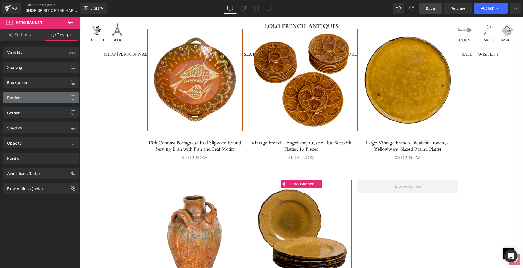
type input "#e79a90"
type input "100"
type input "0.56"
click at [14, 96] on div "Border" at bounding box center [13, 96] width 12 height 8
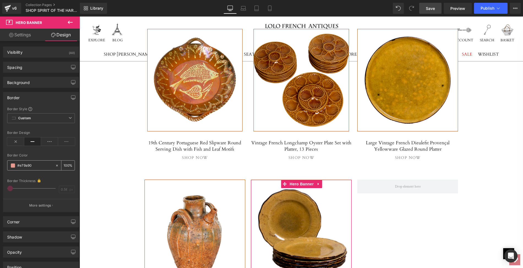
click at [31, 163] on input "#e79a90" at bounding box center [34, 165] width 35 height 6
paste input "af4c0f"
type input "#af4c0f"
click at [13, 165] on span at bounding box center [13, 165] width 4 height 4
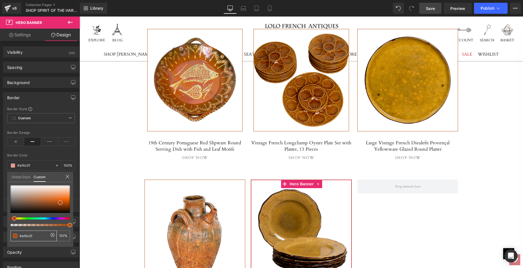
click at [14, 234] on span at bounding box center [15, 235] width 4 height 4
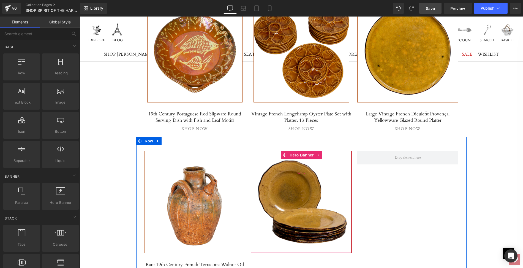
scroll to position [996, 0]
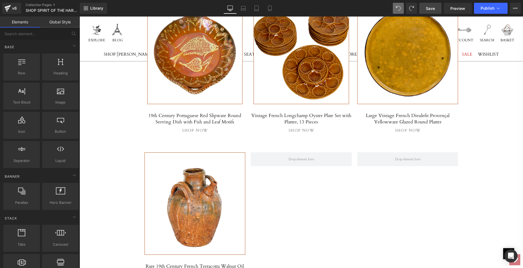
click at [433, 9] on span "Save" at bounding box center [430, 9] width 9 height 6
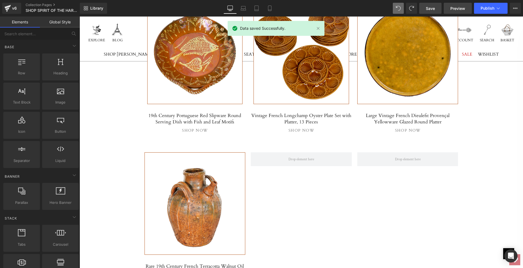
click at [457, 6] on span "Preview" at bounding box center [457, 9] width 15 height 6
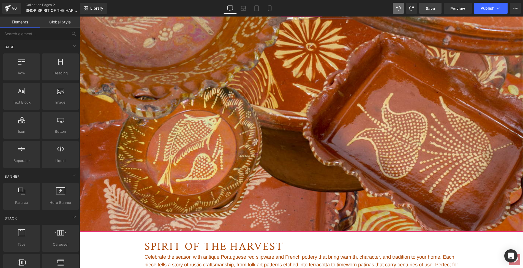
scroll to position [96, 0]
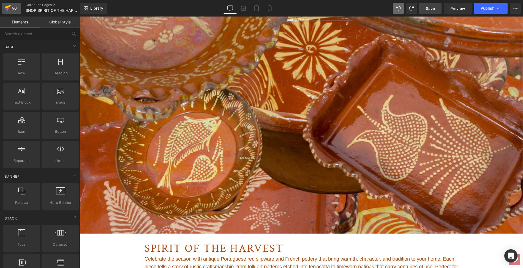
click at [6, 8] on icon at bounding box center [8, 7] width 6 height 4
